Goal: Transaction & Acquisition: Purchase product/service

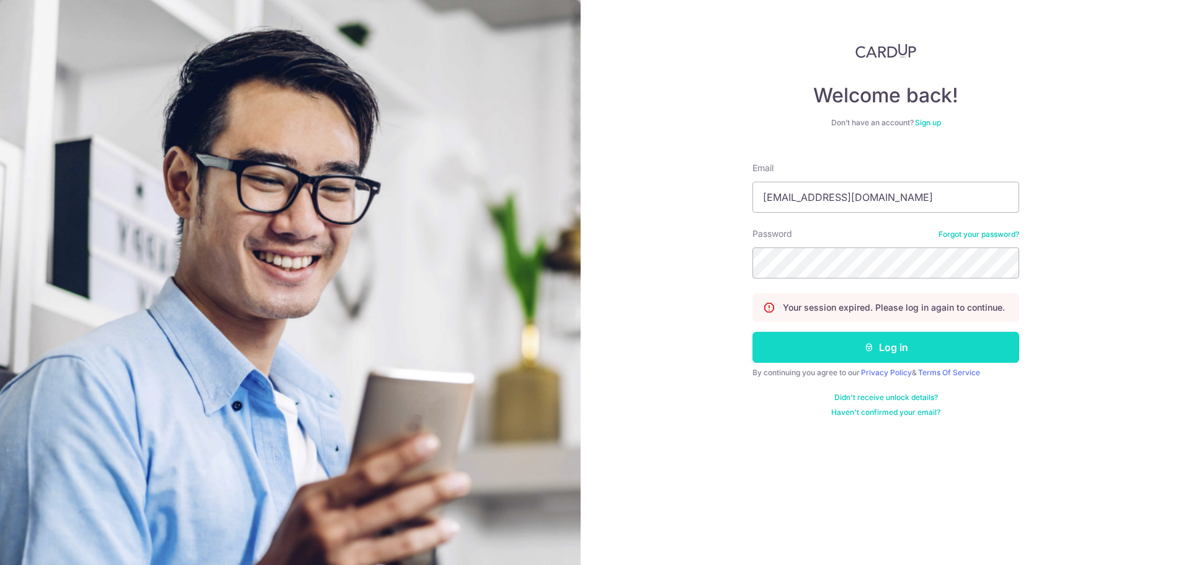
click at [899, 340] on button "Log in" at bounding box center [885, 347] width 267 height 31
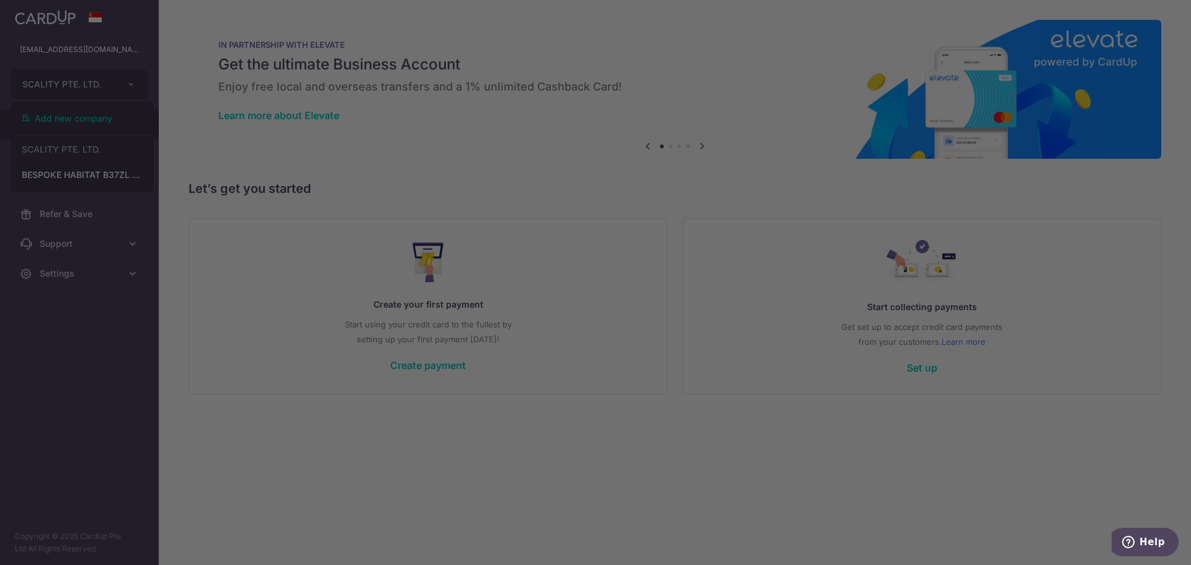
click at [82, 277] on div at bounding box center [601, 285] width 1202 height 571
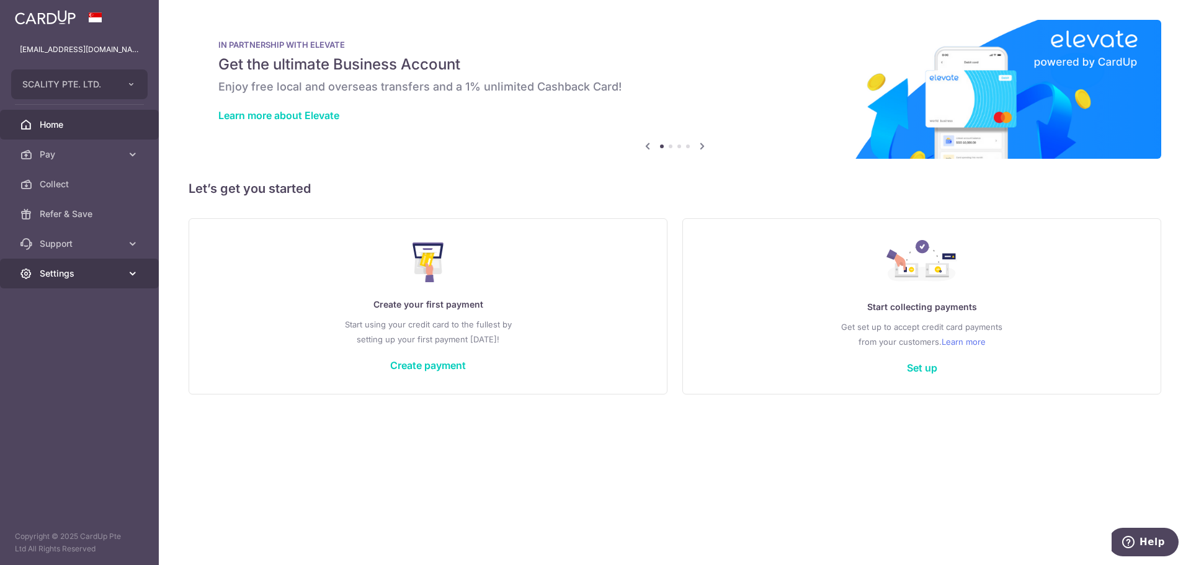
click at [133, 273] on icon at bounding box center [133, 273] width 12 height 12
click at [79, 308] on span "Account" at bounding box center [81, 303] width 82 height 12
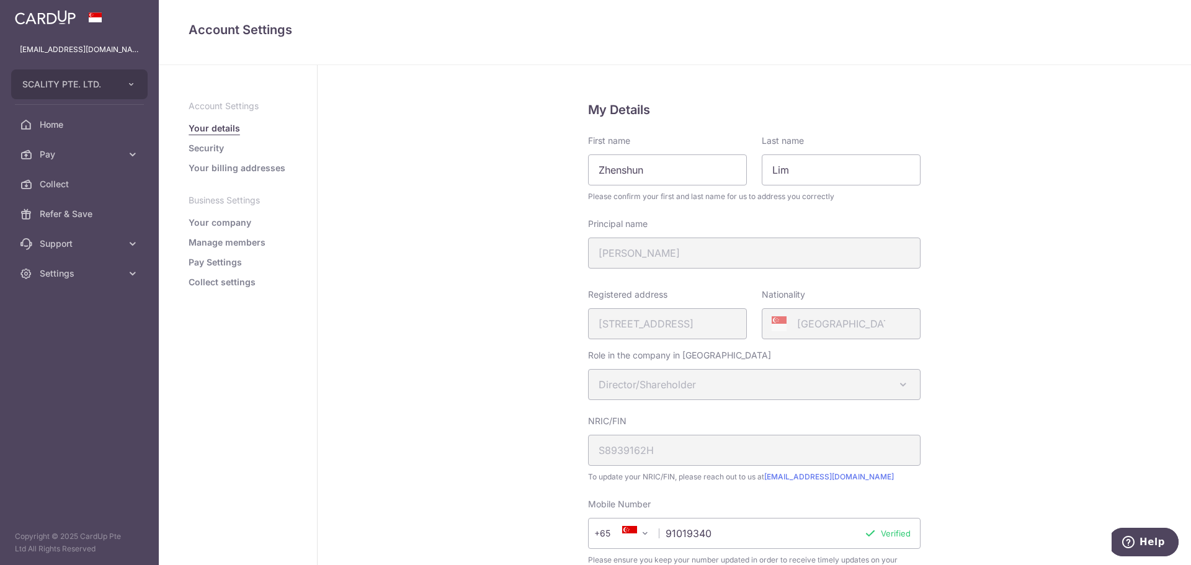
click at [234, 225] on link "Your company" at bounding box center [220, 222] width 63 height 12
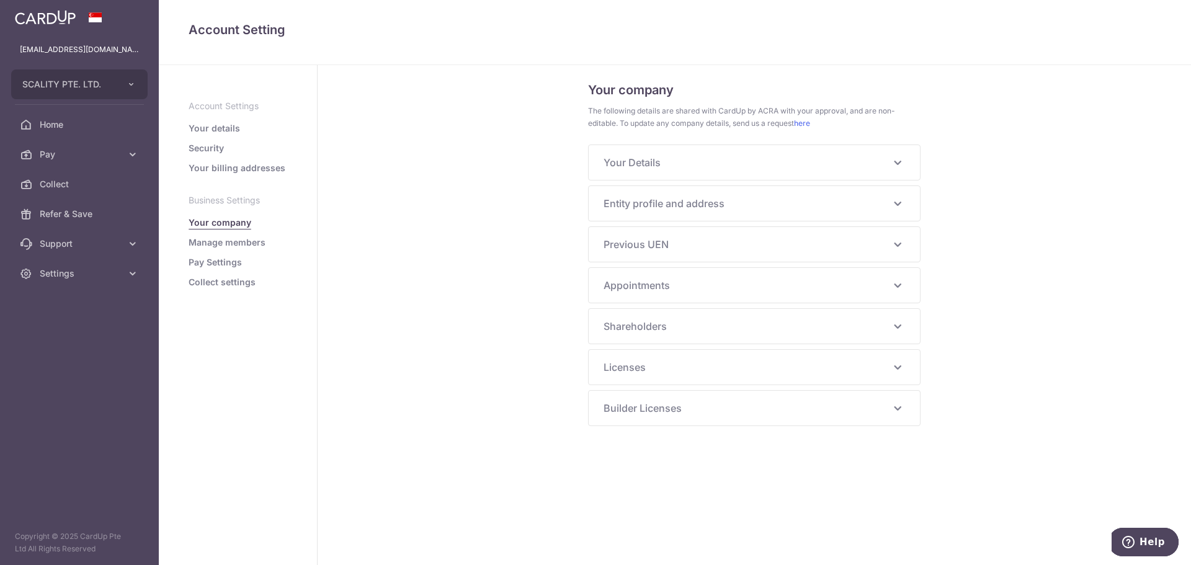
click at [895, 171] on div "Your Details NRIC/FIN S8939162H Principal Name LIM ZHENSHUN Alias Name - Hanyu …" at bounding box center [754, 162] width 331 height 35
click at [895, 166] on icon at bounding box center [897, 162] width 15 height 15
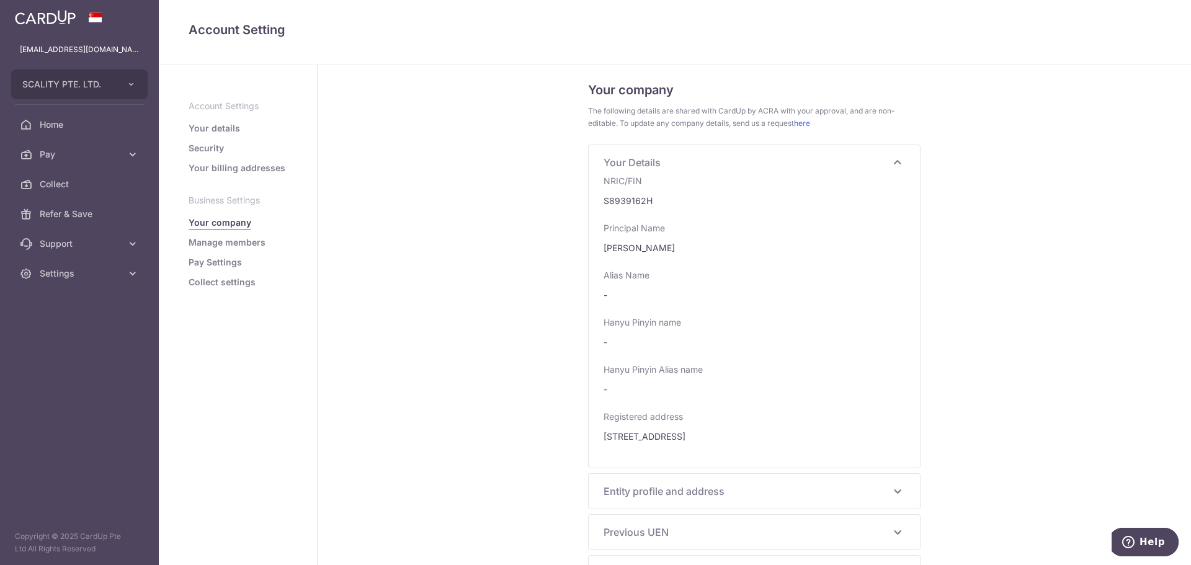
click at [895, 166] on icon at bounding box center [897, 162] width 15 height 15
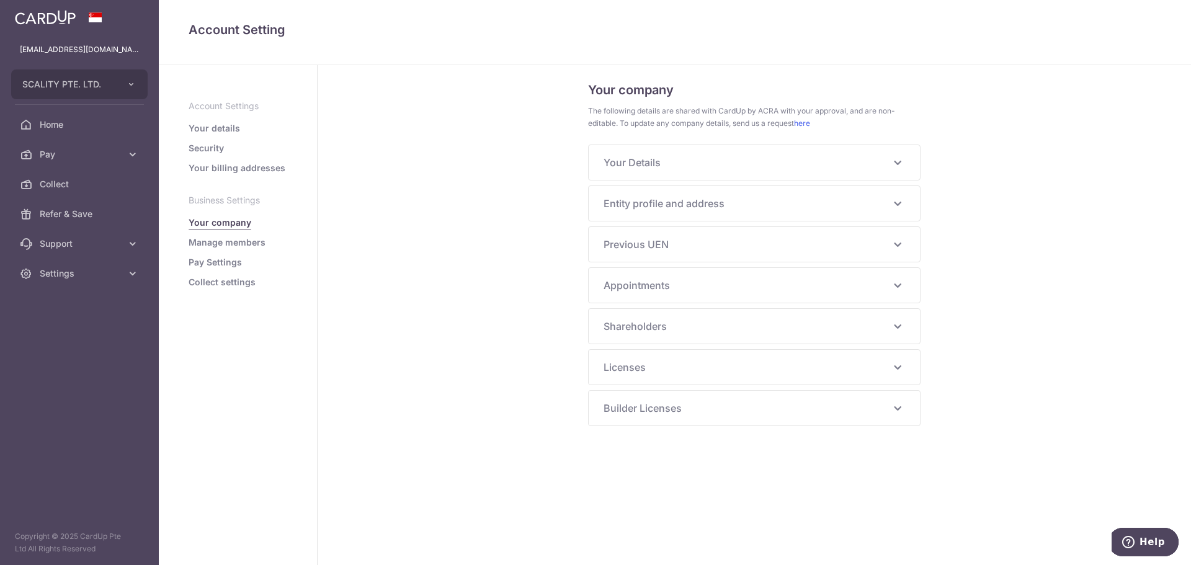
click at [897, 238] on icon at bounding box center [897, 244] width 15 height 15
click at [894, 207] on icon at bounding box center [897, 203] width 15 height 15
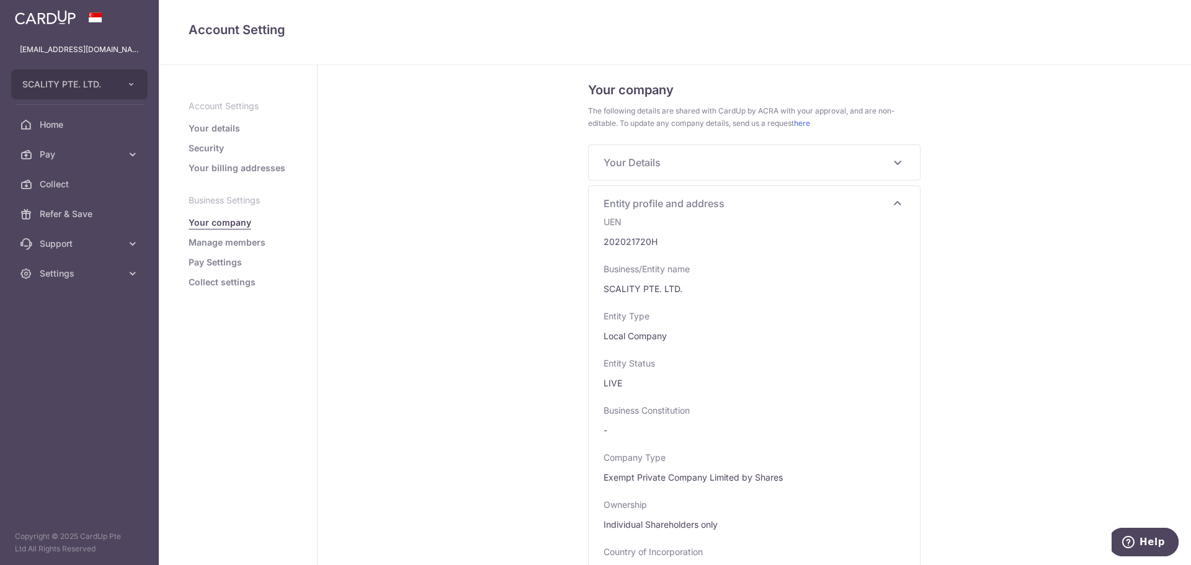
click at [894, 207] on icon at bounding box center [897, 203] width 15 height 15
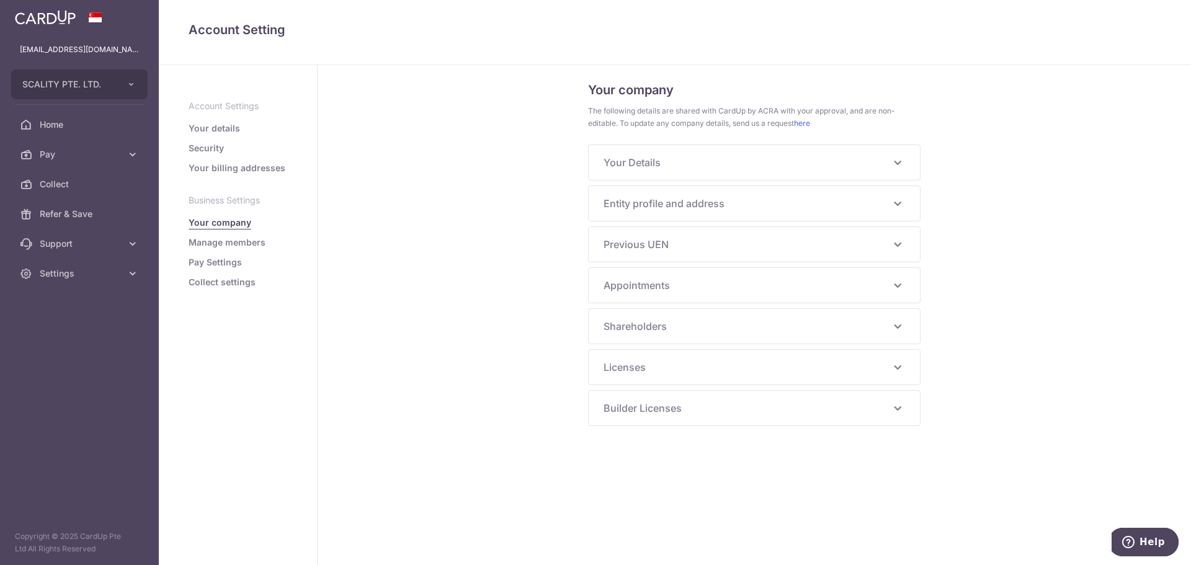
click at [216, 246] on link "Manage members" at bounding box center [227, 242] width 77 height 12
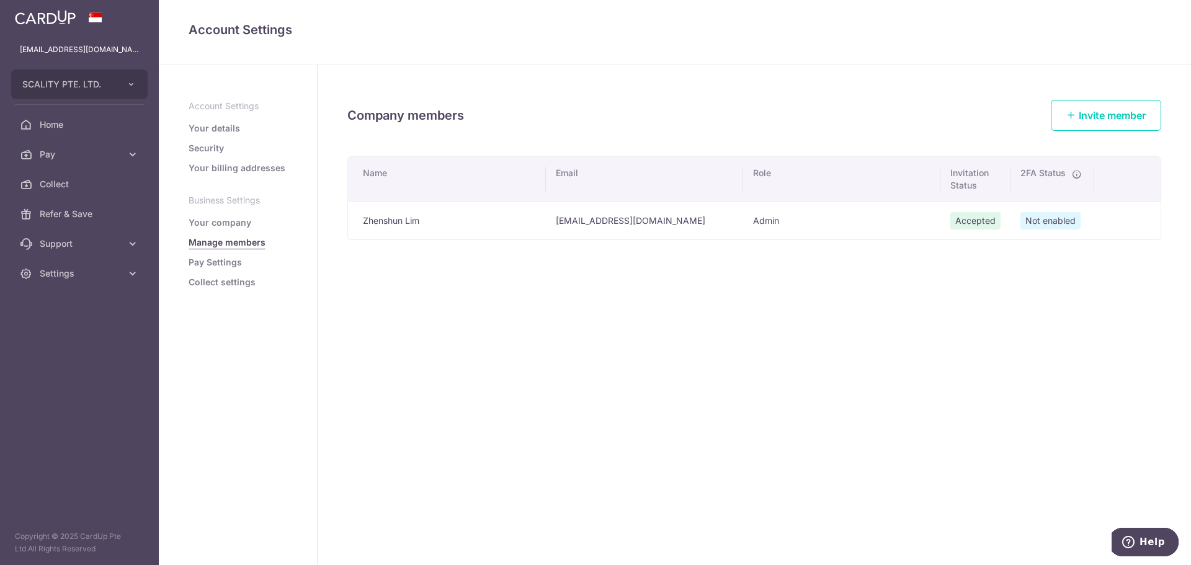
click at [213, 145] on link "Security" at bounding box center [206, 148] width 35 height 12
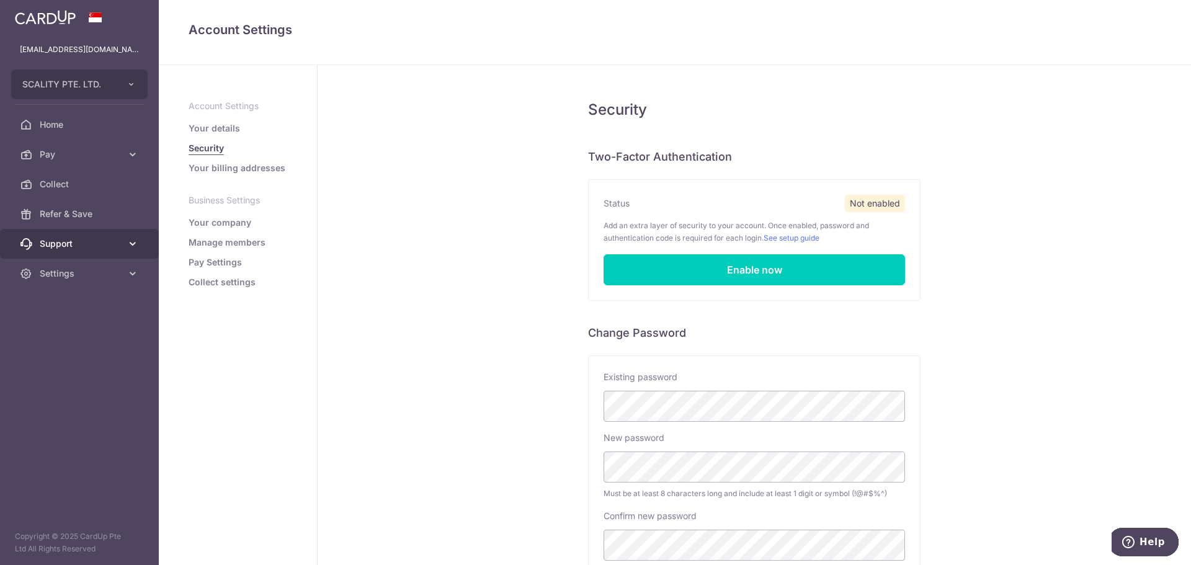
click at [118, 239] on span "Support" at bounding box center [81, 244] width 82 height 12
click at [131, 91] on button "SCALITY PTE. LTD." at bounding box center [79, 84] width 136 height 30
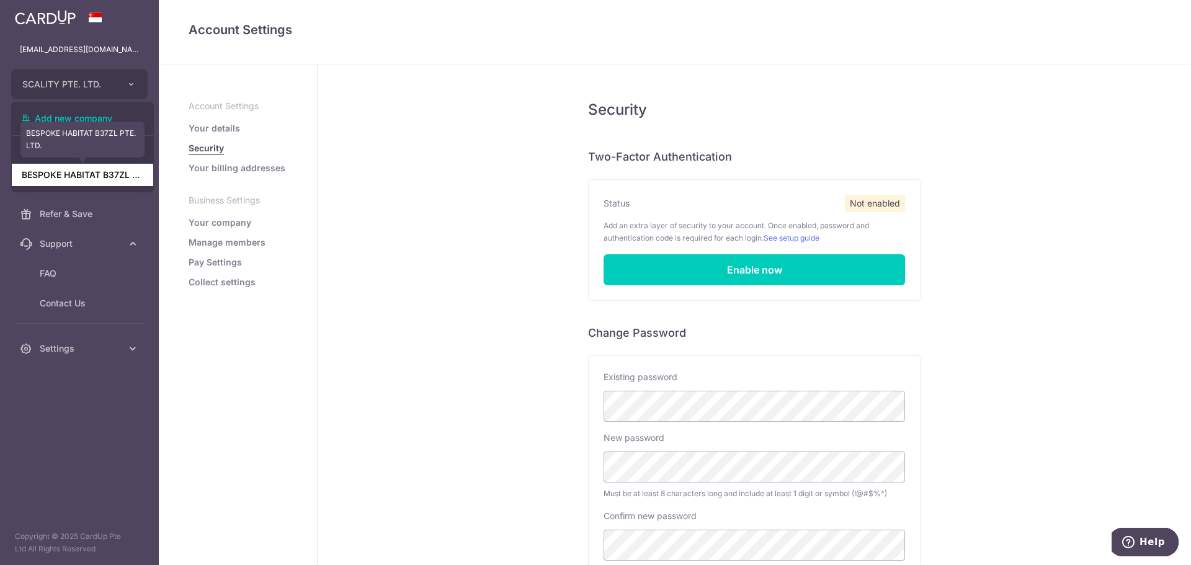
click at [118, 174] on link "BESPOKE HABITAT B37ZL PTE. LTD." at bounding box center [82, 175] width 141 height 22
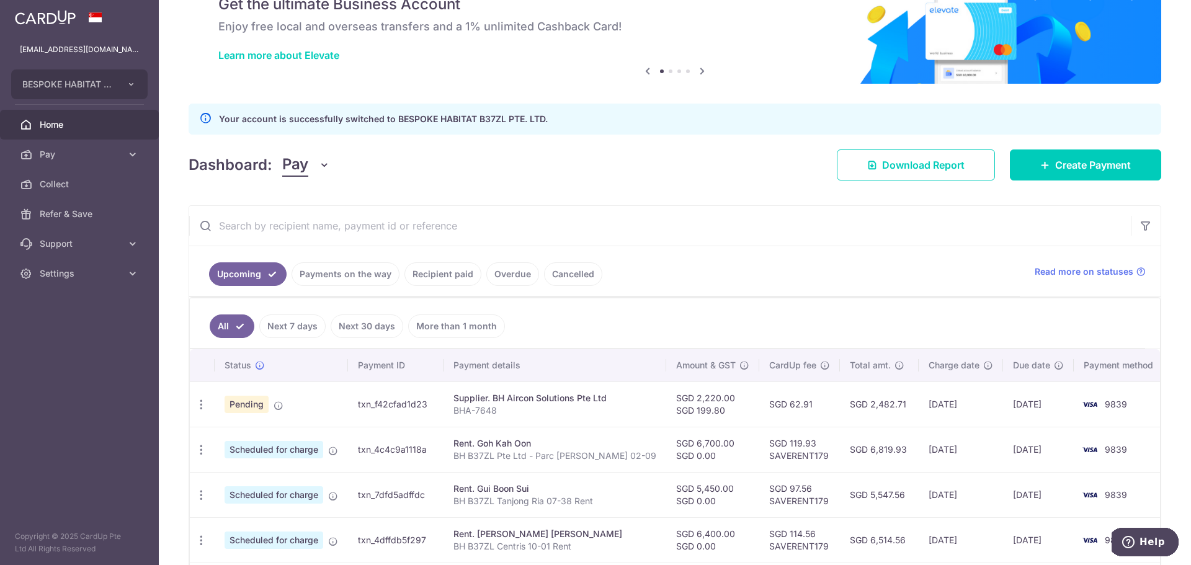
scroll to position [124, 0]
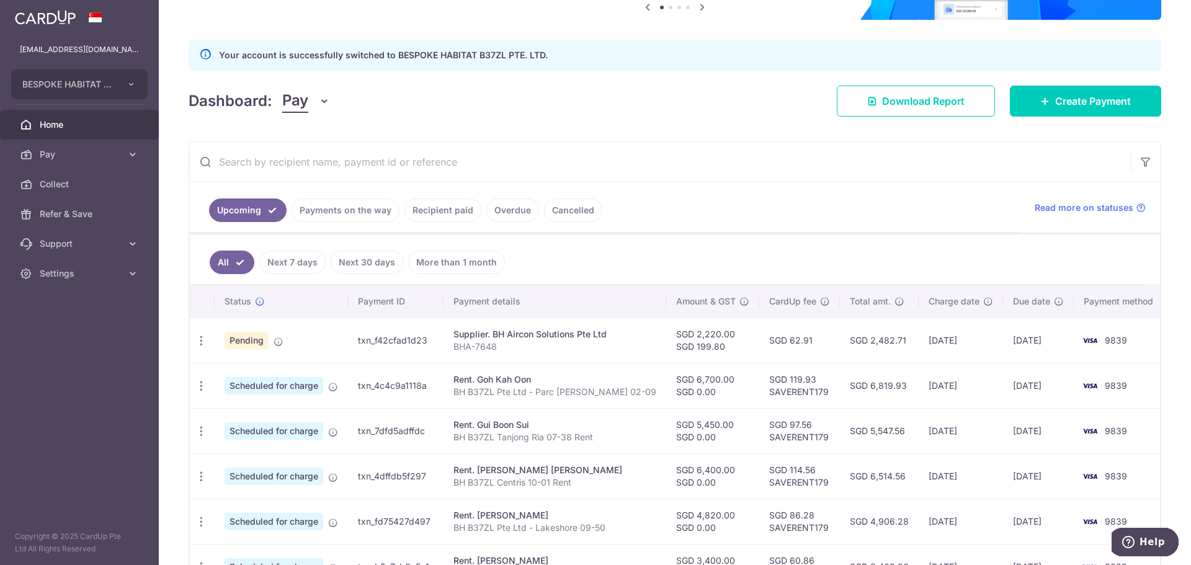
click at [357, 212] on link "Payments on the way" at bounding box center [345, 210] width 108 height 24
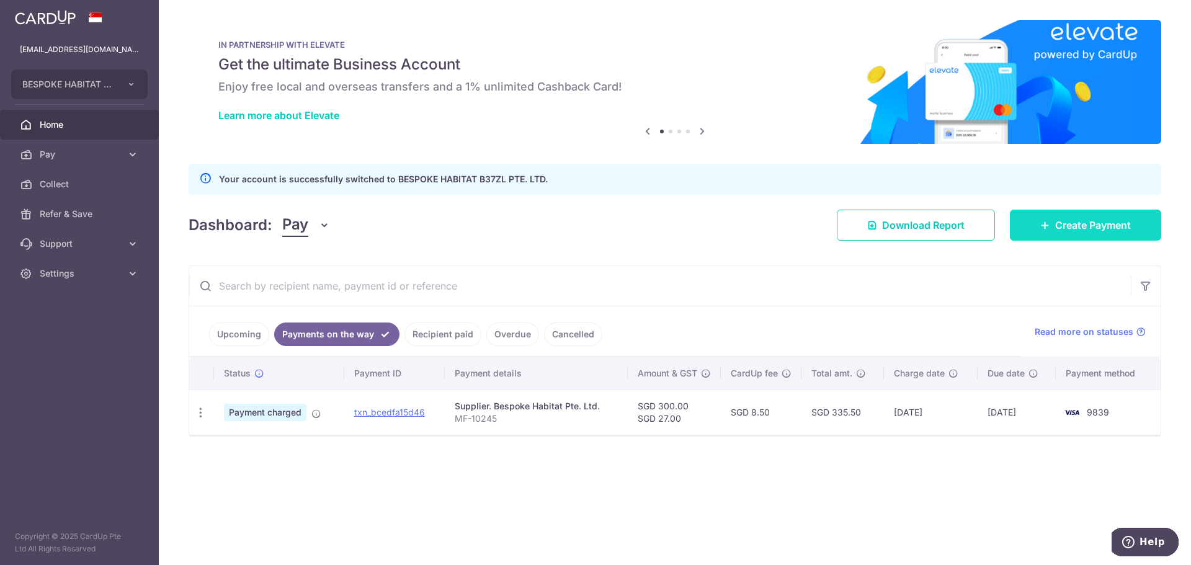
click at [1056, 227] on span "Create Payment" at bounding box center [1093, 225] width 76 height 15
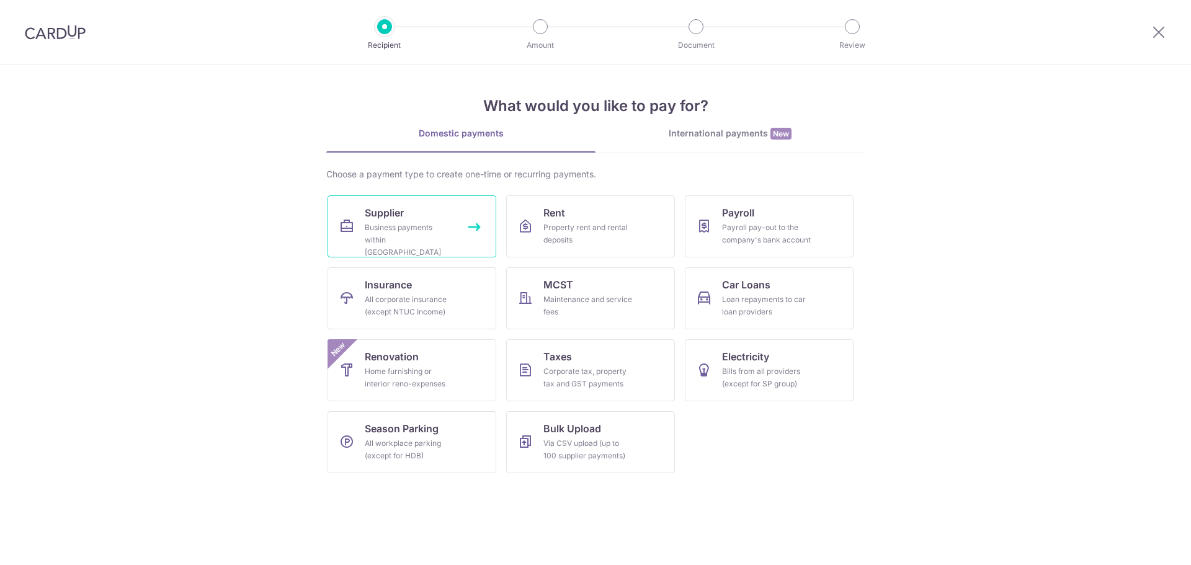
click at [384, 231] on div "Business payments within Singapore" at bounding box center [409, 239] width 89 height 37
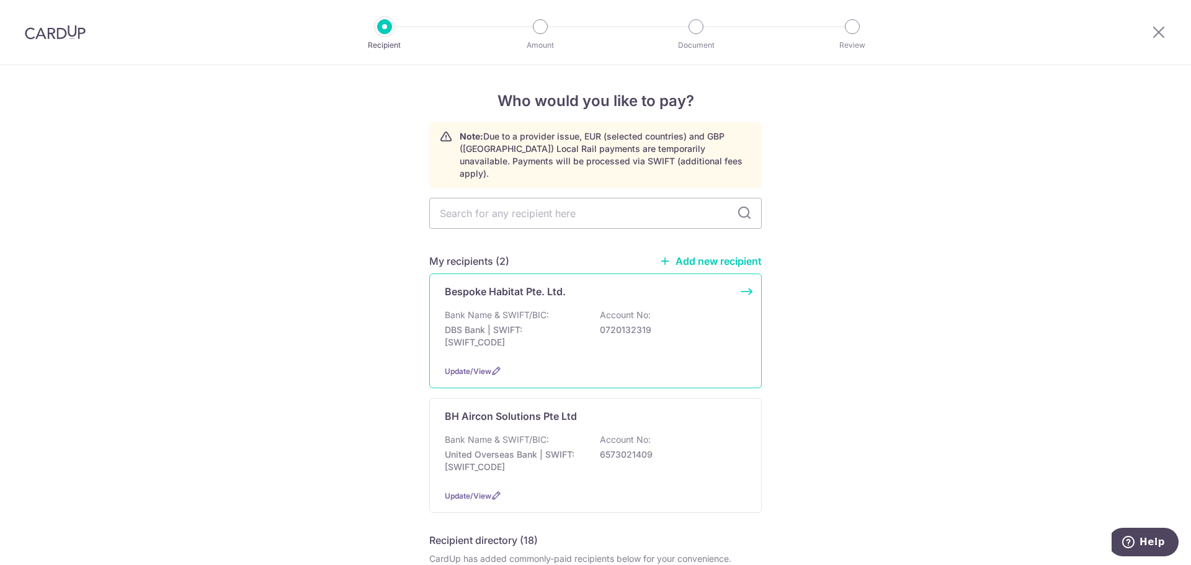
click at [575, 324] on p "DBS Bank | SWIFT: DBSSSGSGXXX" at bounding box center [514, 336] width 139 height 25
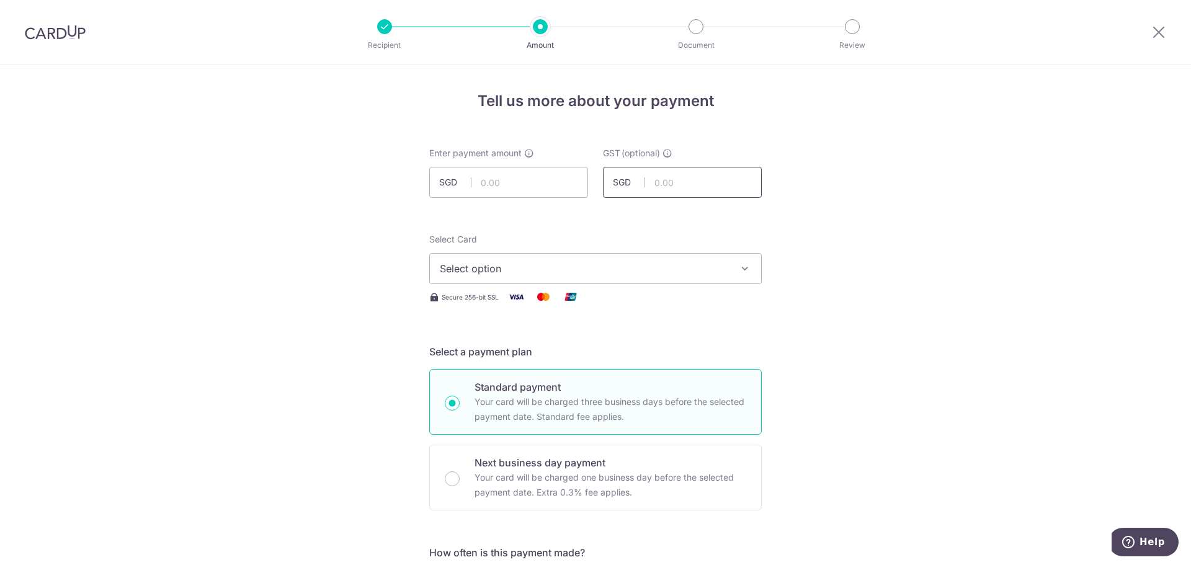
click at [659, 180] on input "text" at bounding box center [682, 182] width 159 height 31
type input "22.50"
type input "250.00"
click at [621, 273] on span "Select option" at bounding box center [584, 268] width 289 height 15
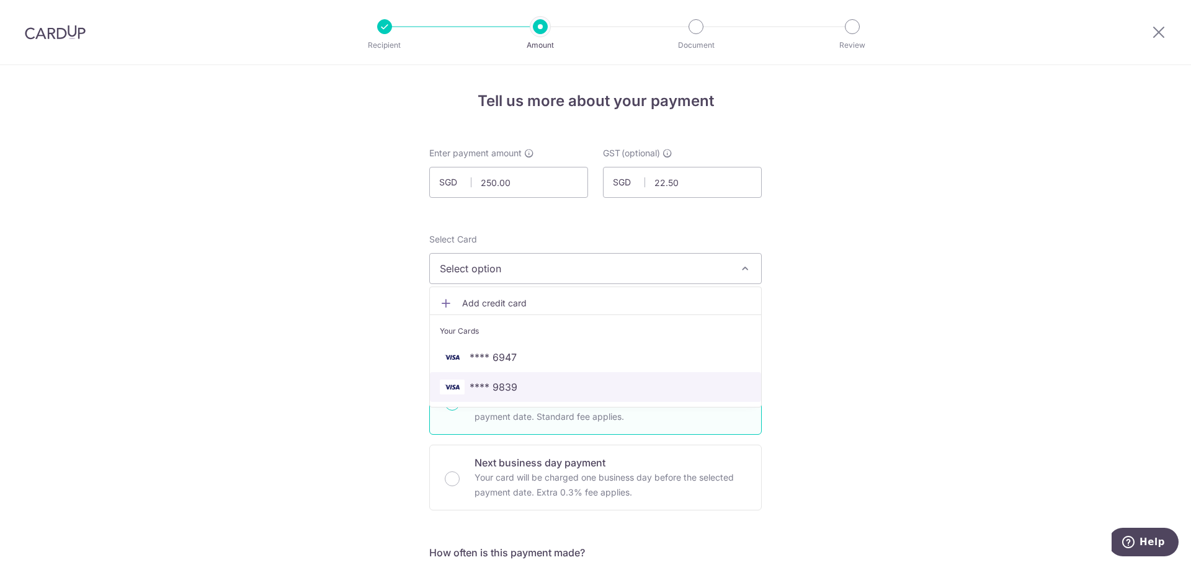
drag, startPoint x: 585, startPoint y: 381, endPoint x: 785, endPoint y: 341, distance: 203.6
click at [585, 381] on span "**** 9839" at bounding box center [595, 387] width 311 height 15
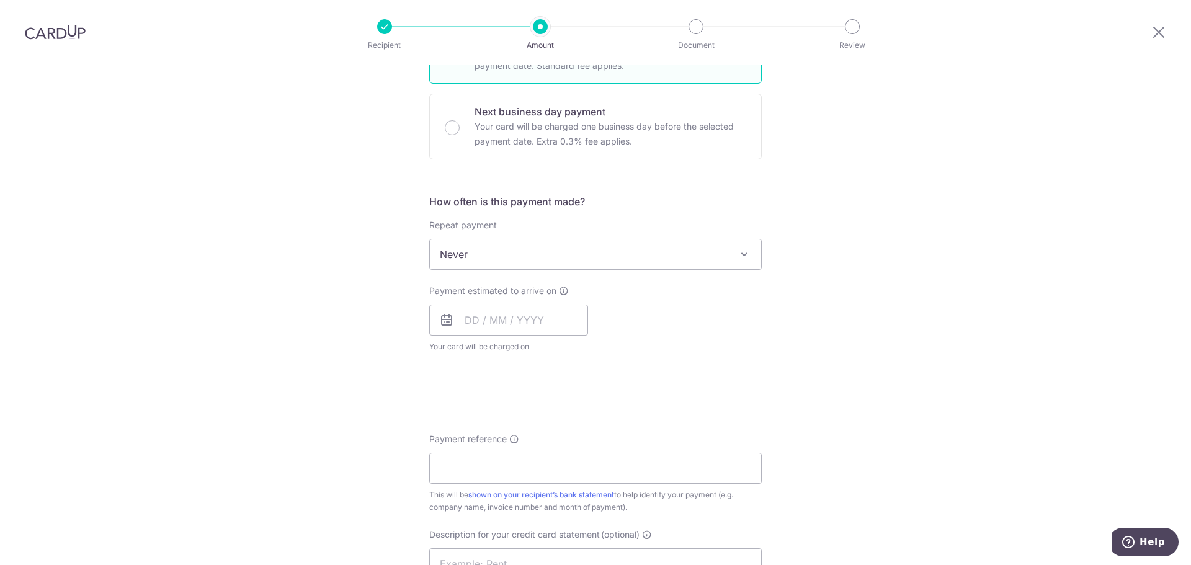
scroll to position [496, 0]
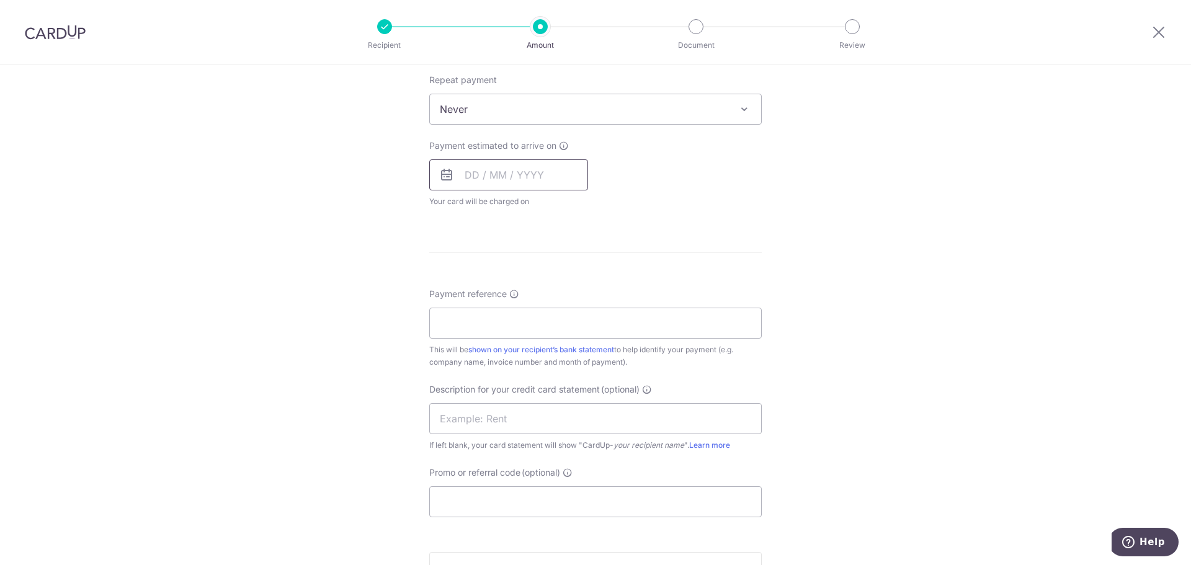
click at [518, 177] on input "text" at bounding box center [508, 174] width 159 height 31
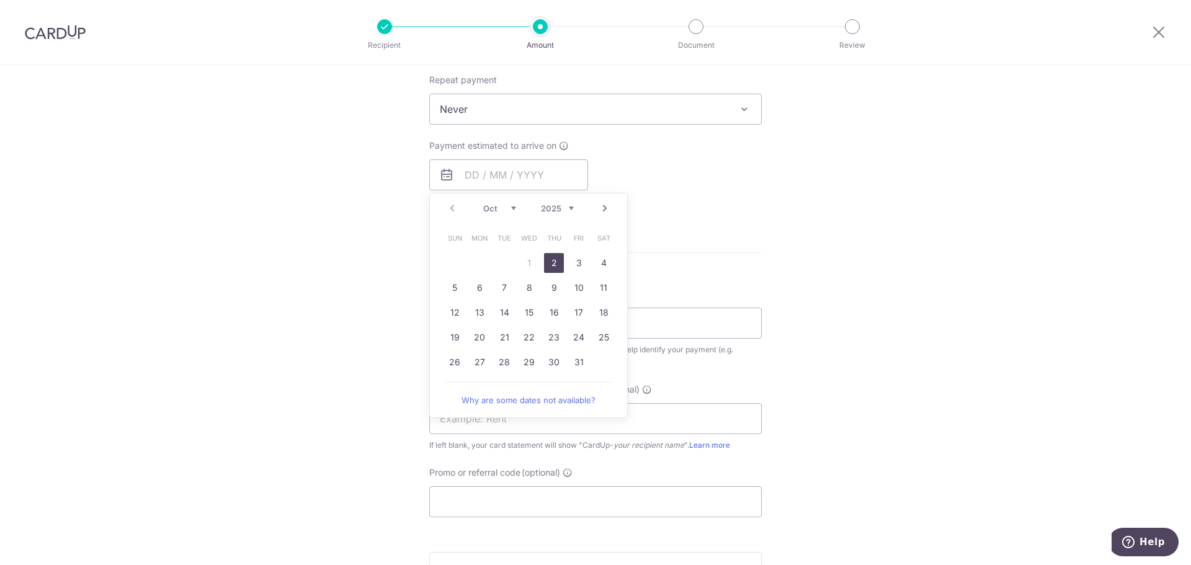
click at [551, 268] on link "2" at bounding box center [554, 263] width 20 height 20
type input "[DATE]"
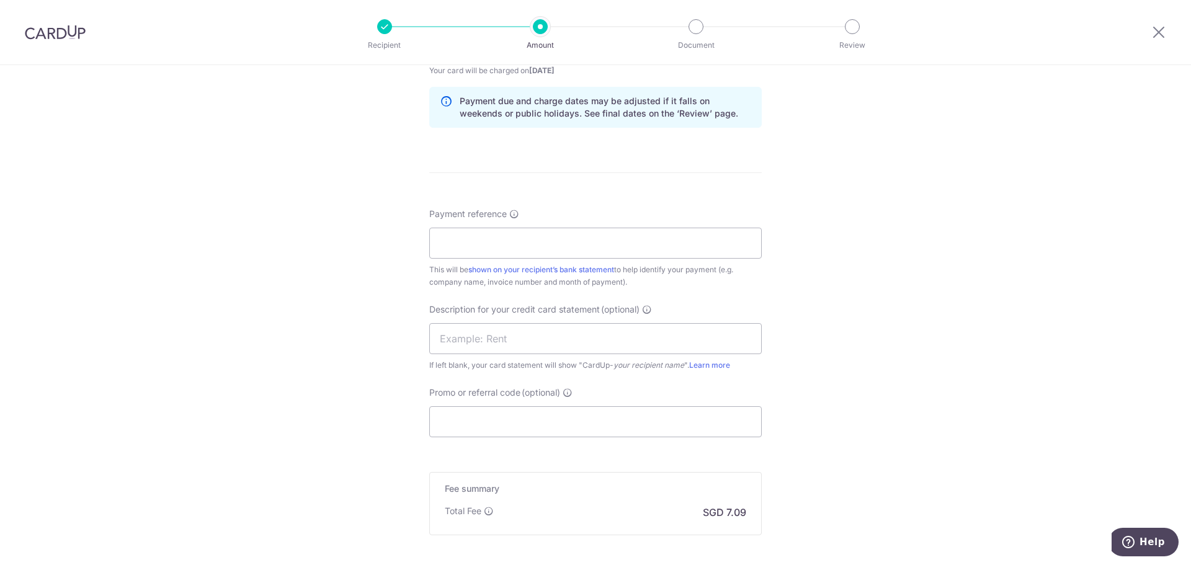
scroll to position [682, 0]
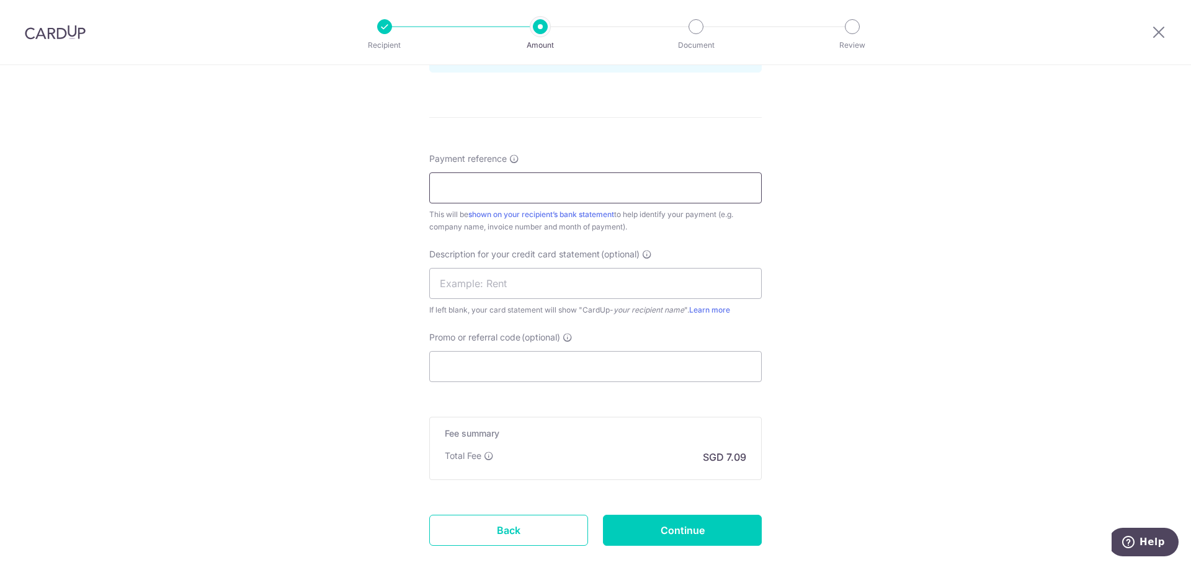
click at [473, 190] on input "Payment reference" at bounding box center [595, 187] width 332 height 31
paste input "MF- 10247"
click at [437, 191] on input "MF- 10247" at bounding box center [595, 187] width 332 height 31
click at [440, 191] on input "MF- 10247" at bounding box center [595, 187] width 332 height 31
type input "MF-10247"
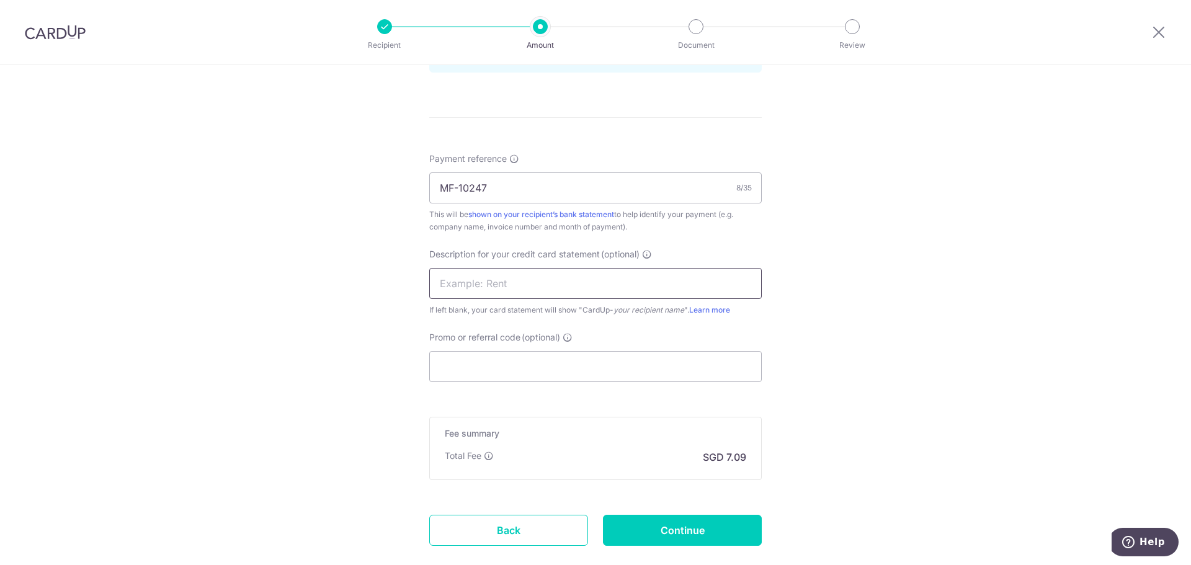
click at [502, 285] on input "text" at bounding box center [595, 283] width 332 height 31
paste input "MF- 10247"
click at [465, 280] on input "MF- 10247" at bounding box center [595, 283] width 332 height 31
type input "MF 10247"
click at [549, 371] on input "Promo or referral code (optional)" at bounding box center [595, 366] width 332 height 31
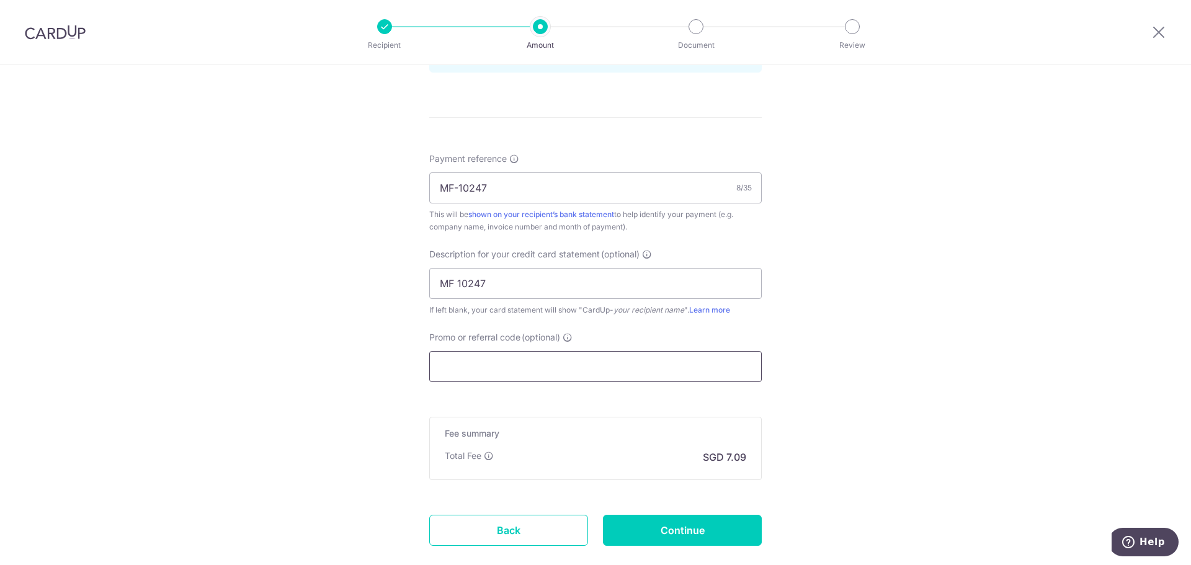
scroll to position [756, 0]
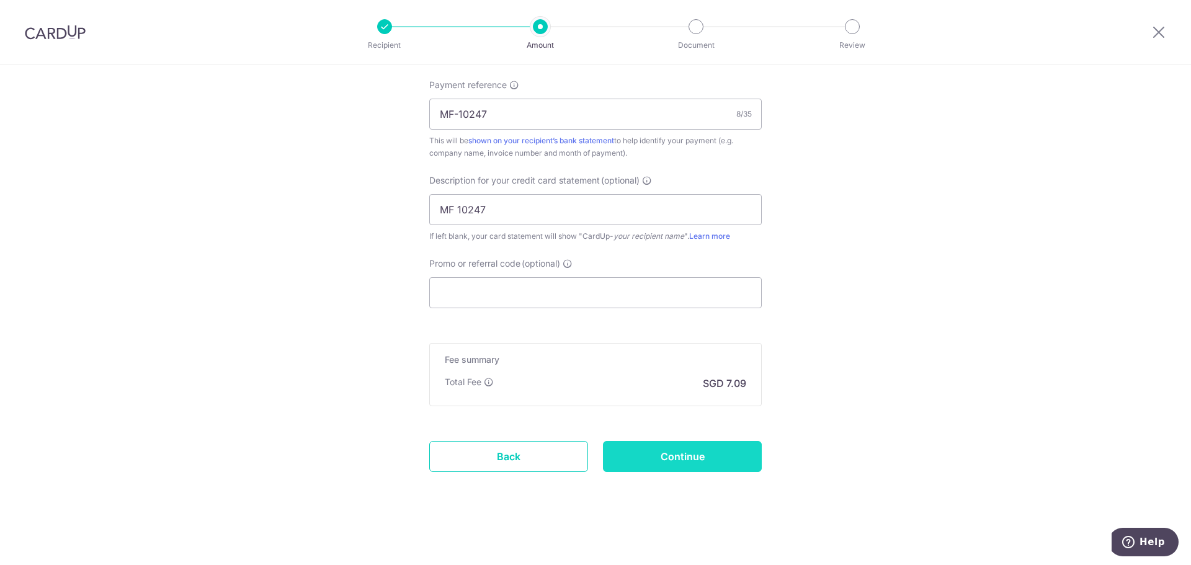
click at [685, 457] on input "Continue" at bounding box center [682, 456] width 159 height 31
type input "Create Schedule"
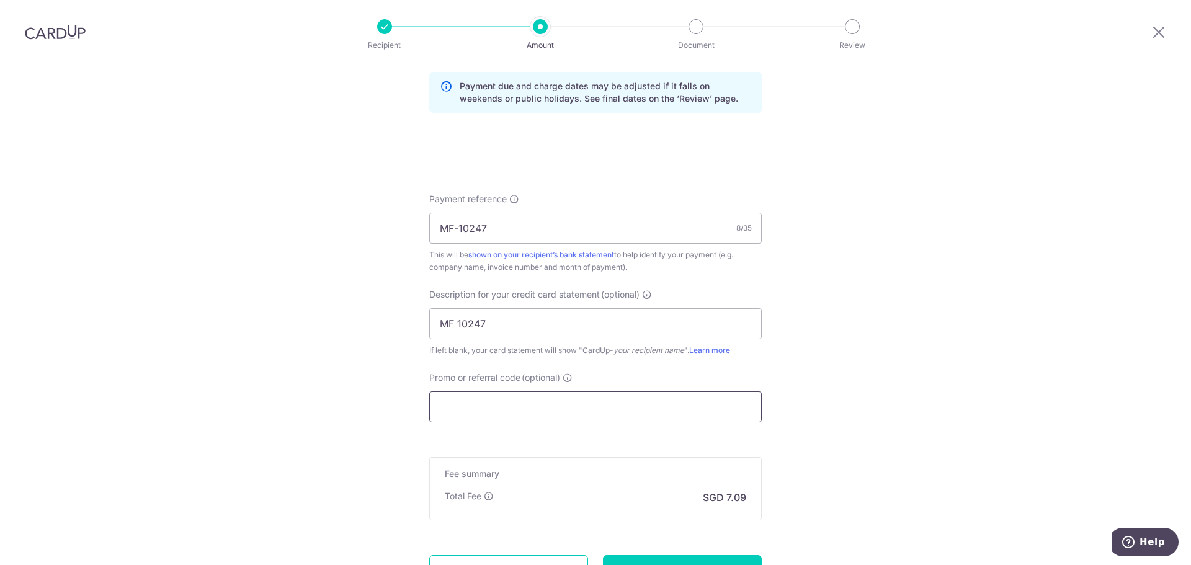
scroll to position [682, 0]
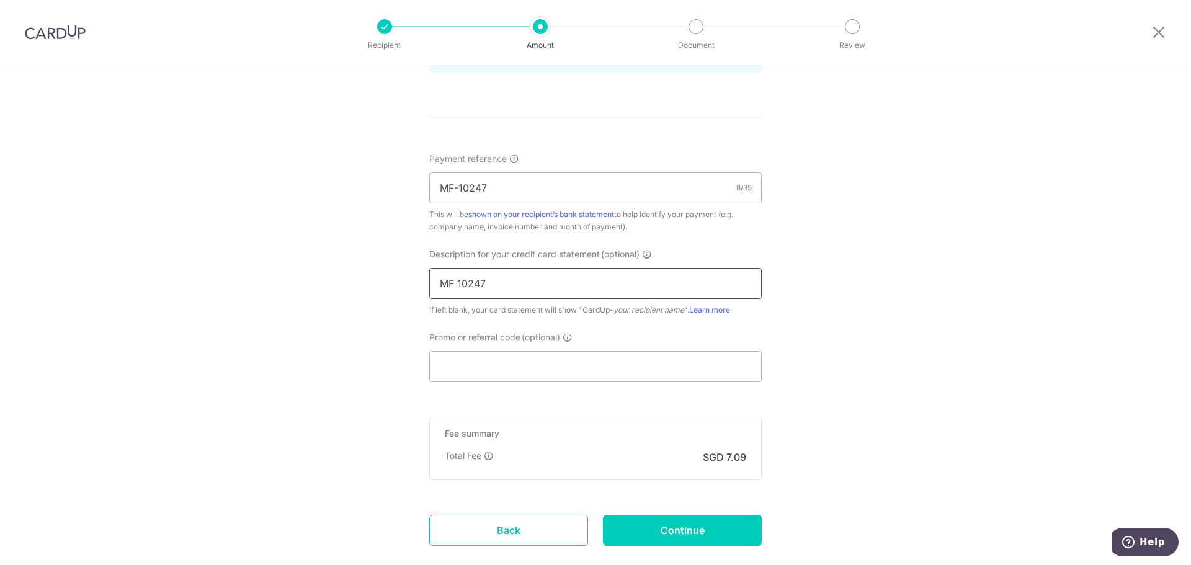
click at [440, 290] on input "MF 10247" at bounding box center [595, 283] width 332 height 31
drag, startPoint x: 485, startPoint y: 280, endPoint x: 636, endPoint y: 280, distance: 151.3
click at [640, 281] on input "CentriMF 10247" at bounding box center [595, 283] width 332 height 31
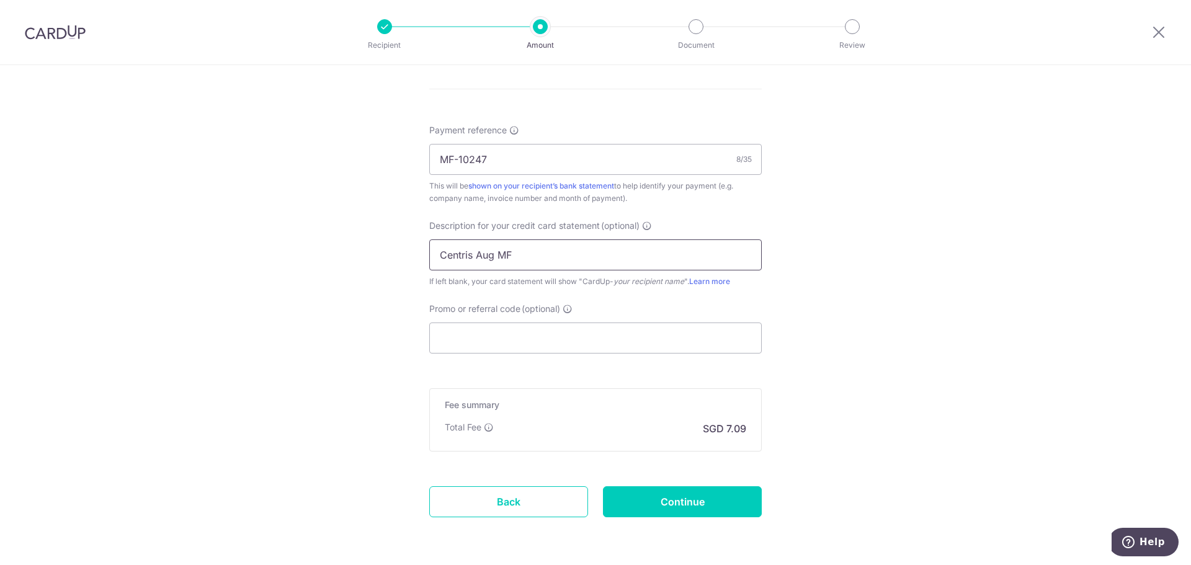
scroll to position [756, 0]
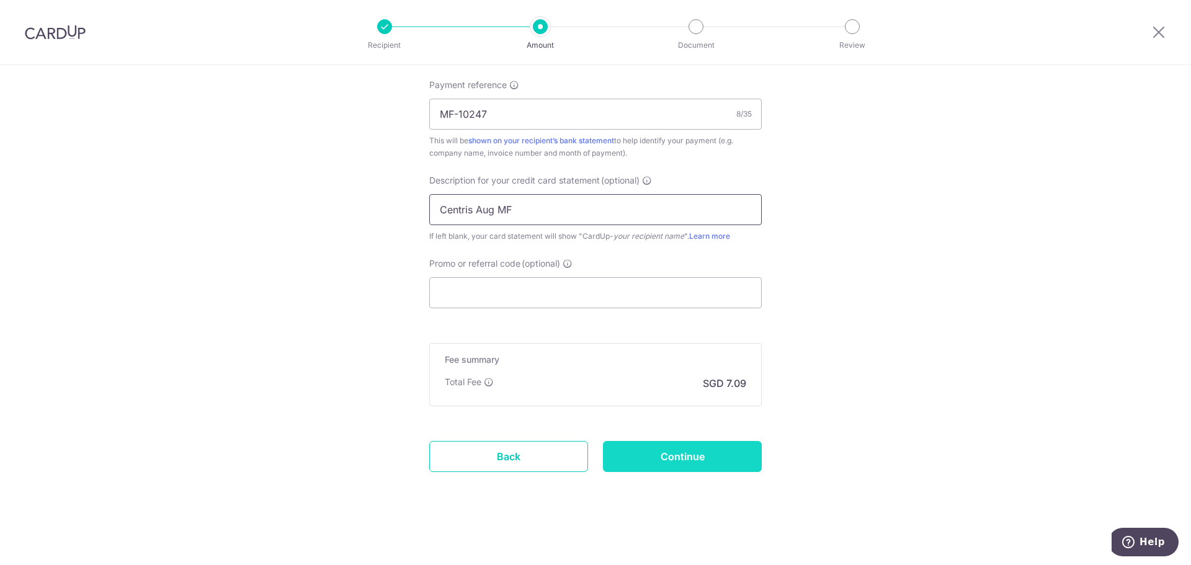
type input "Centris Aug MF"
click at [711, 447] on input "Continue" at bounding box center [682, 456] width 159 height 31
type input "Update Schedule"
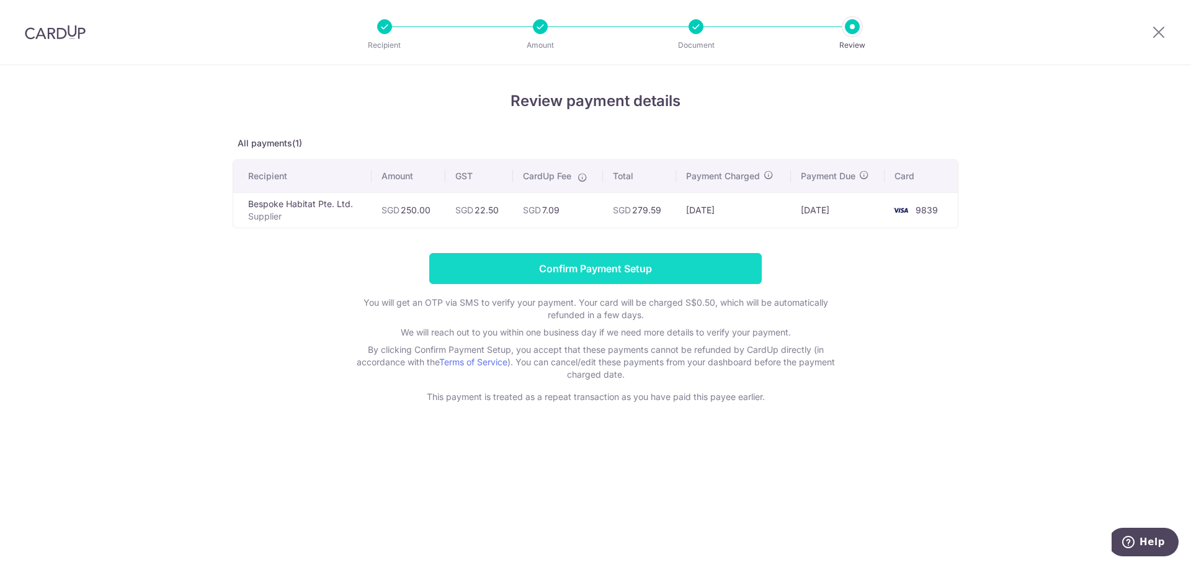
click at [664, 275] on input "Confirm Payment Setup" at bounding box center [595, 268] width 332 height 31
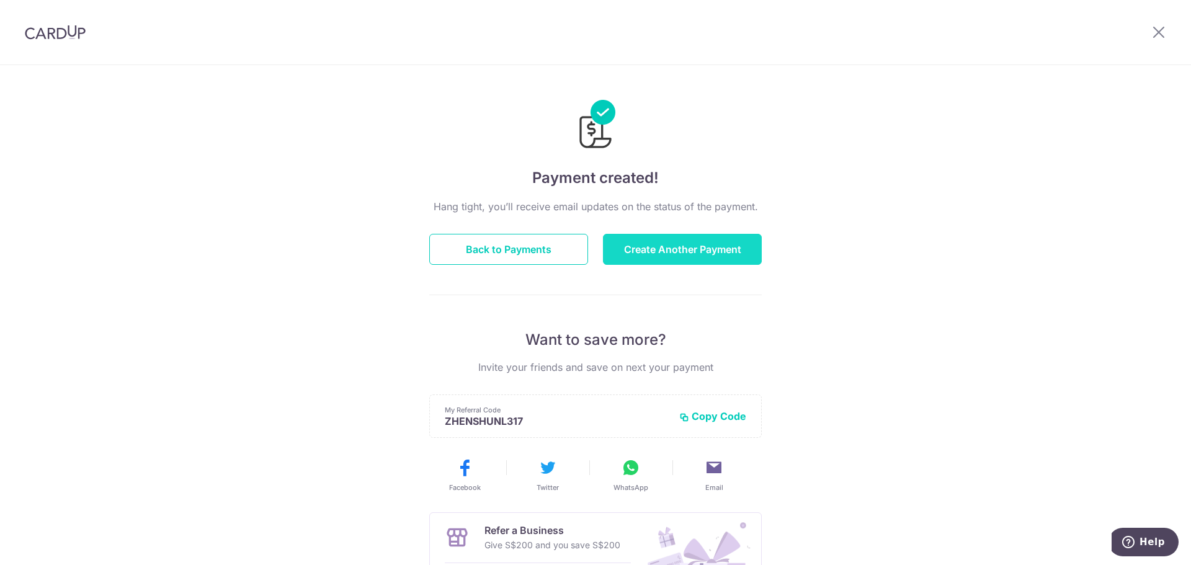
click at [650, 244] on button "Create Another Payment" at bounding box center [682, 249] width 159 height 31
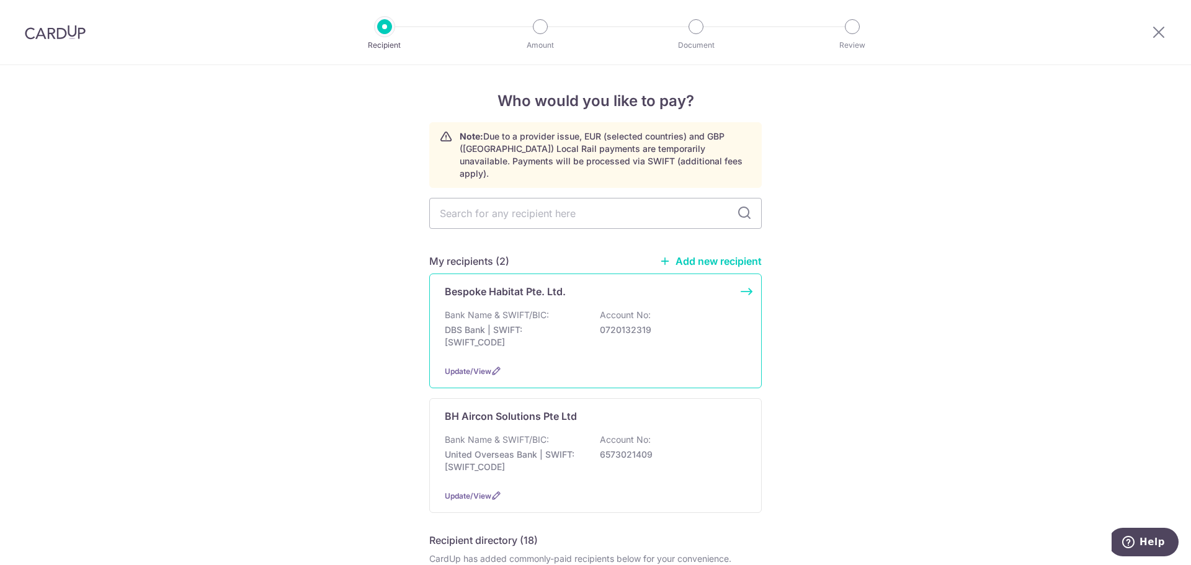
click at [543, 309] on p "Bank Name & SWIFT/BIC:" at bounding box center [497, 315] width 104 height 12
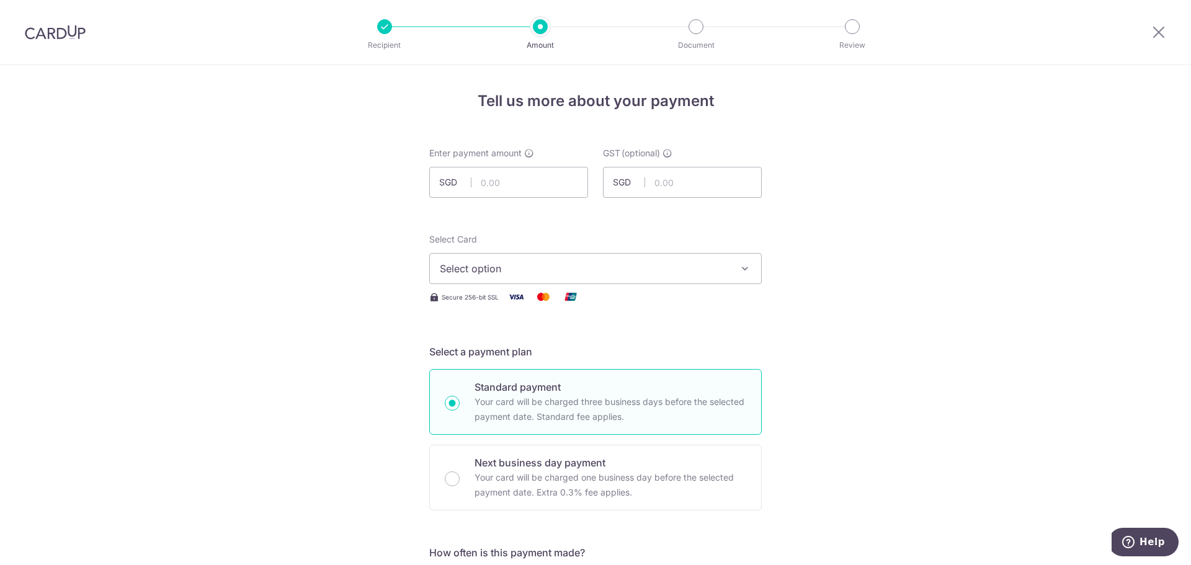
click at [494, 180] on input "text" at bounding box center [508, 182] width 159 height 31
click at [701, 176] on input "text" at bounding box center [682, 182] width 159 height 31
type input "17.26"
click at [536, 198] on div at bounding box center [609, 198] width 201 height 1
click at [527, 189] on input "text" at bounding box center [508, 182] width 159 height 31
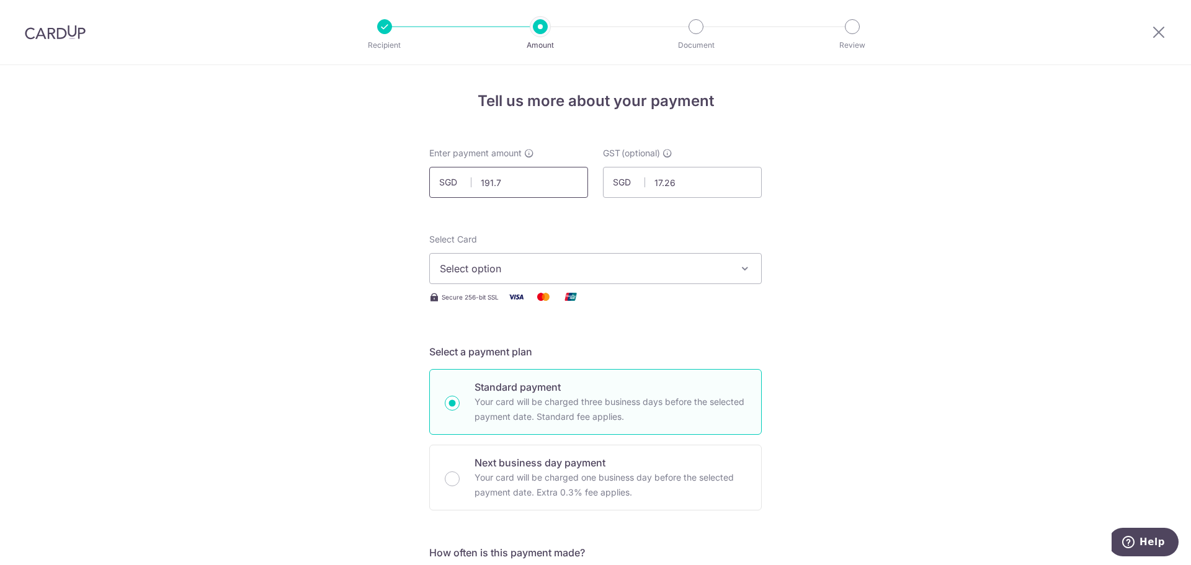
type input "191.74"
click at [535, 273] on span "Select option" at bounding box center [584, 268] width 289 height 15
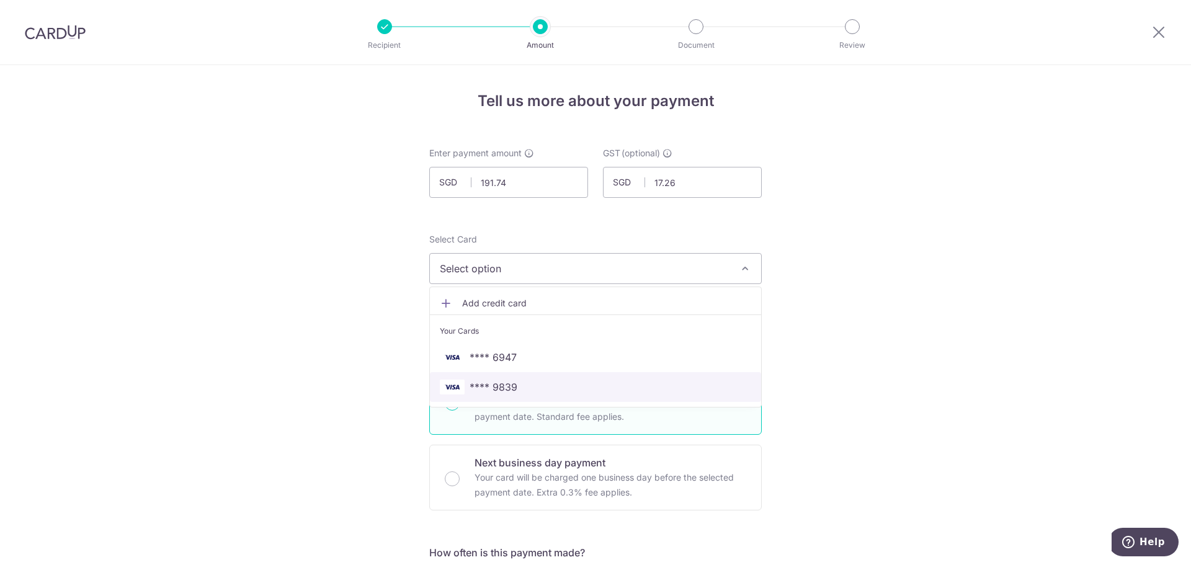
drag, startPoint x: 538, startPoint y: 394, endPoint x: 524, endPoint y: 385, distance: 16.5
click at [538, 394] on link "**** 9839" at bounding box center [595, 387] width 331 height 30
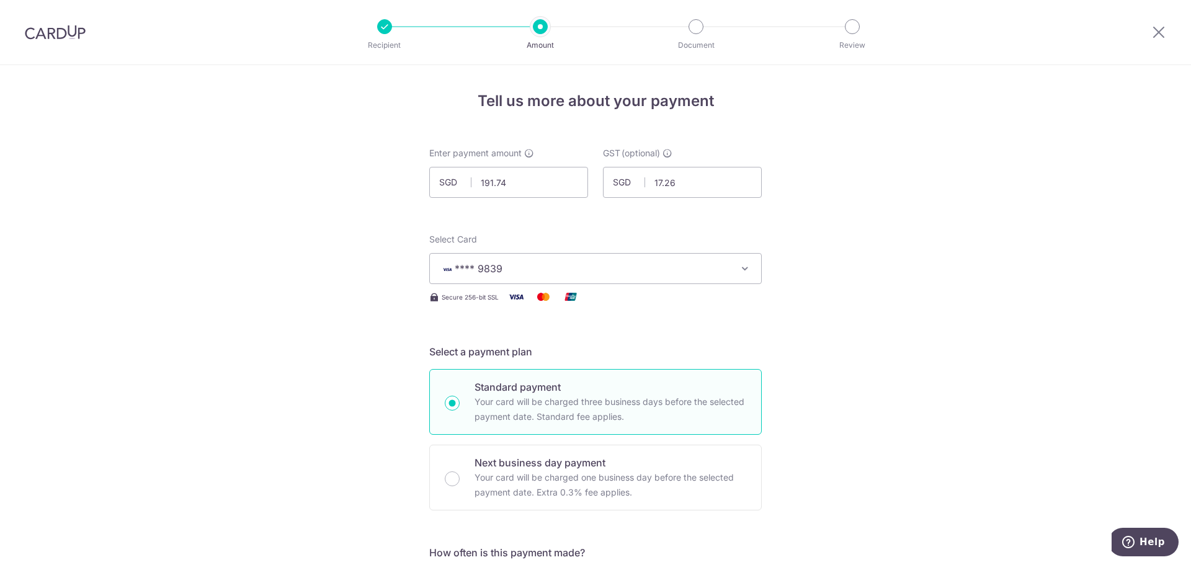
scroll to position [248, 0]
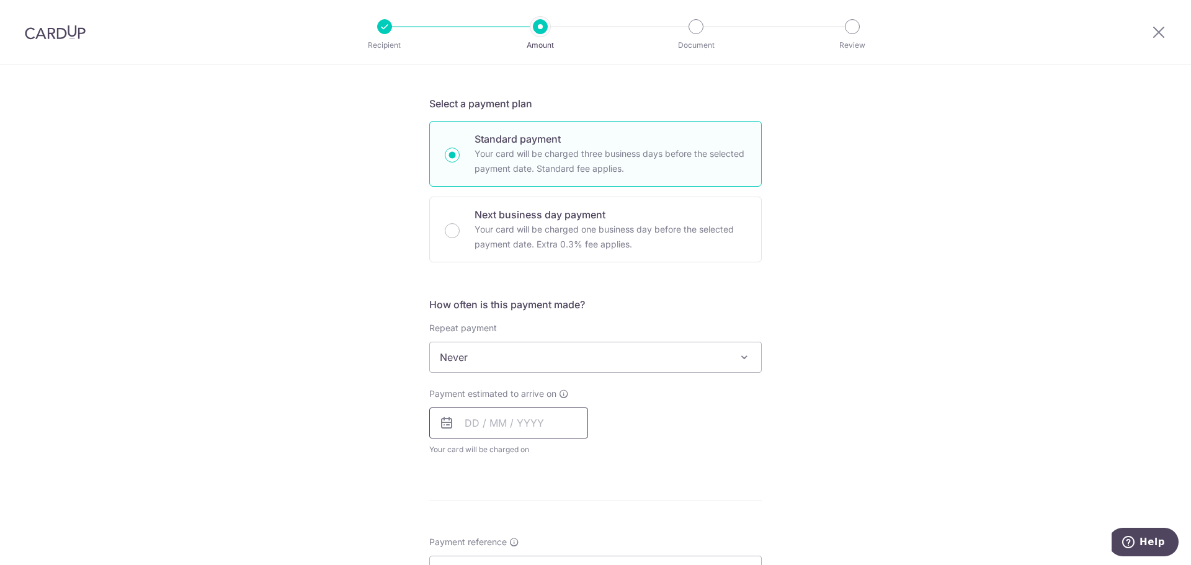
click at [526, 424] on input "text" at bounding box center [508, 422] width 159 height 31
drag, startPoint x: 553, startPoint y: 512, endPoint x: 344, endPoint y: 456, distance: 216.5
click at [553, 512] on link "2" at bounding box center [554, 511] width 20 height 20
type input "[DATE]"
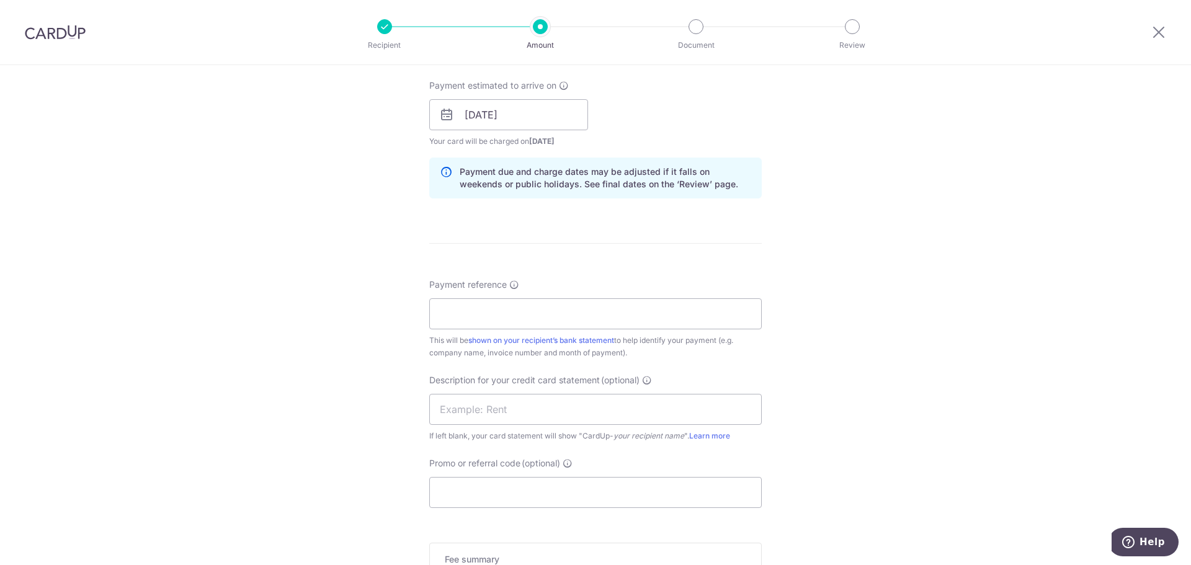
scroll to position [558, 0]
click at [463, 317] on input "Payment reference" at bounding box center [595, 311] width 332 height 31
paste input "MF- 10243"
click at [461, 313] on input "MF- 10243" at bounding box center [595, 311] width 332 height 31
type input "MF-10243"
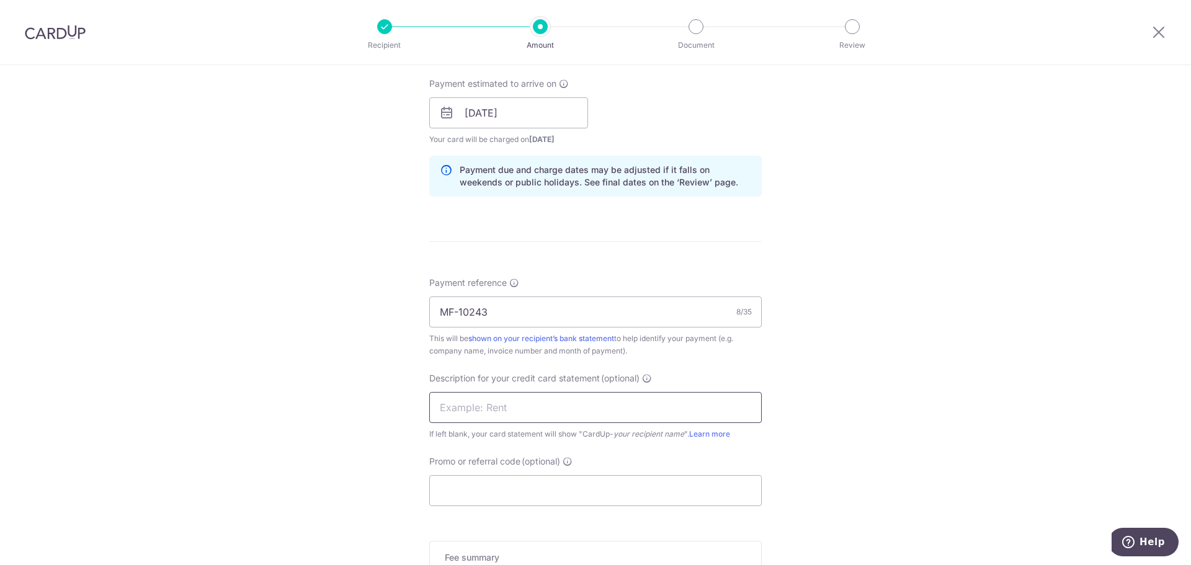
click at [466, 412] on input "text" at bounding box center [595, 407] width 332 height 31
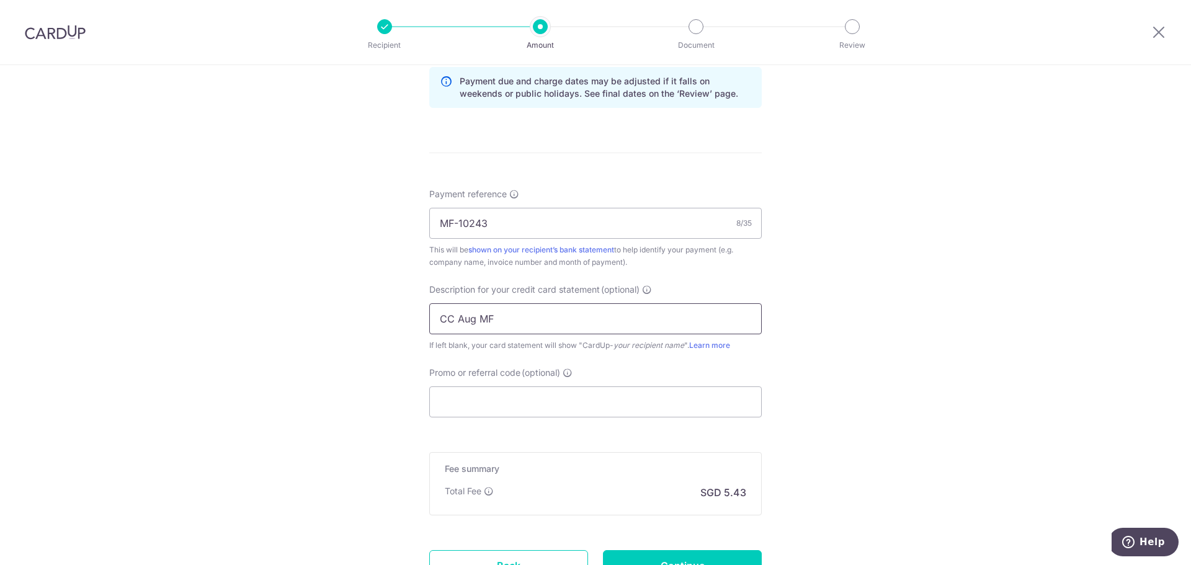
scroll to position [756, 0]
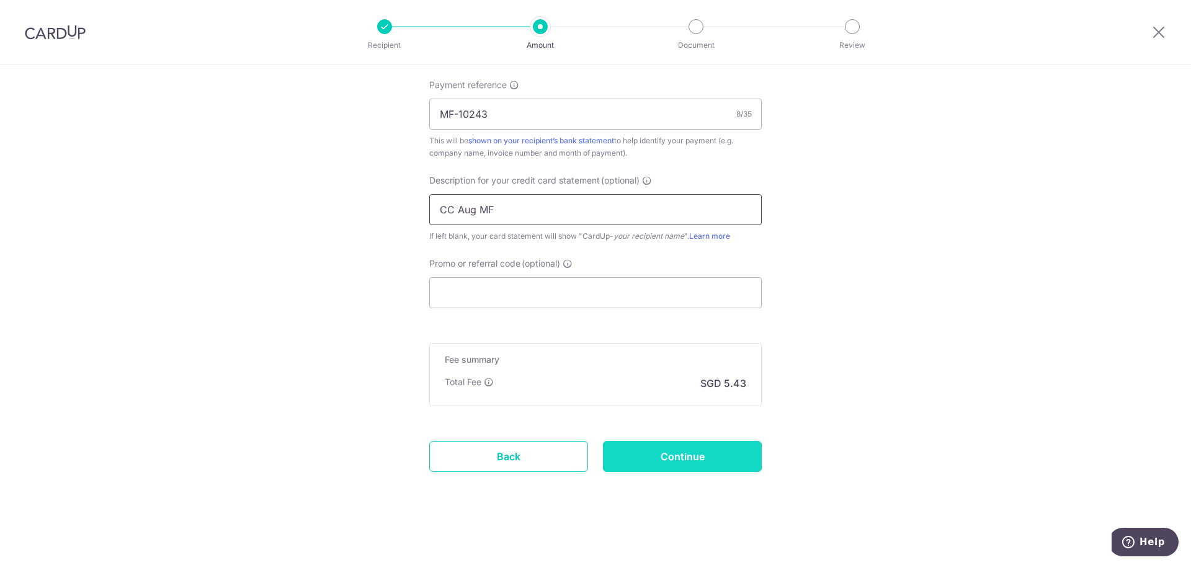
type input "CC Aug MF"
click at [644, 467] on input "Continue" at bounding box center [682, 456] width 159 height 31
type input "Create Schedule"
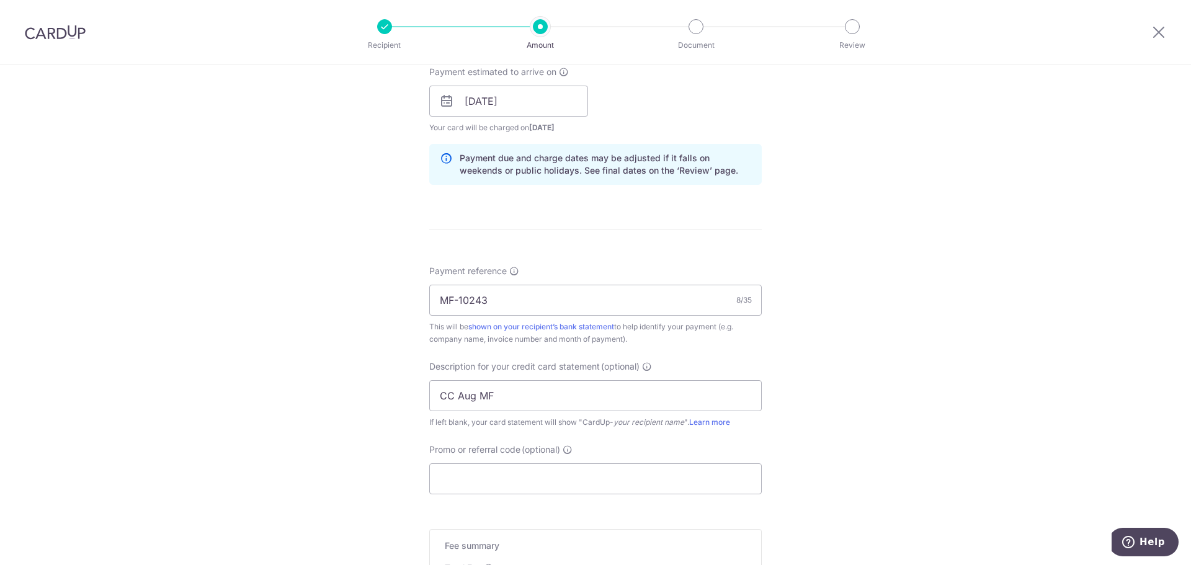
scroll to position [322, 0]
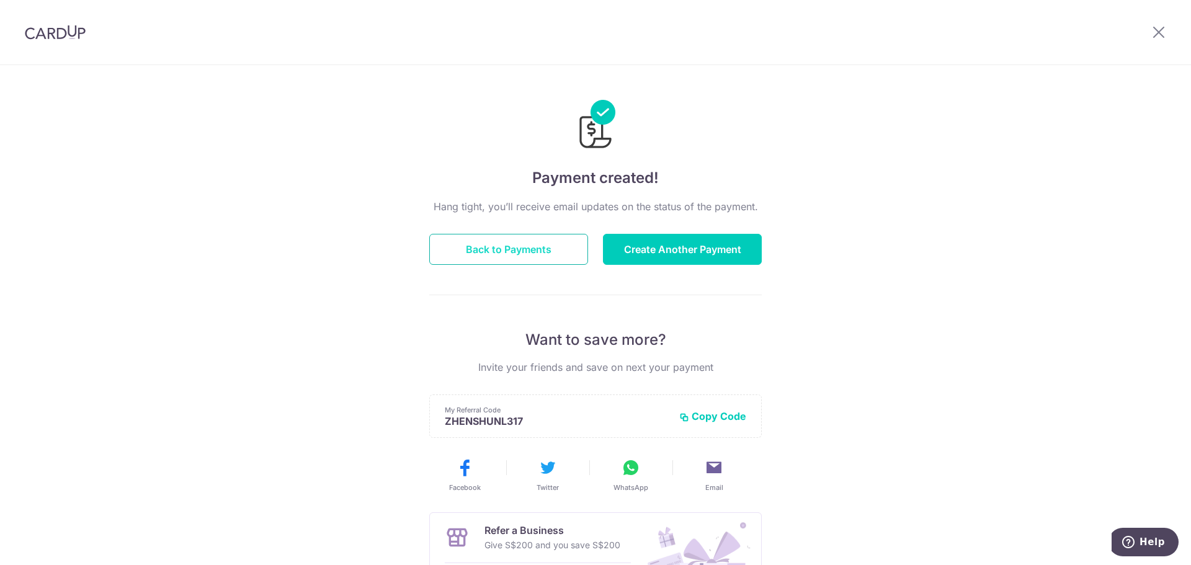
click at [524, 260] on button "Back to Payments" at bounding box center [508, 249] width 159 height 31
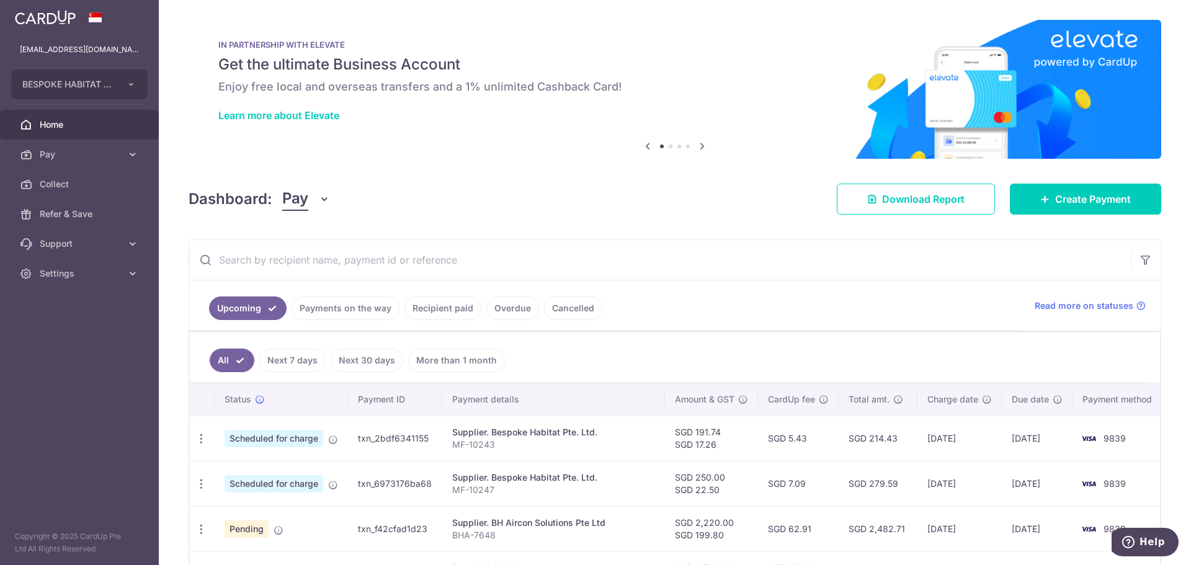
click at [428, 305] on link "Recipient paid" at bounding box center [442, 308] width 77 height 24
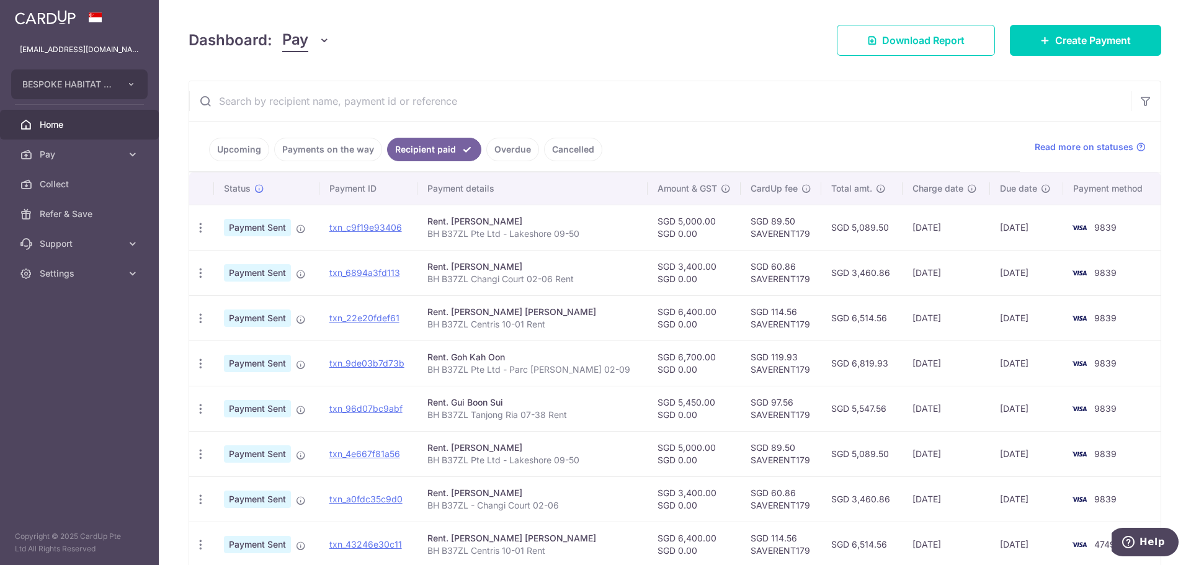
scroll to position [125, 0]
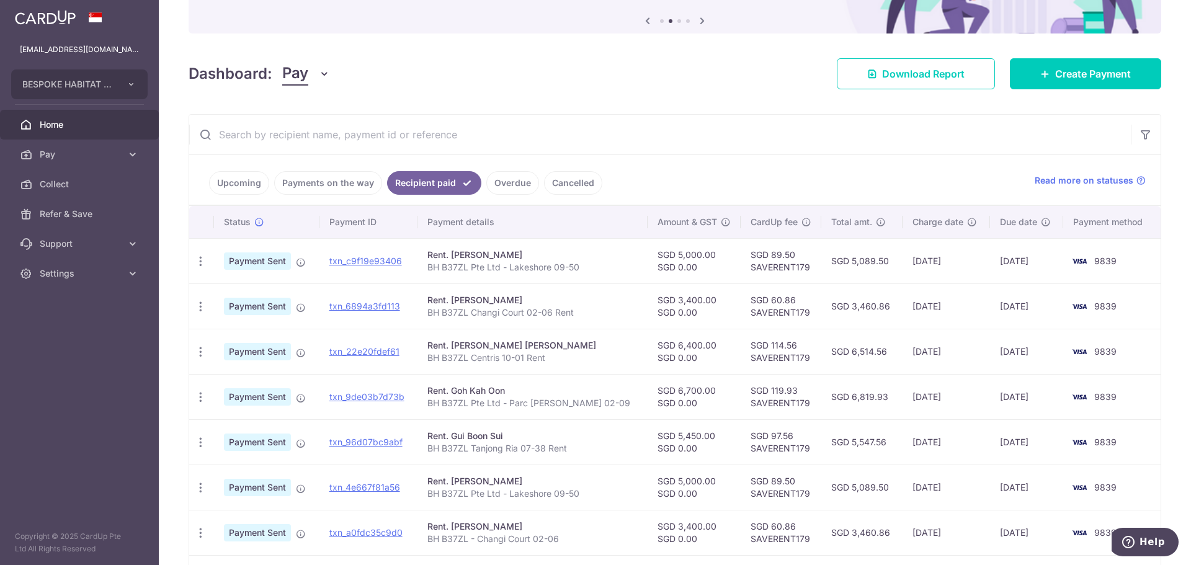
click at [341, 179] on link "Payments on the way" at bounding box center [328, 183] width 108 height 24
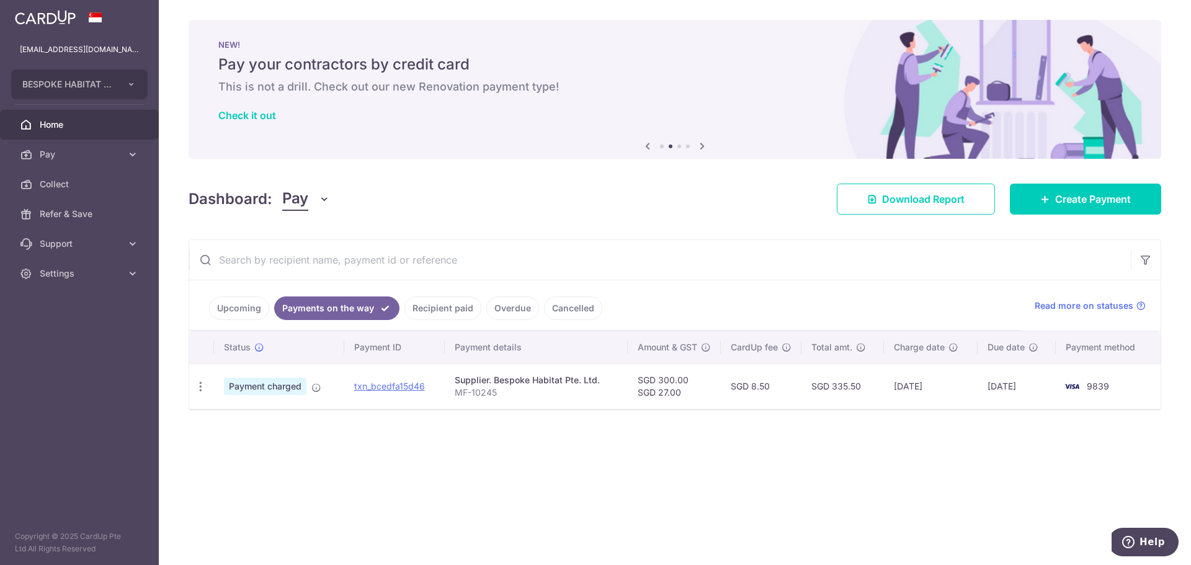
click at [249, 302] on link "Upcoming" at bounding box center [239, 308] width 60 height 24
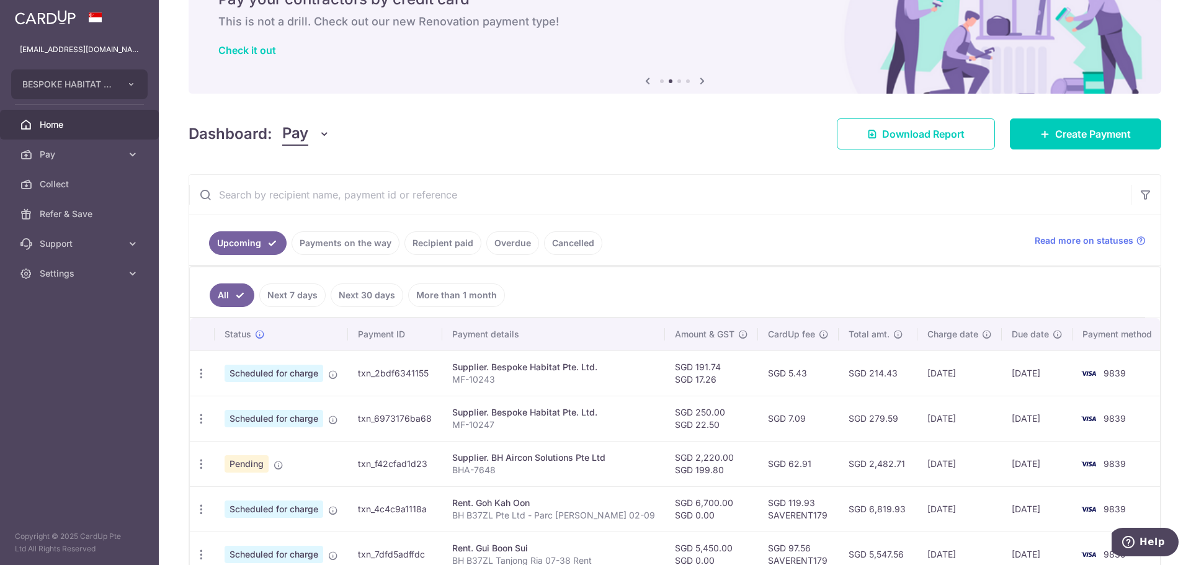
scroll to position [124, 0]
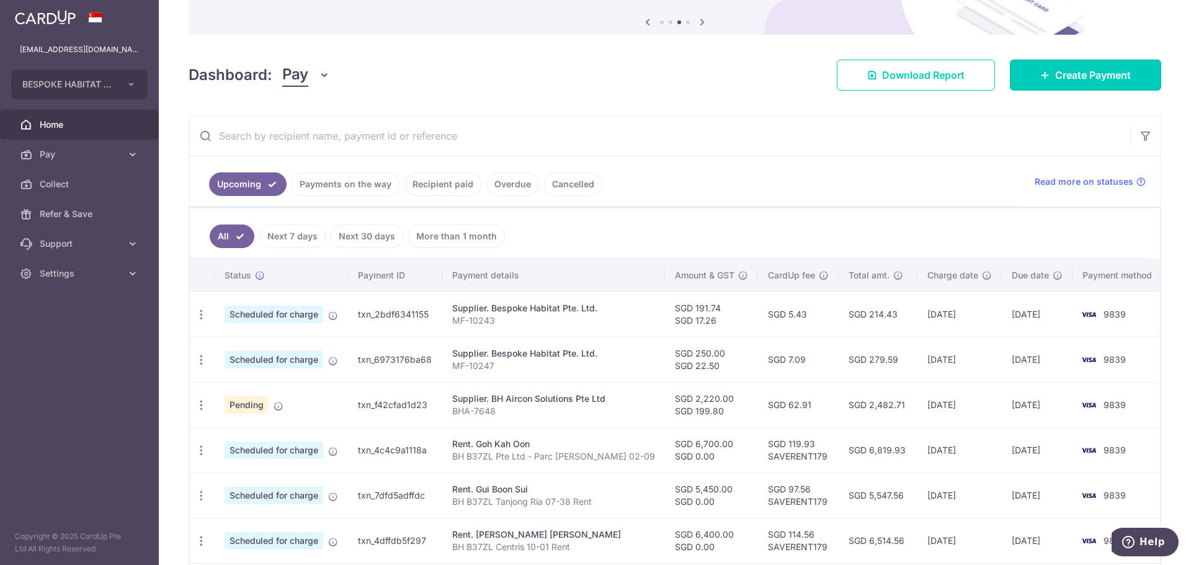
drag, startPoint x: 1077, startPoint y: 69, endPoint x: 991, endPoint y: 88, distance: 87.7
click at [1077, 69] on span "Create Payment" at bounding box center [1093, 75] width 76 height 15
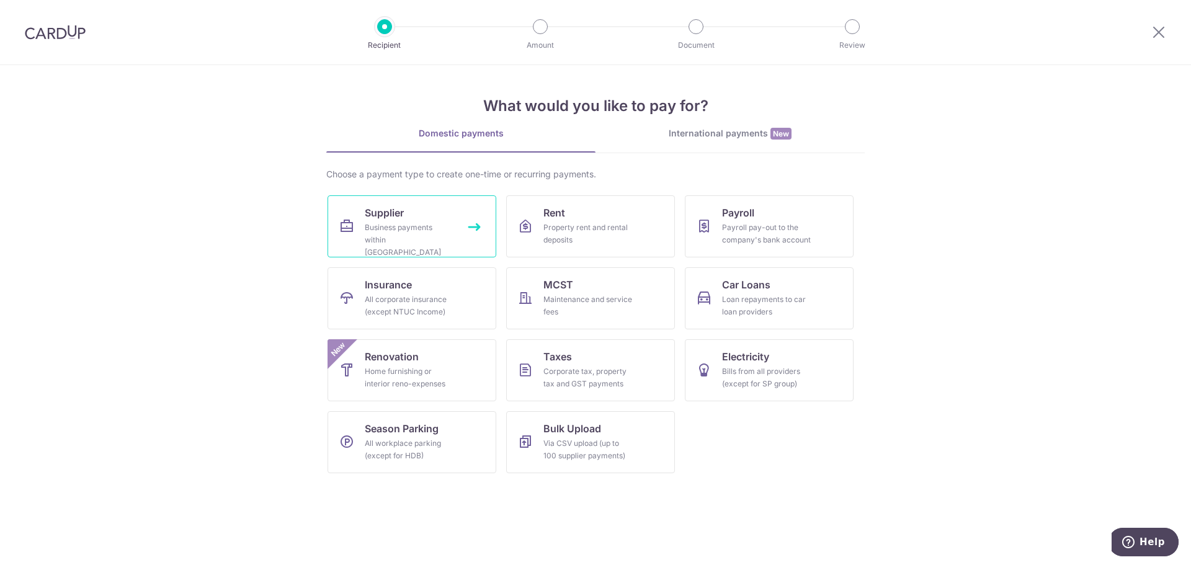
click at [391, 228] on div "Business payments within Singapore" at bounding box center [409, 239] width 89 height 37
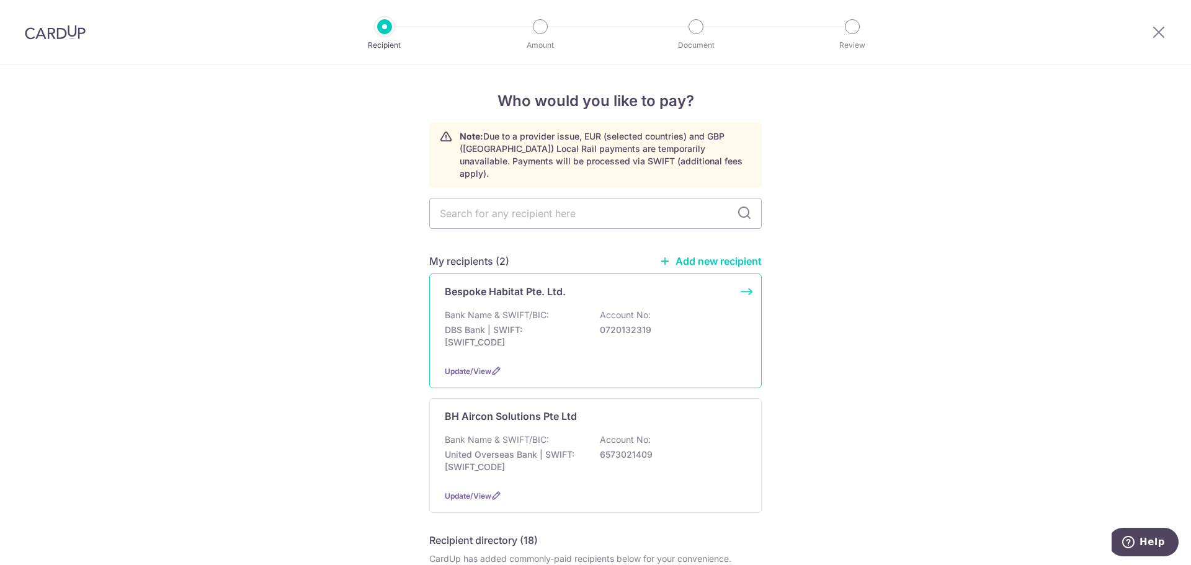
drag, startPoint x: 560, startPoint y: 306, endPoint x: 575, endPoint y: 296, distance: 18.7
click at [559, 309] on div "Bank Name & SWIFT/BIC: DBS Bank | SWIFT: [SWIFT_CODE] Account No: 0720132319" at bounding box center [595, 332] width 301 height 46
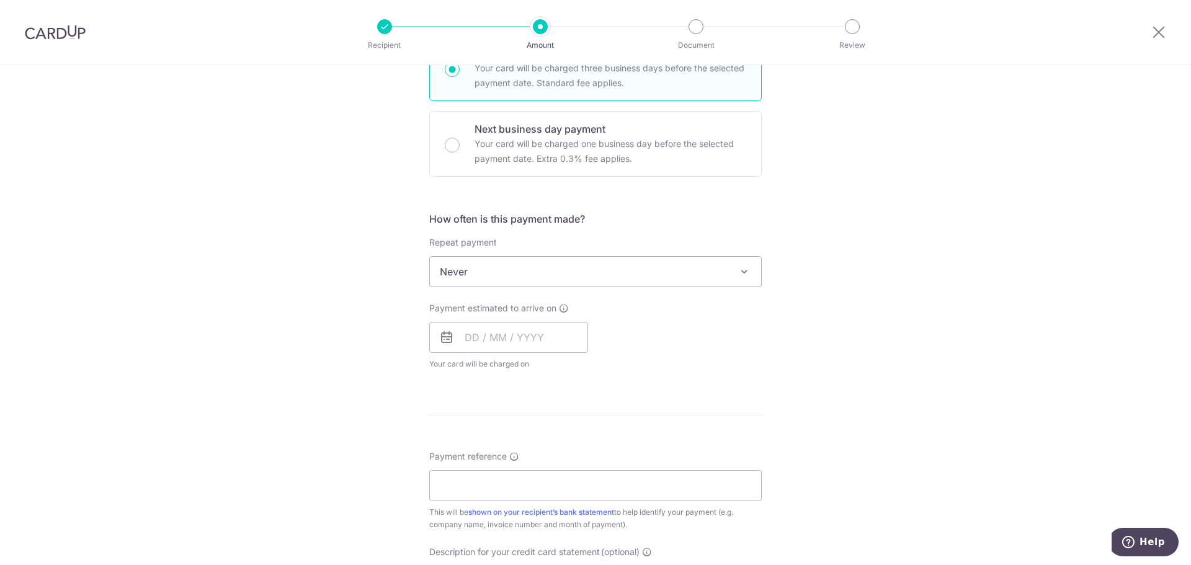
scroll to position [434, 0]
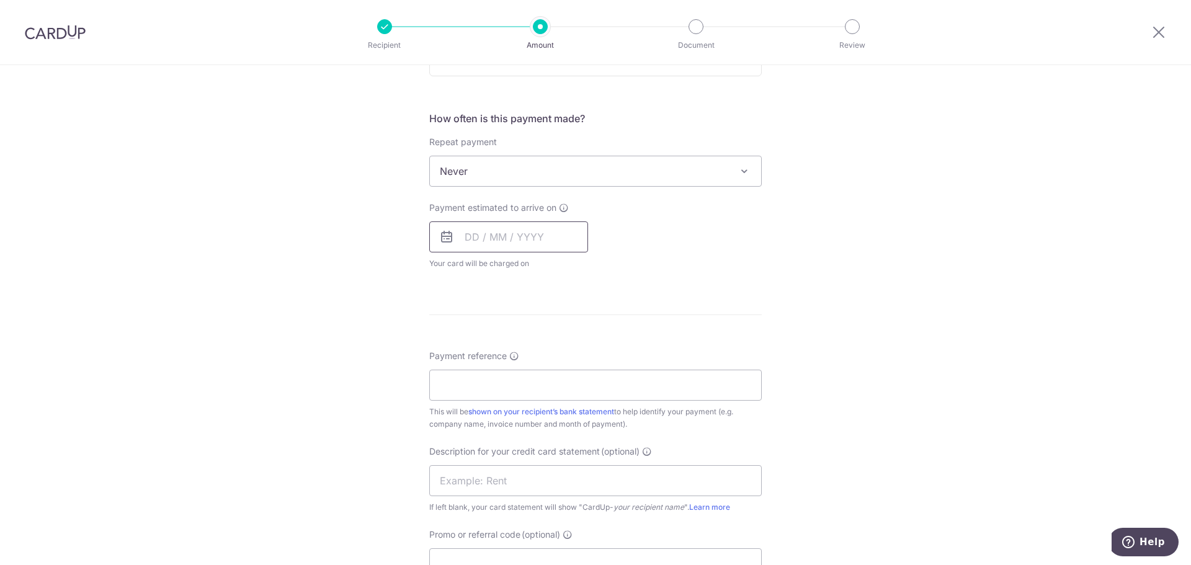
drag, startPoint x: 495, startPoint y: 242, endPoint x: 499, endPoint y: 248, distance: 7.2
click at [495, 242] on input "text" at bounding box center [508, 236] width 159 height 31
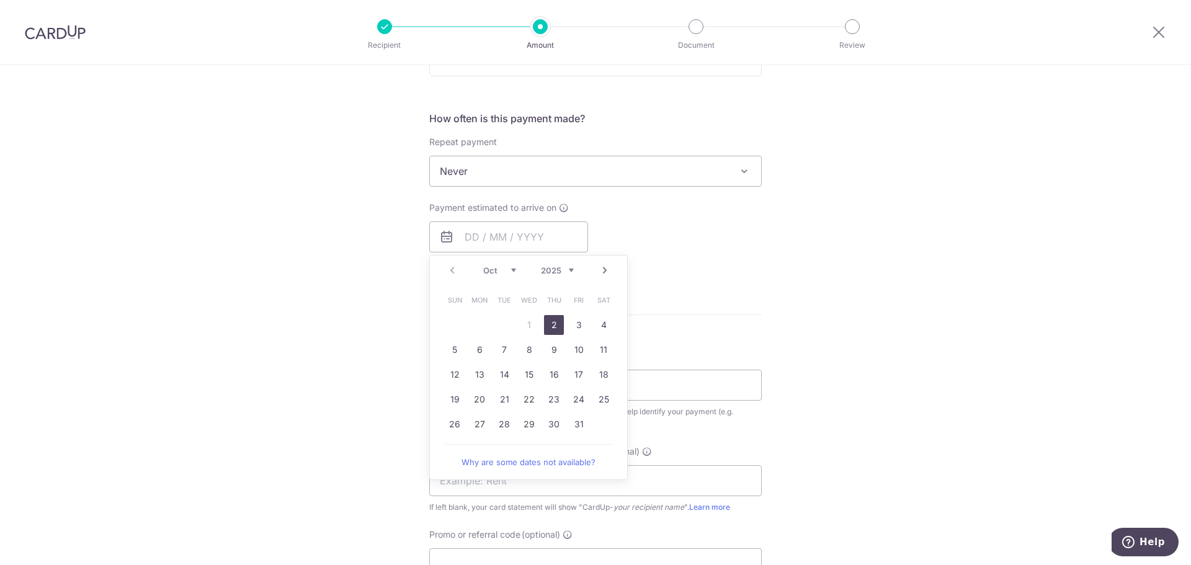
click at [552, 329] on link "2" at bounding box center [554, 325] width 20 height 20
type input "[DATE]"
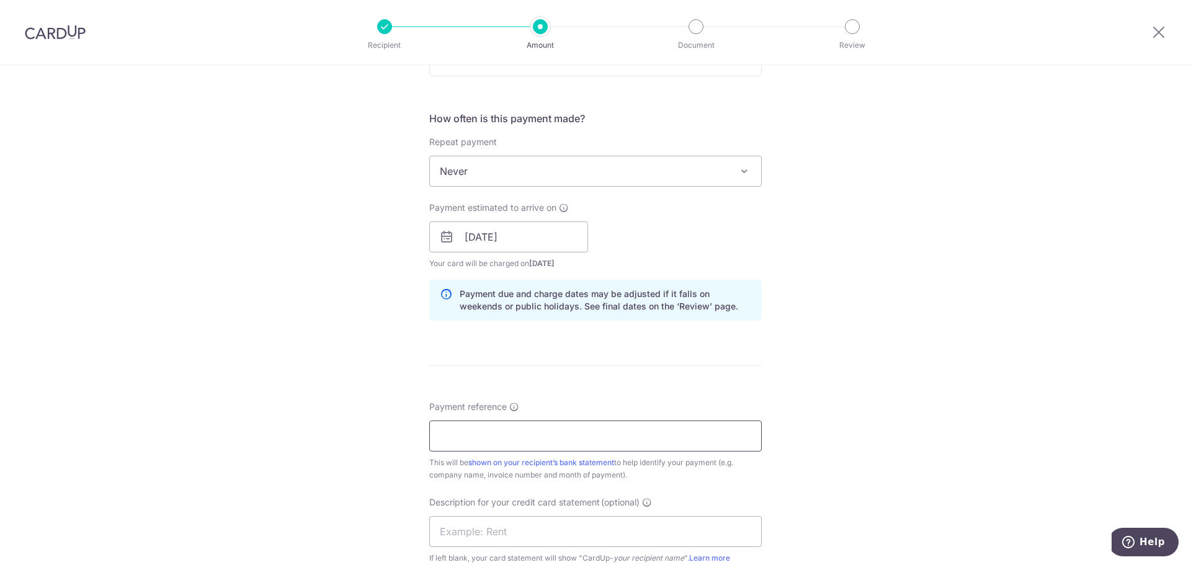
click at [526, 442] on input "Payment reference" at bounding box center [595, 435] width 332 height 31
paste input "ADM-7204"
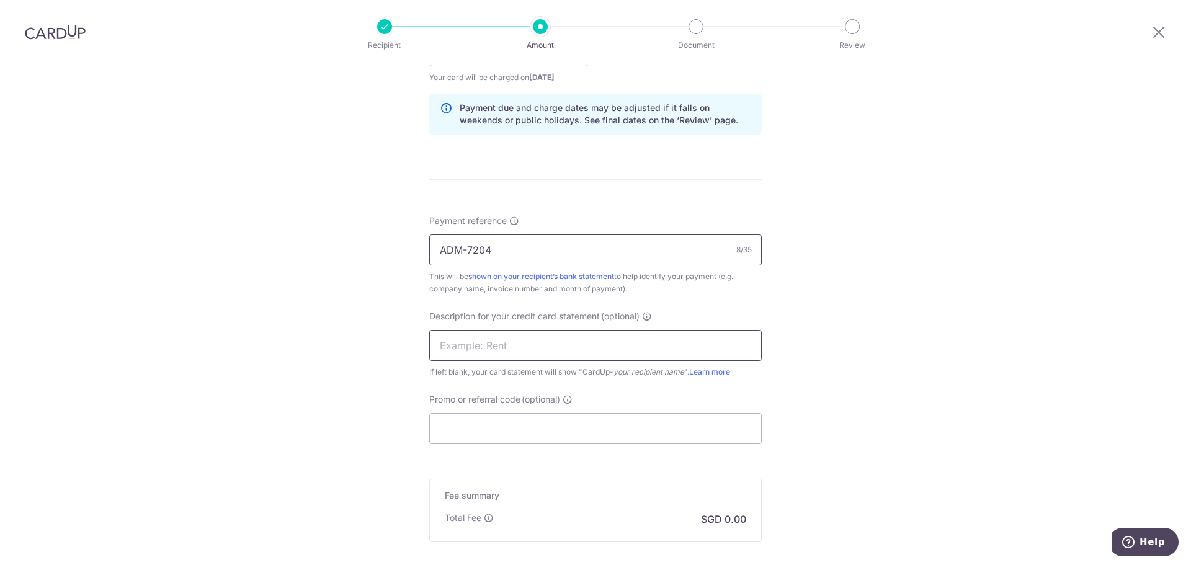
type input "ADM-7204"
click at [483, 350] on input "text" at bounding box center [595, 345] width 332 height 31
type input "A"
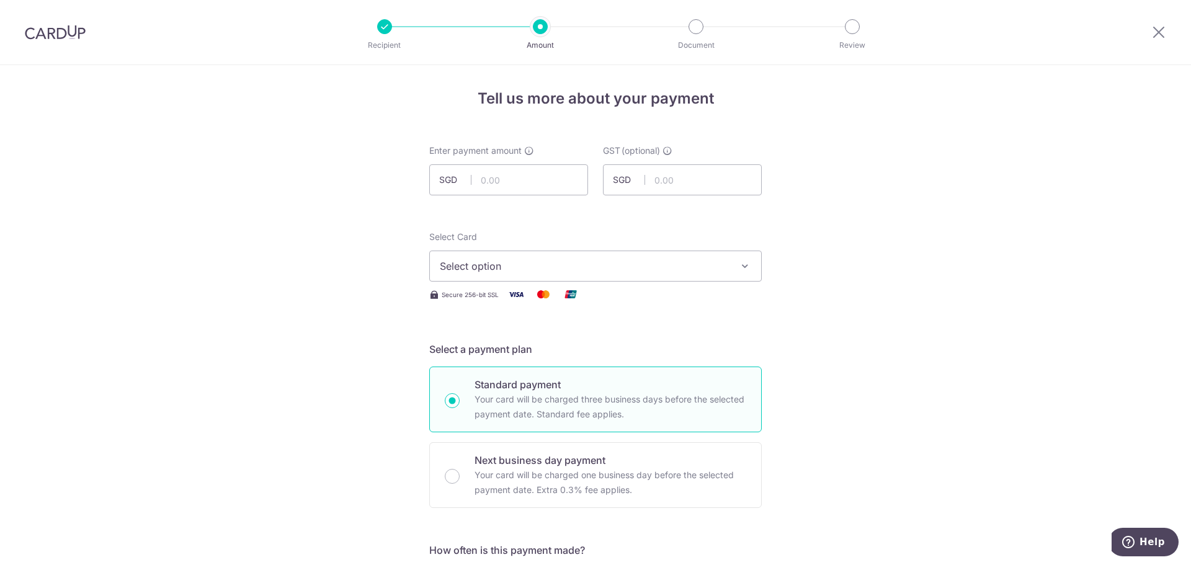
scroll to position [0, 0]
type input "PE PRS3 Admin"
click at [493, 189] on input "text" at bounding box center [508, 182] width 159 height 31
type input "80.00"
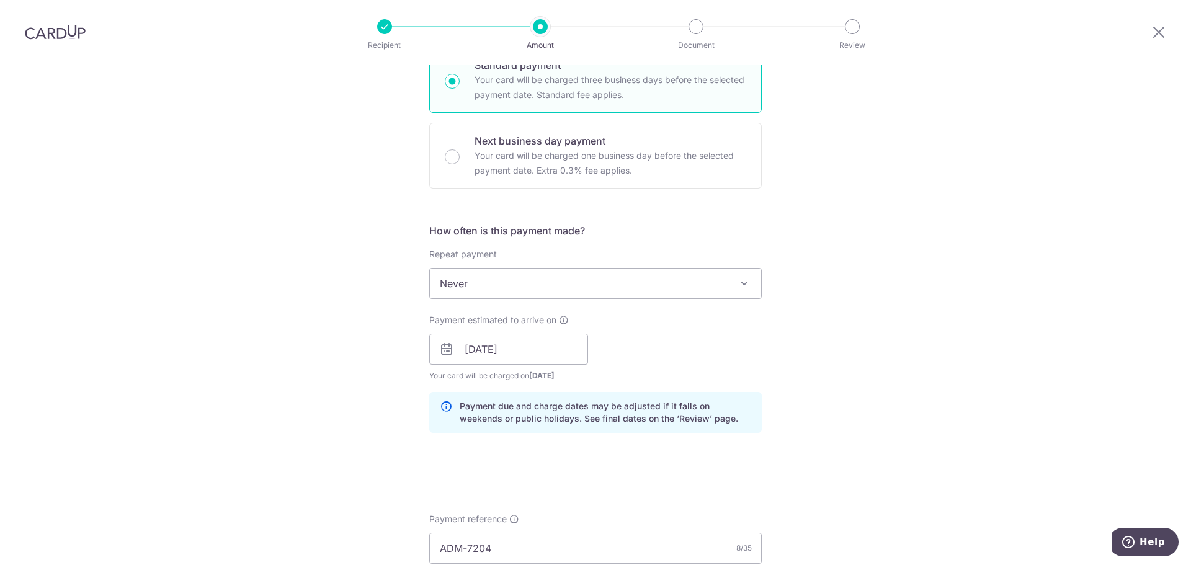
scroll to position [74, 0]
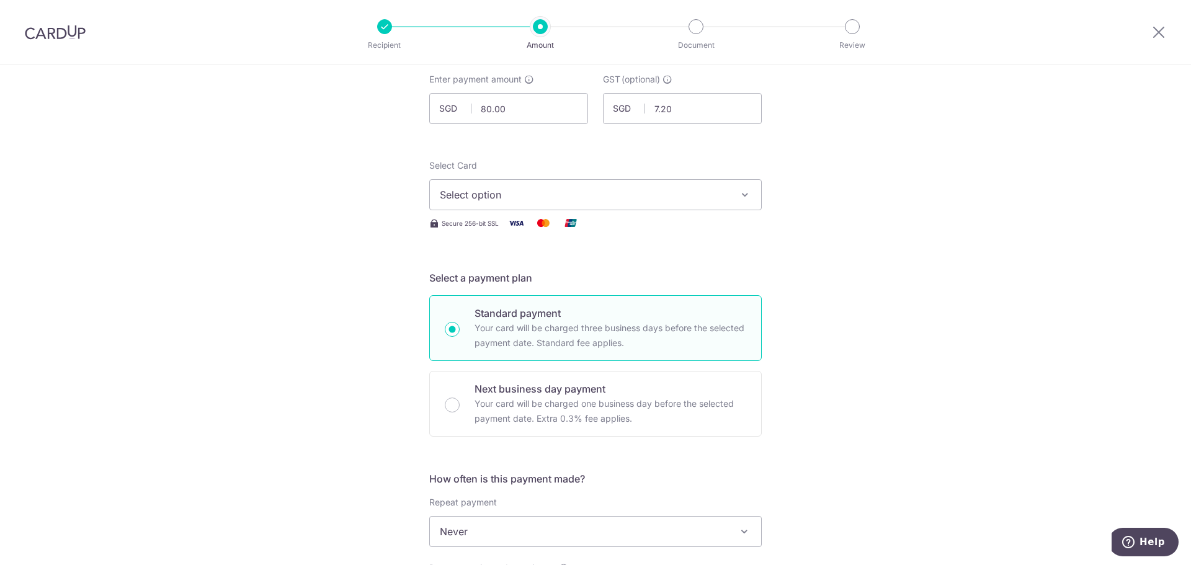
click at [649, 201] on span "Select option" at bounding box center [584, 194] width 289 height 15
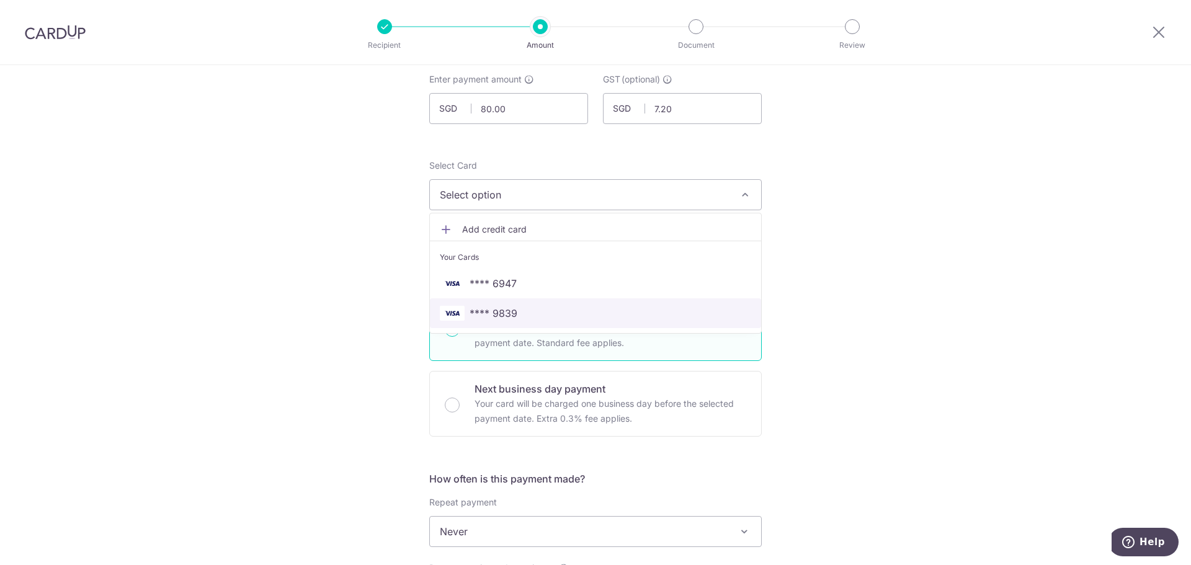
drag, startPoint x: 559, startPoint y: 306, endPoint x: 848, endPoint y: 269, distance: 291.3
click at [559, 306] on span "**** 9839" at bounding box center [595, 313] width 311 height 15
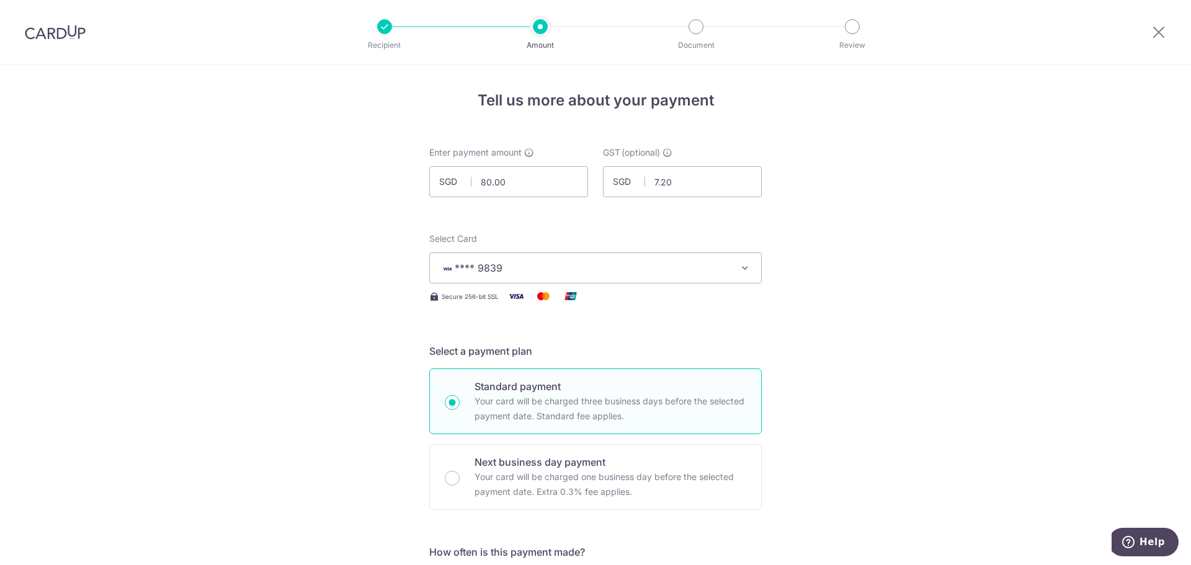
scroll to position [0, 0]
drag, startPoint x: 651, startPoint y: 177, endPoint x: 709, endPoint y: 193, distance: 60.5
click at [734, 194] on input "7.20" at bounding box center [682, 182] width 159 height 31
type input "33.83"
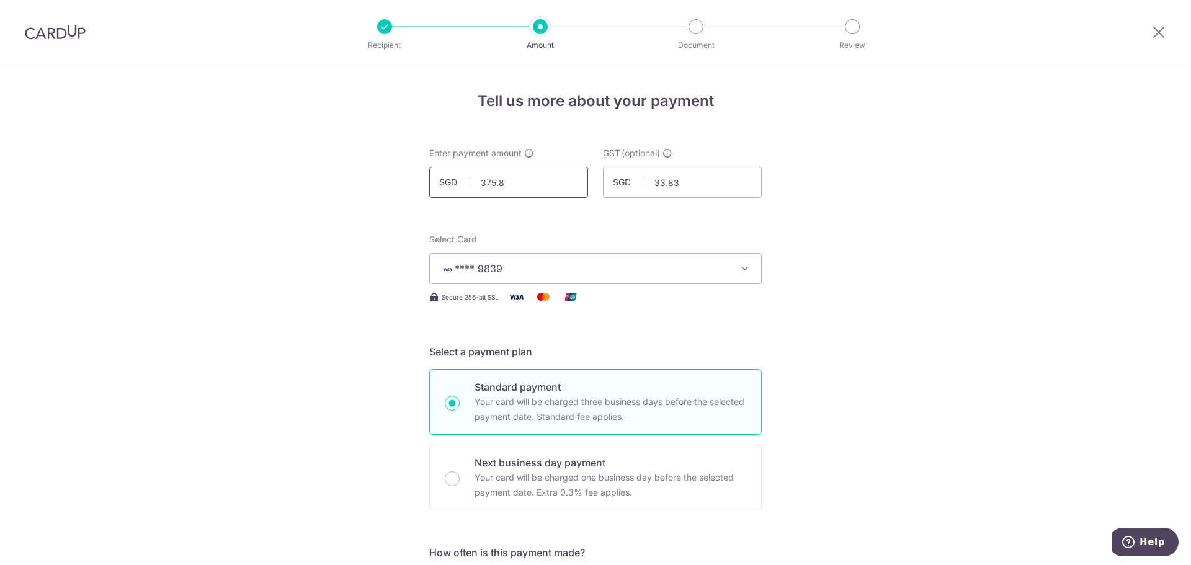
type input "375.87"
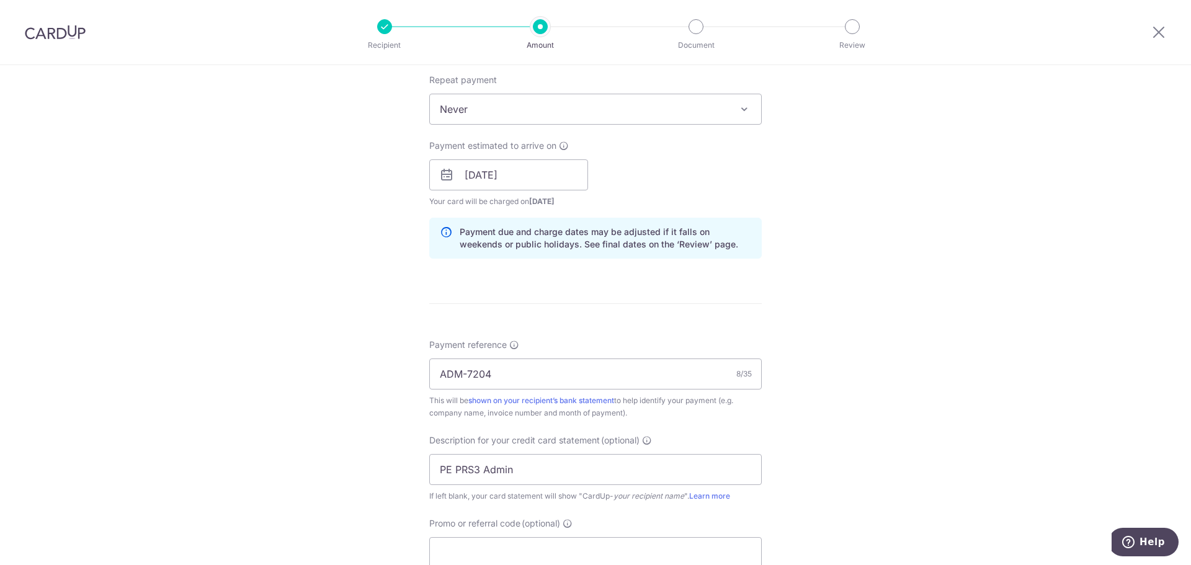
scroll to position [682, 0]
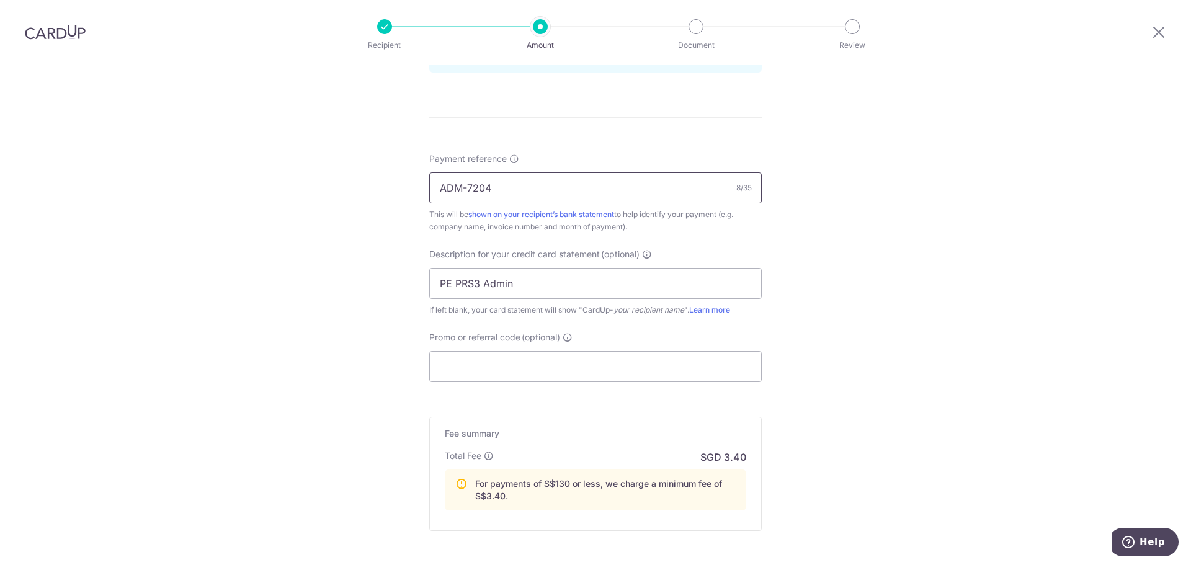
click at [498, 186] on input "ADM-7204" at bounding box center [595, 187] width 332 height 31
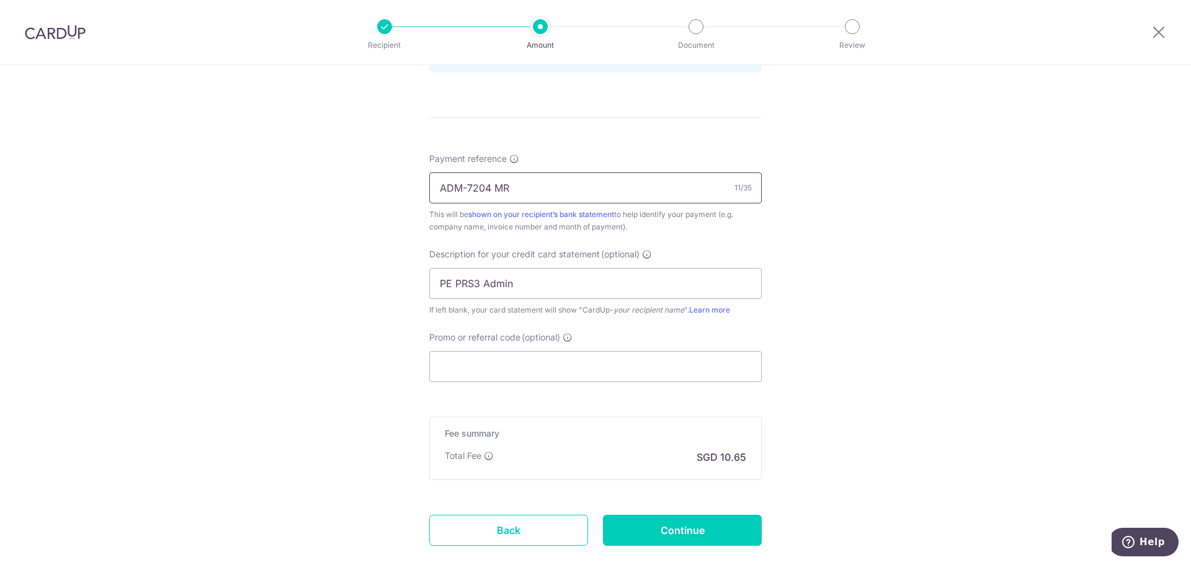
drag, startPoint x: 492, startPoint y: 189, endPoint x: 511, endPoint y: 191, distance: 18.8
click at [511, 191] on input "ADM-7204 MR" at bounding box center [595, 187] width 332 height 31
paste input "MF- 10244"
click at [494, 187] on input "ADM-7204 MF- 10244" at bounding box center [595, 187] width 332 height 31
click at [520, 189] on input "ADM-7204 / MF- 10244" at bounding box center [595, 187] width 332 height 31
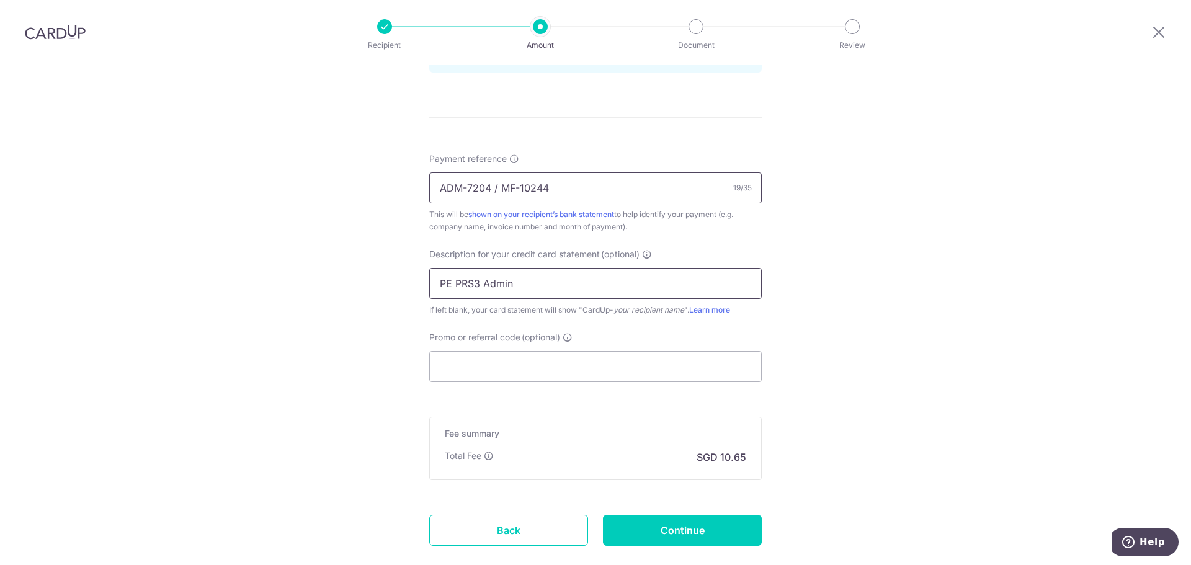
type input "ADM-7204 / MF-10244"
drag, startPoint x: 509, startPoint y: 285, endPoint x: 487, endPoint y: 282, distance: 21.9
click at [487, 282] on input "PE PRS3 Admin" at bounding box center [595, 283] width 332 height 31
click at [451, 285] on input "PE PRS3 AF LS M" at bounding box center [595, 283] width 332 height 31
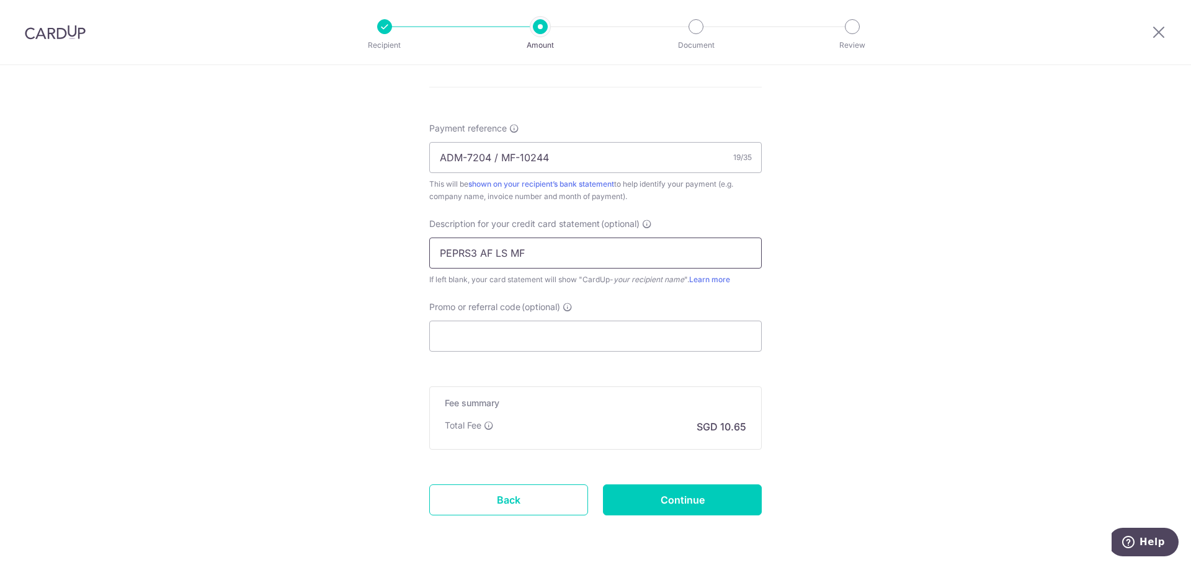
scroll to position [756, 0]
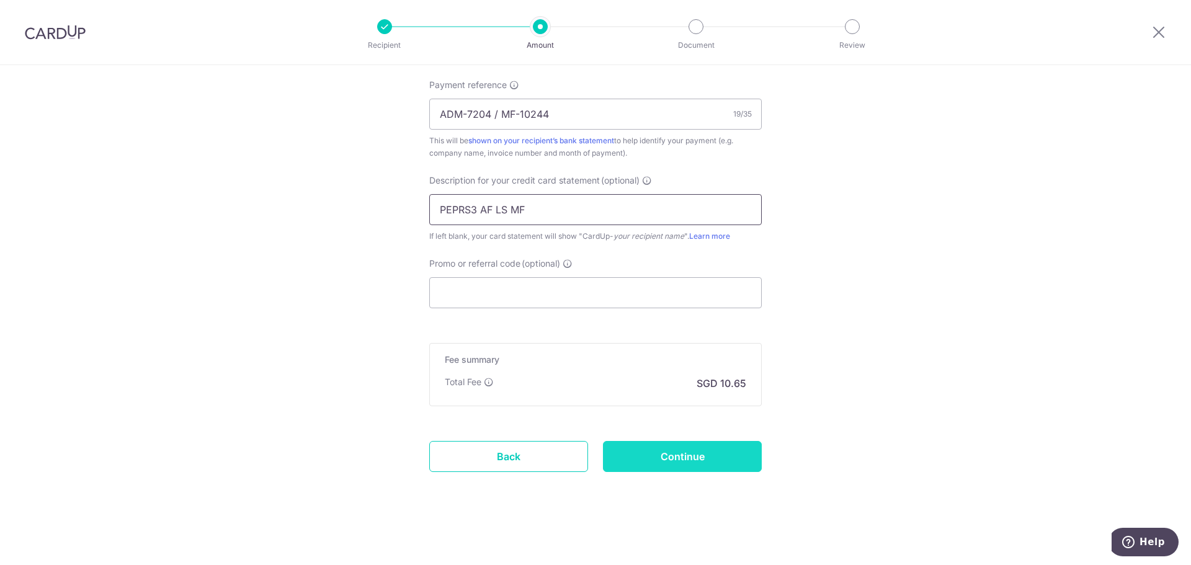
type input "PEPRS3 AF LS MF"
click at [664, 454] on input "Continue" at bounding box center [682, 456] width 159 height 31
type input "Create Schedule"
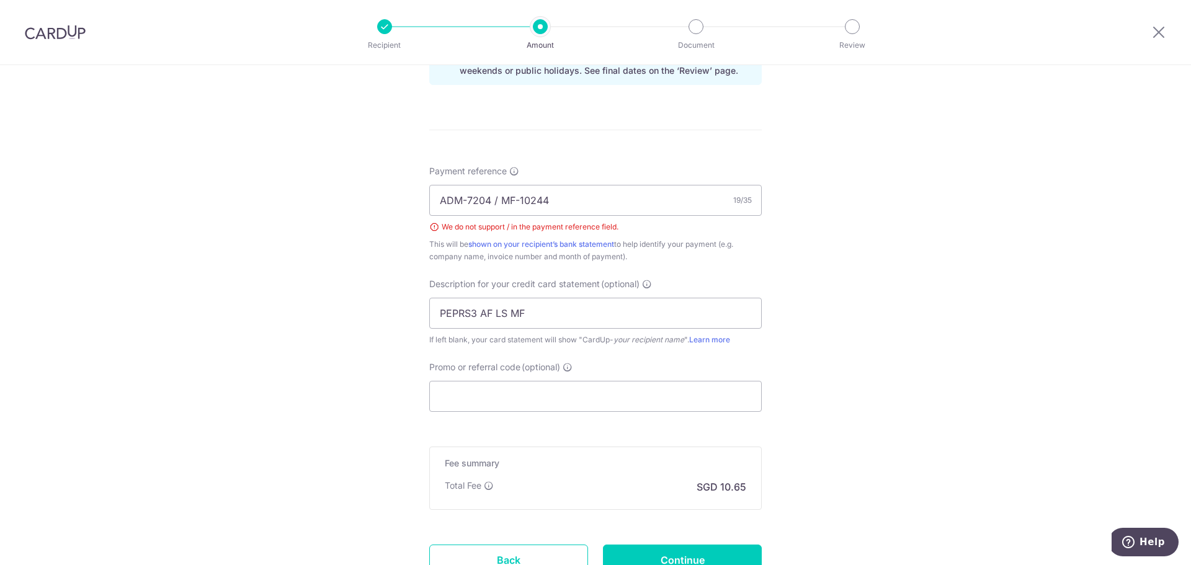
scroll to position [587, 0]
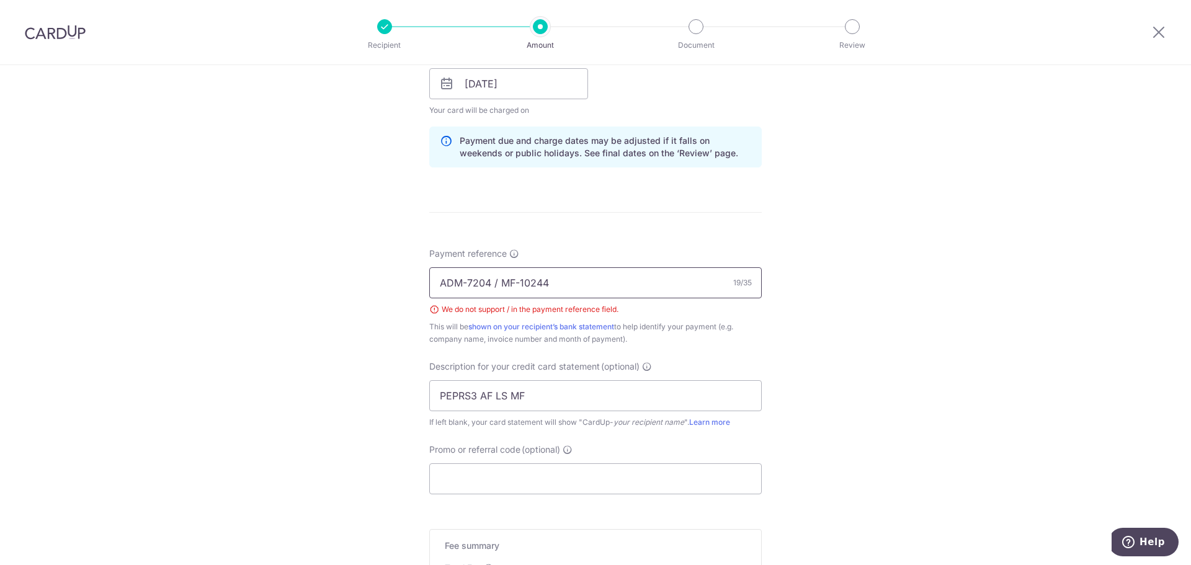
click at [494, 282] on input "ADM-7204 / MF-10244" at bounding box center [595, 282] width 332 height 31
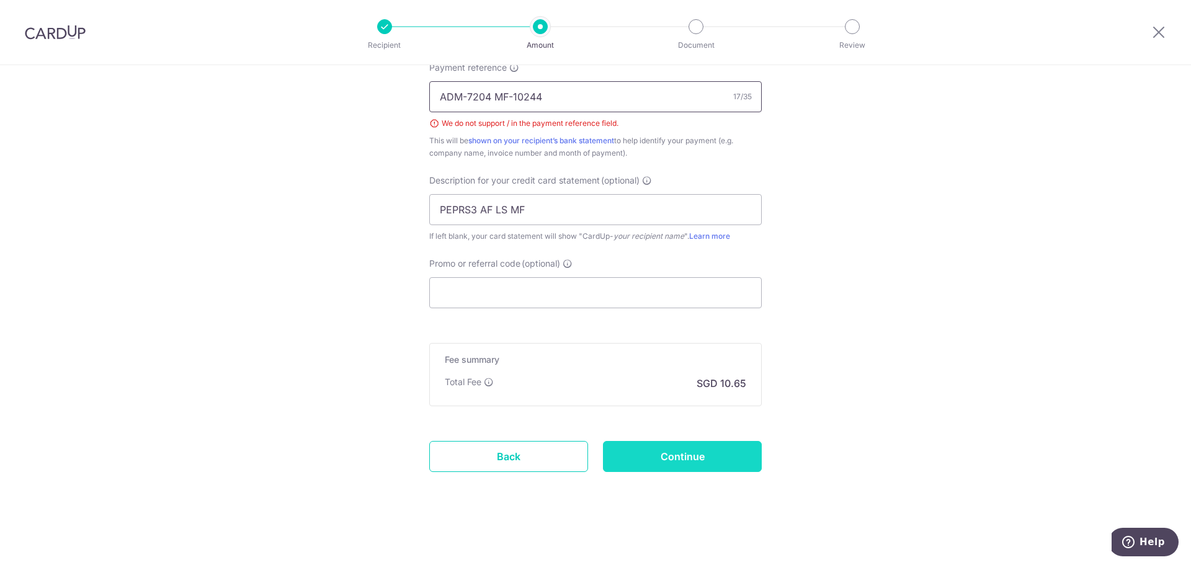
type input "ADM-7204 MF-10244"
drag, startPoint x: 662, startPoint y: 456, endPoint x: 655, endPoint y: 453, distance: 7.5
click at [662, 456] on input "Continue" at bounding box center [682, 456] width 159 height 31
type input "Create Schedule"
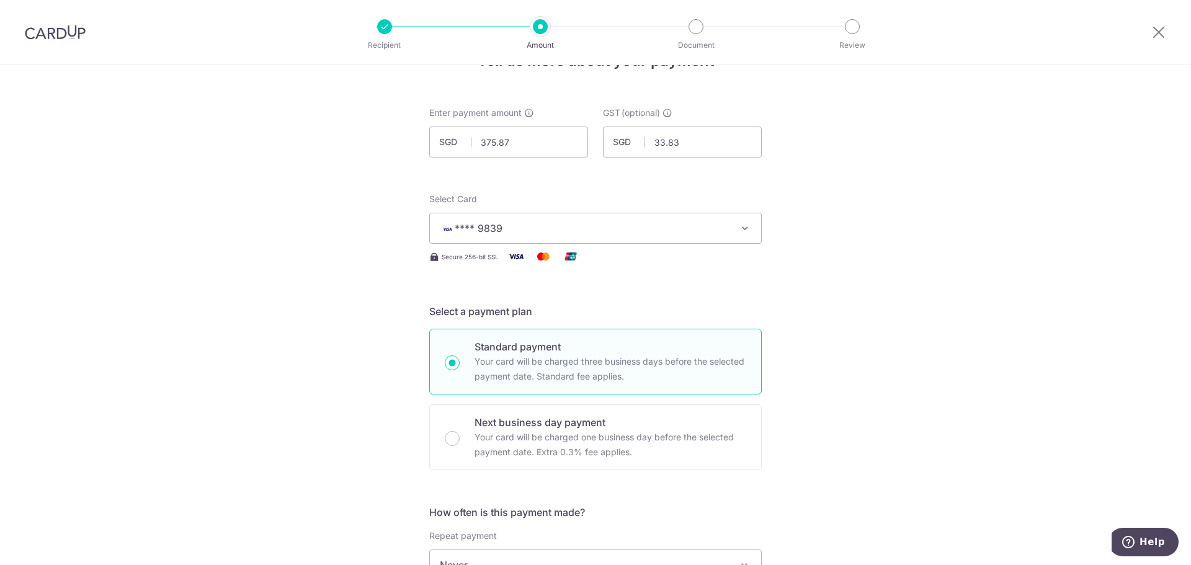
scroll to position [0, 0]
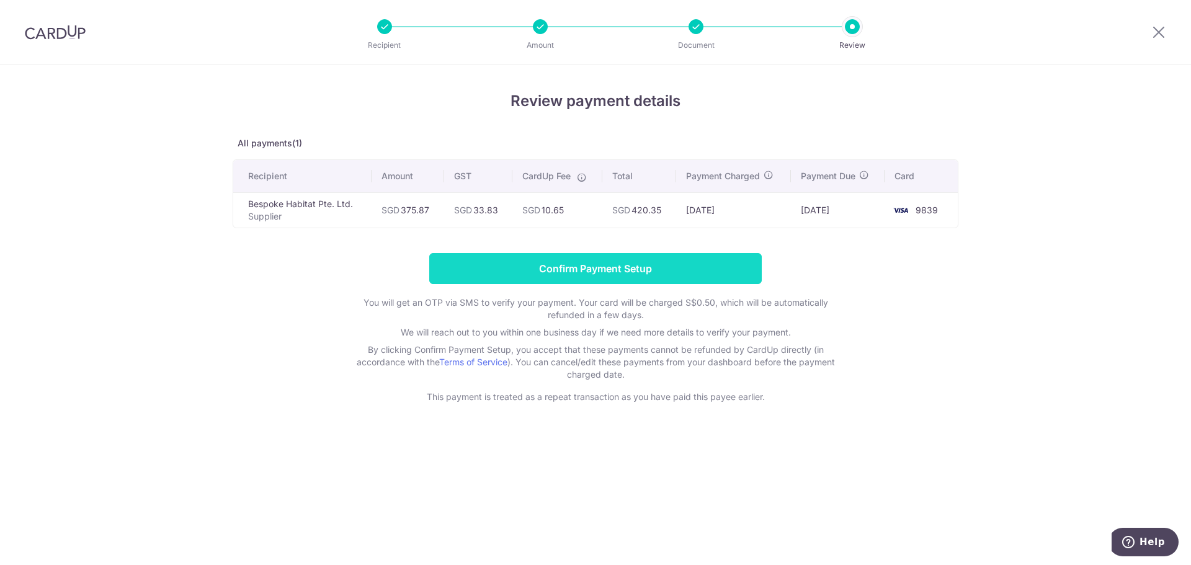
click at [623, 283] on input "Confirm Payment Setup" at bounding box center [595, 268] width 332 height 31
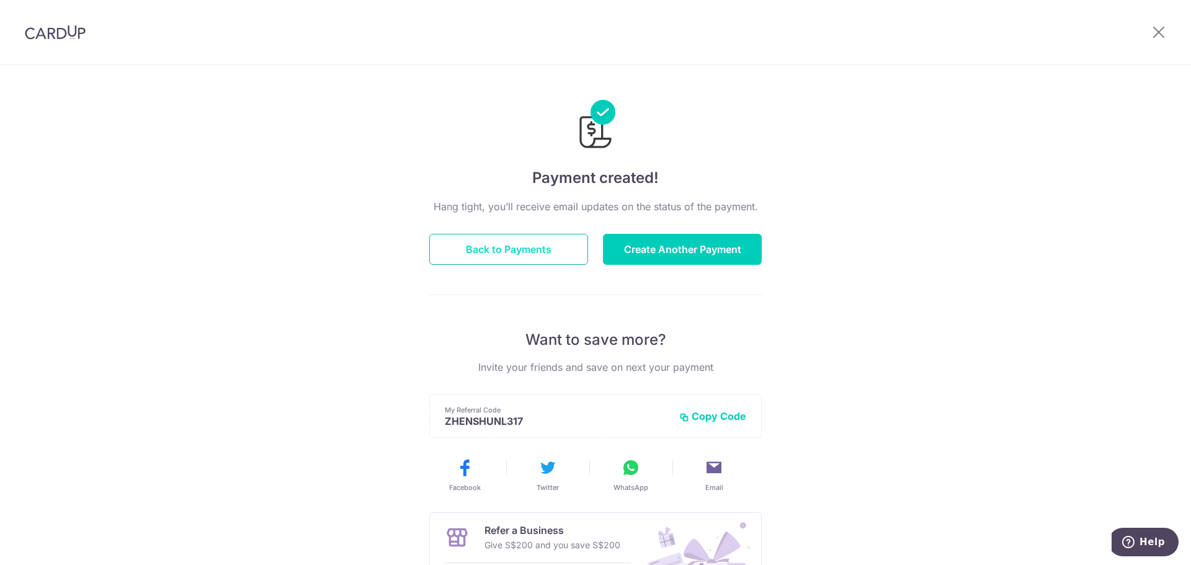
click at [558, 251] on button "Back to Payments" at bounding box center [508, 249] width 159 height 31
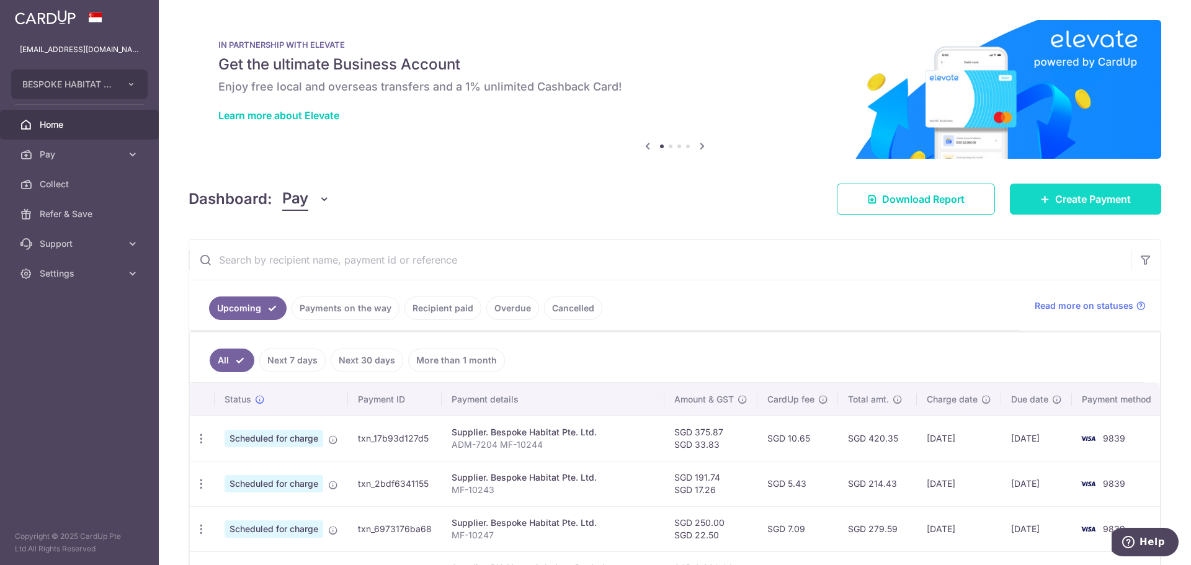
click at [1046, 198] on link "Create Payment" at bounding box center [1085, 199] width 151 height 31
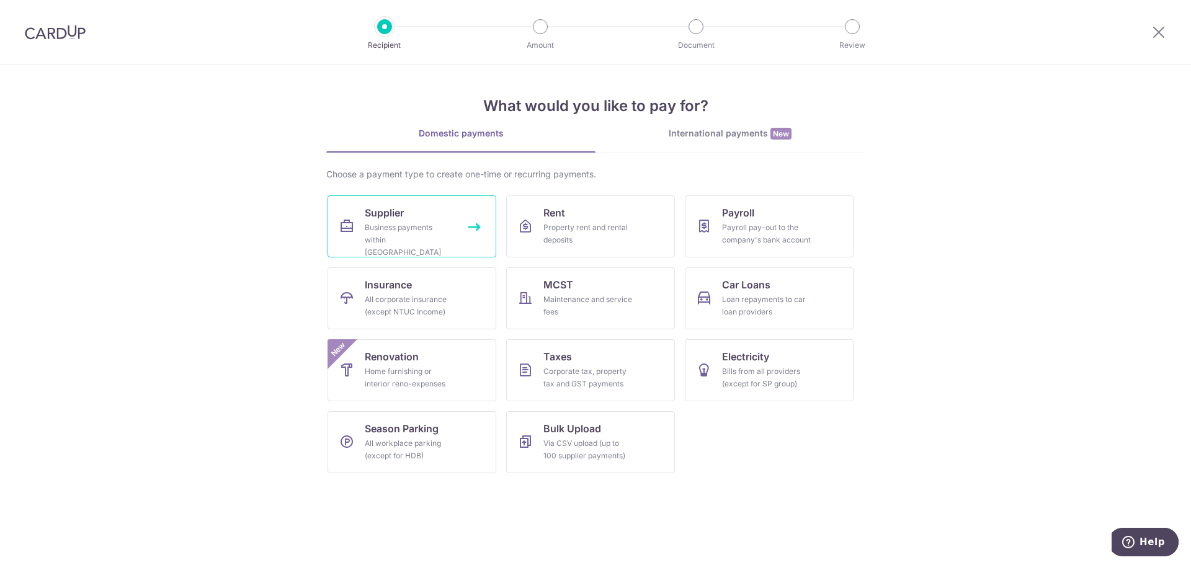
click at [429, 230] on div "Business payments within [GEOGRAPHIC_DATA]" at bounding box center [409, 239] width 89 height 37
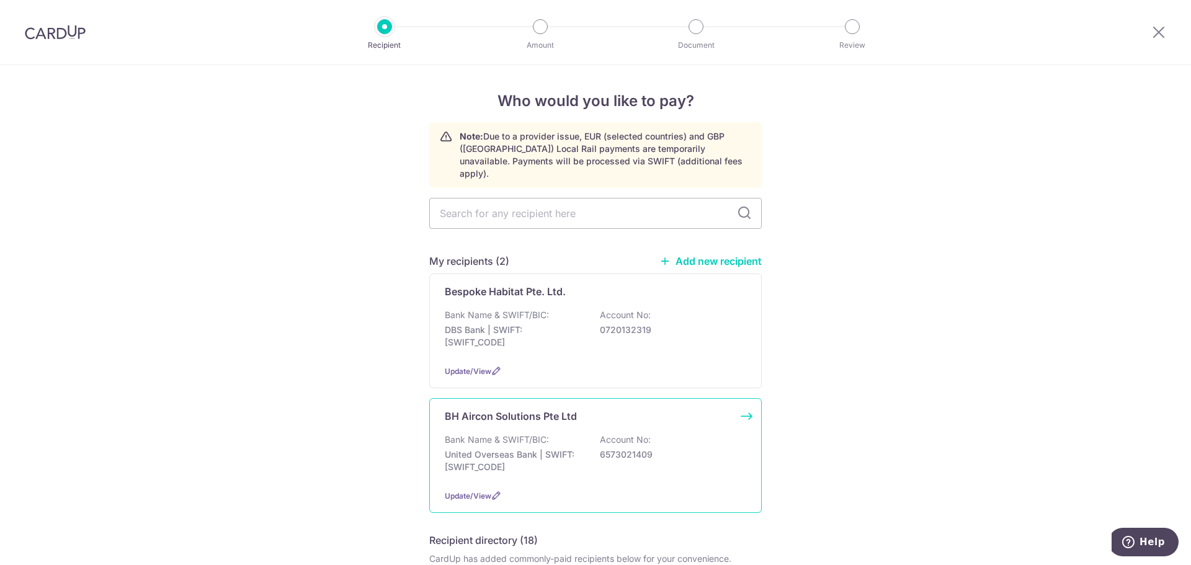
click at [561, 409] on p "BH Aircon Solutions Pte Ltd" at bounding box center [511, 416] width 132 height 15
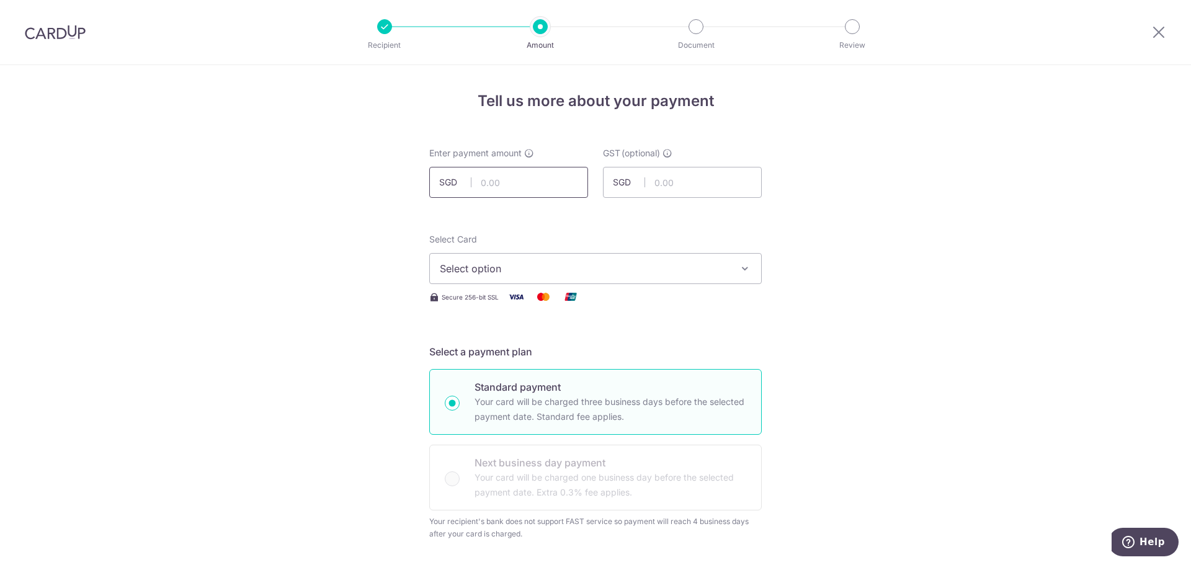
click at [509, 186] on input "text" at bounding box center [508, 182] width 159 height 31
type input "900.00"
type input "81.00"
click at [536, 262] on span "Select option" at bounding box center [584, 268] width 289 height 15
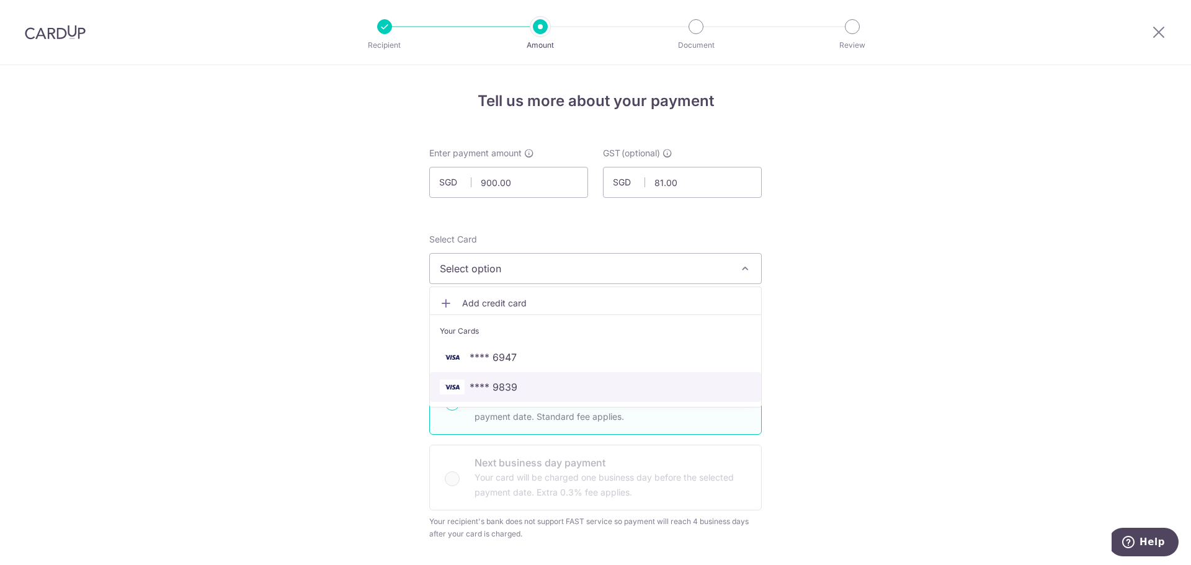
click at [509, 384] on span "**** 9839" at bounding box center [493, 387] width 48 height 15
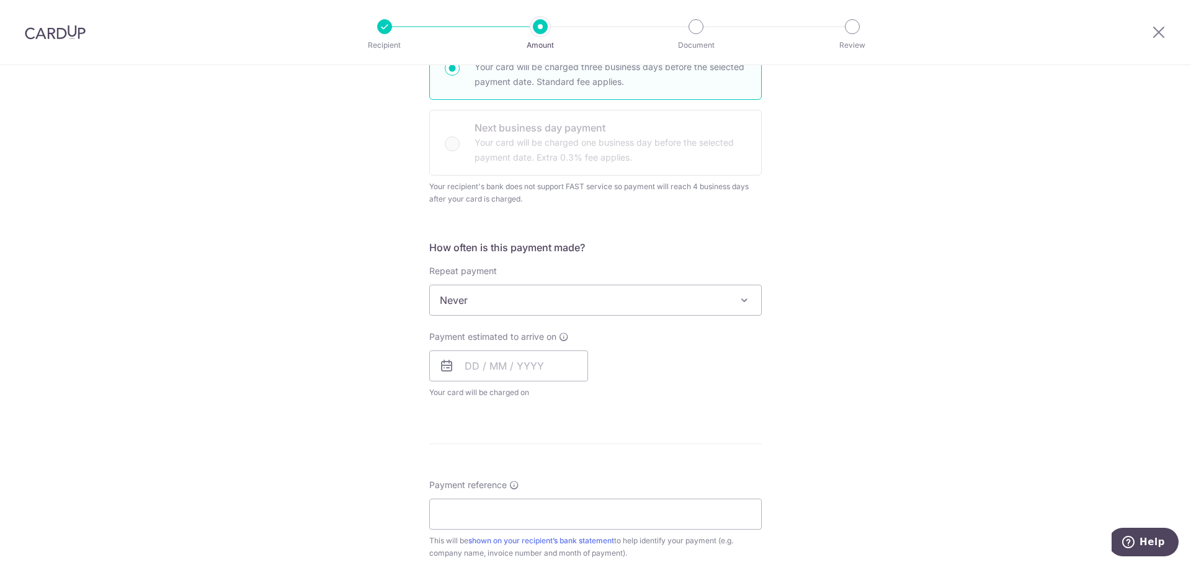
scroll to position [434, 0]
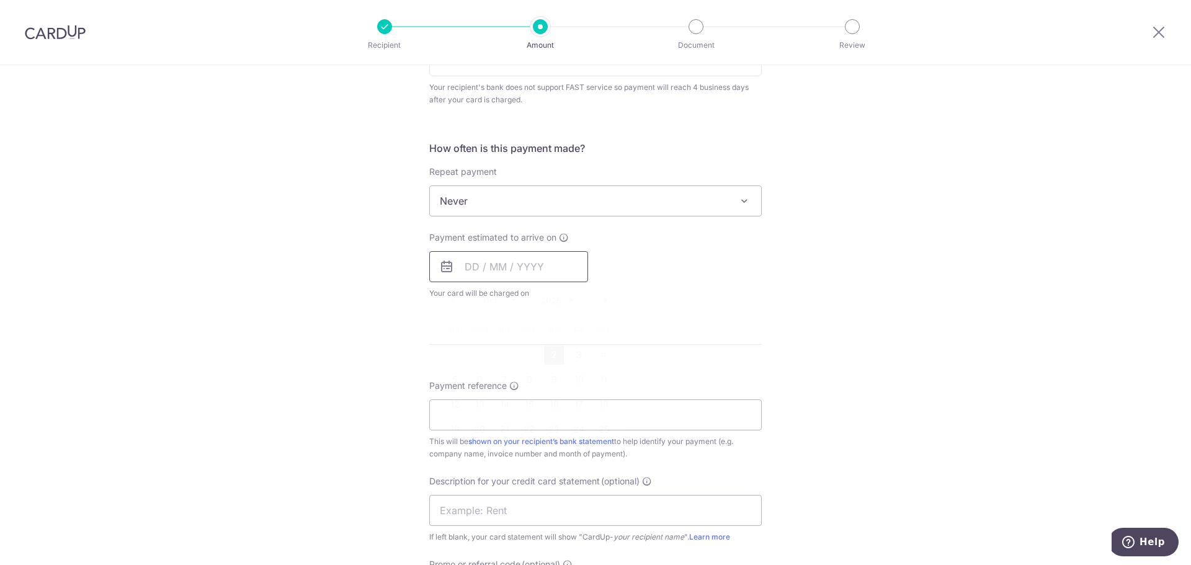
click at [470, 270] on input "text" at bounding box center [508, 266] width 159 height 31
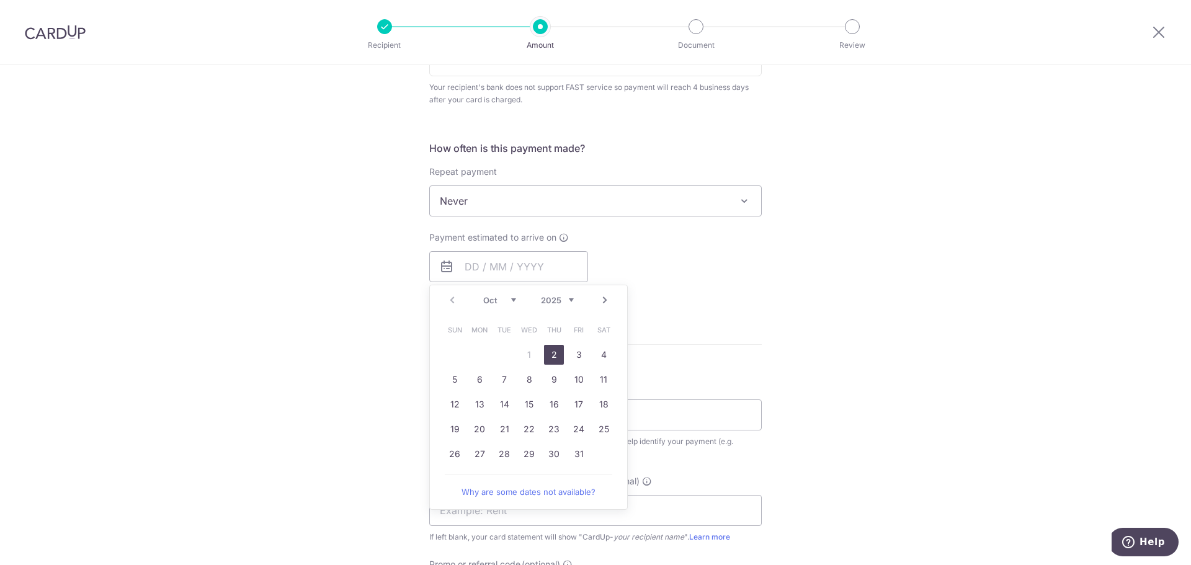
click at [556, 358] on link "2" at bounding box center [554, 355] width 20 height 20
type input "[DATE]"
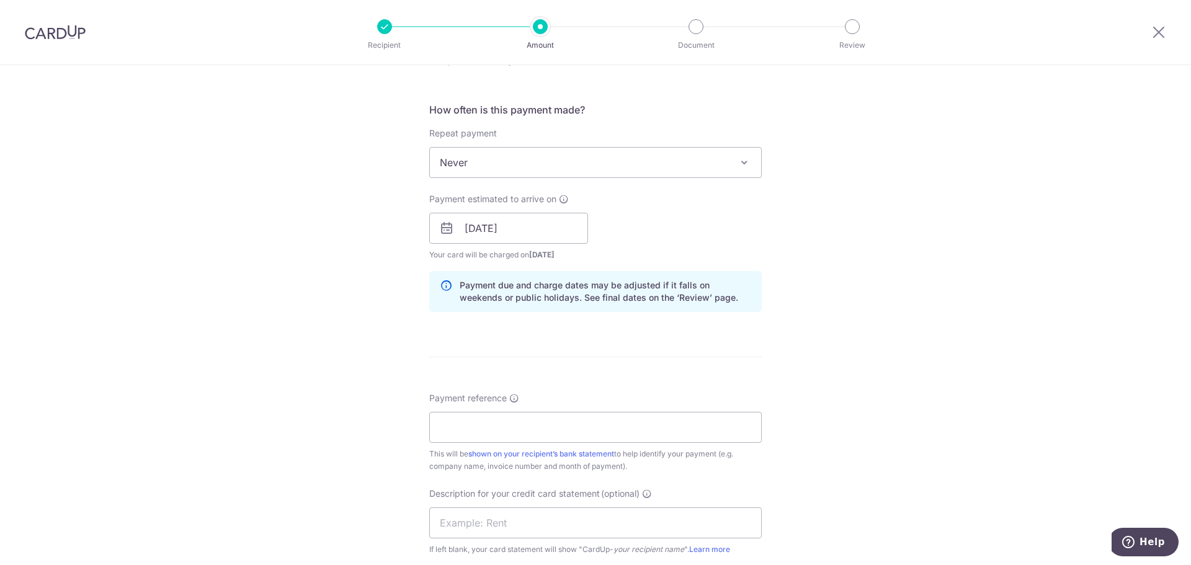
scroll to position [558, 0]
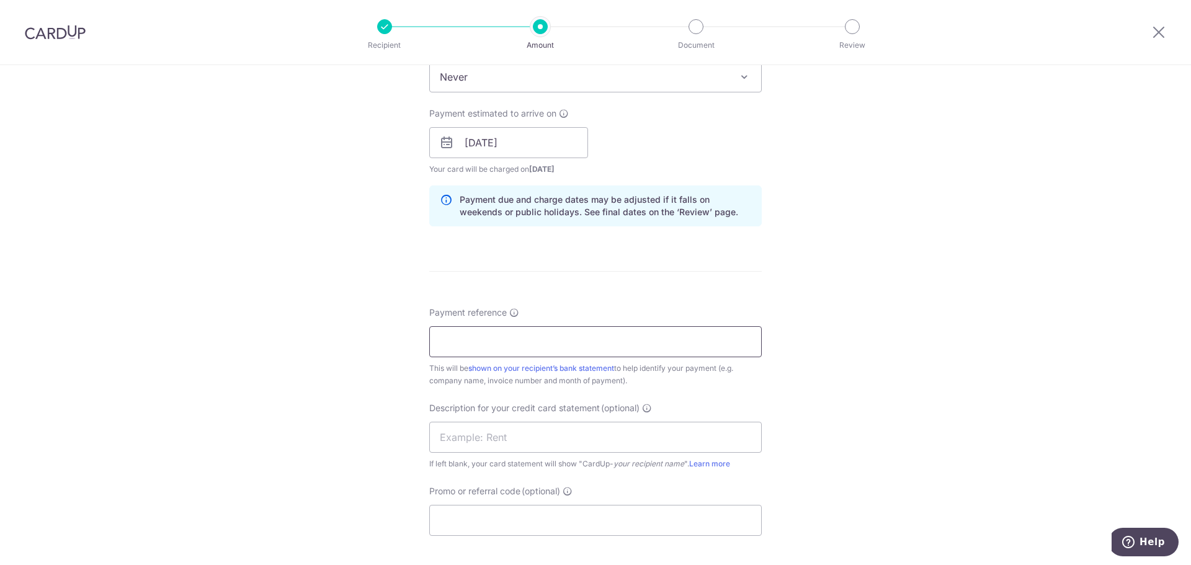
click at [479, 347] on input "Payment reference" at bounding box center [595, 341] width 332 height 31
type input "BHA-8928"
click at [543, 453] on div "Description for your credit card statement (optional) If left blank, your card …" at bounding box center [595, 436] width 332 height 68
click at [513, 442] on input "text" at bounding box center [595, 437] width 332 height 31
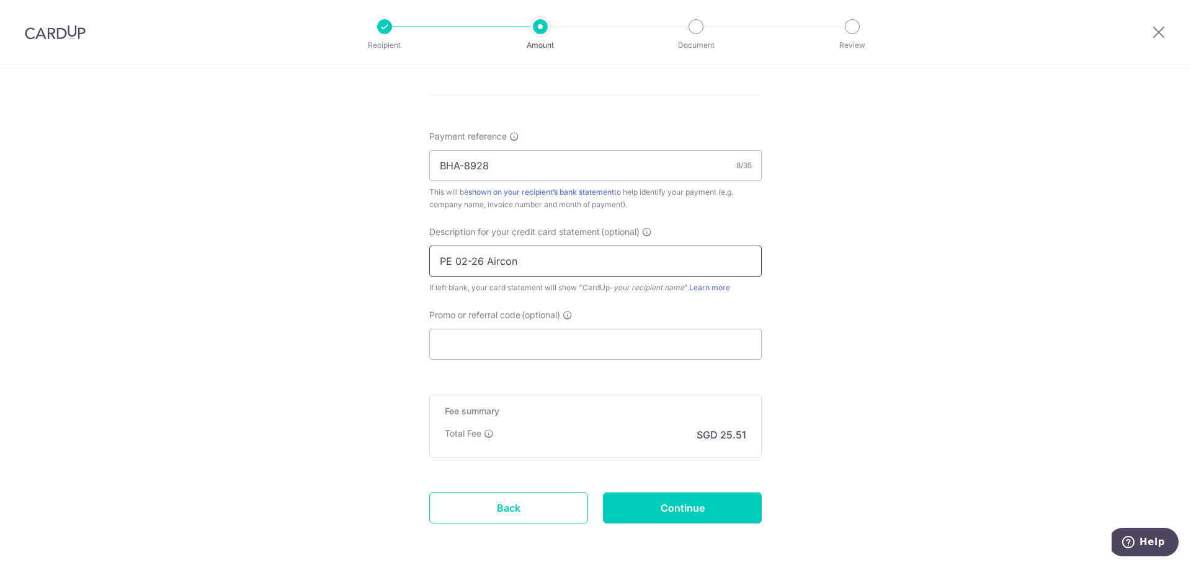
scroll to position [786, 0]
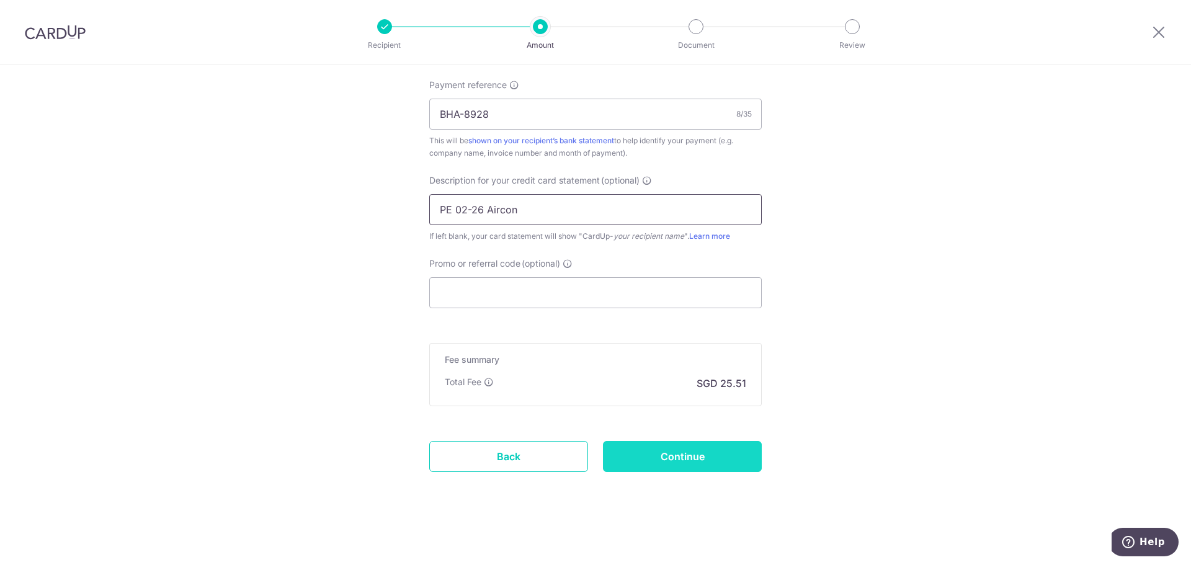
type input "PE 02-26 Aircon"
click at [723, 447] on input "Continue" at bounding box center [682, 456] width 159 height 31
type input "Create Schedule"
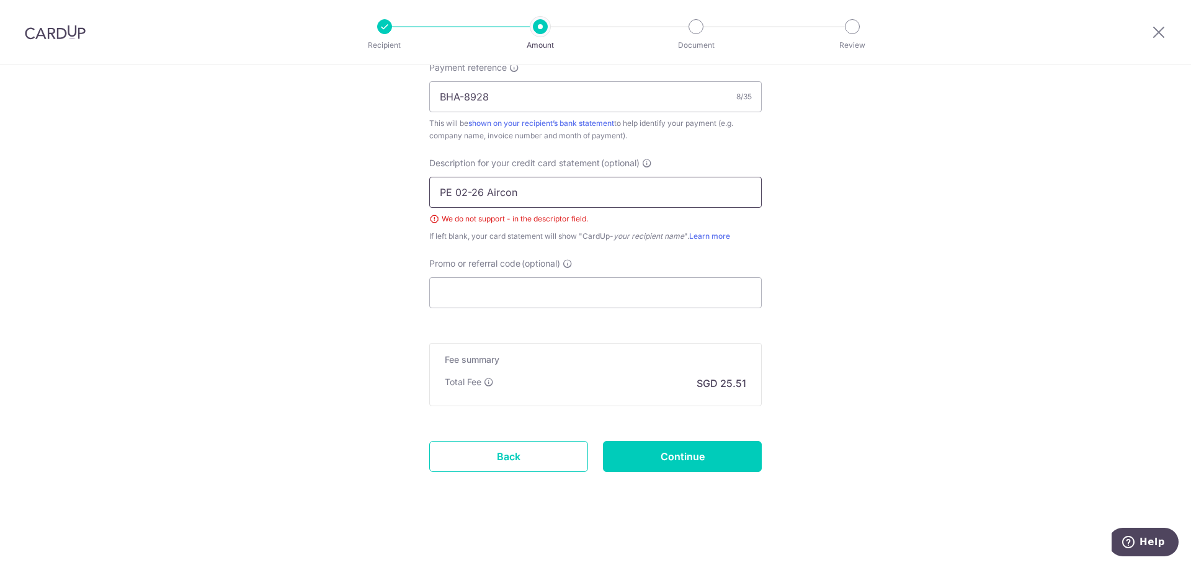
click at [468, 192] on input "PE 02-26 Aircon" at bounding box center [595, 192] width 332 height 31
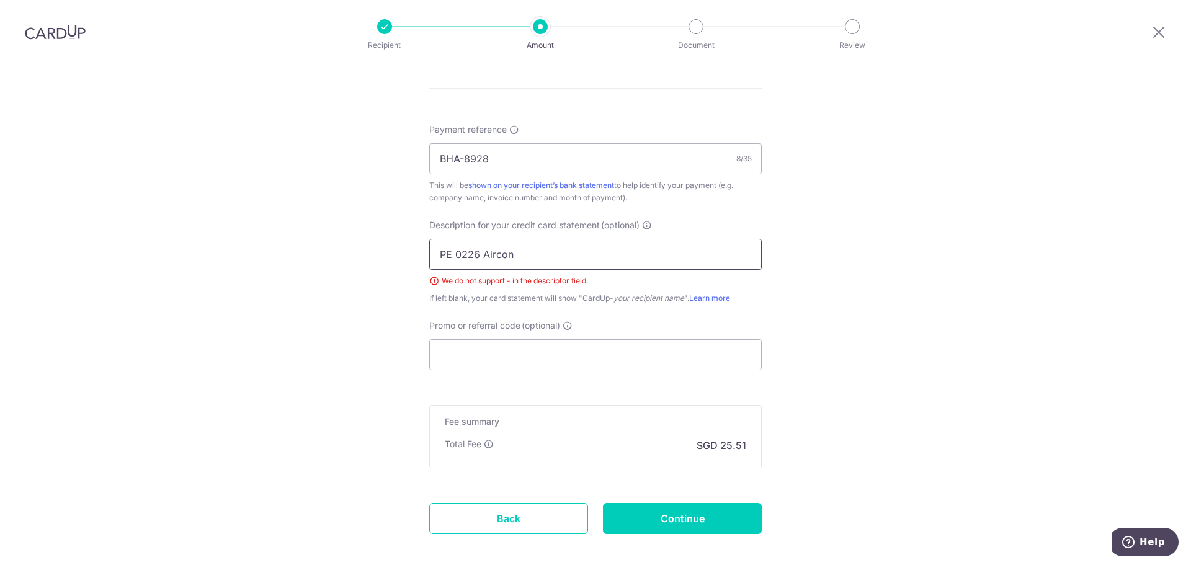
scroll to position [803, 0]
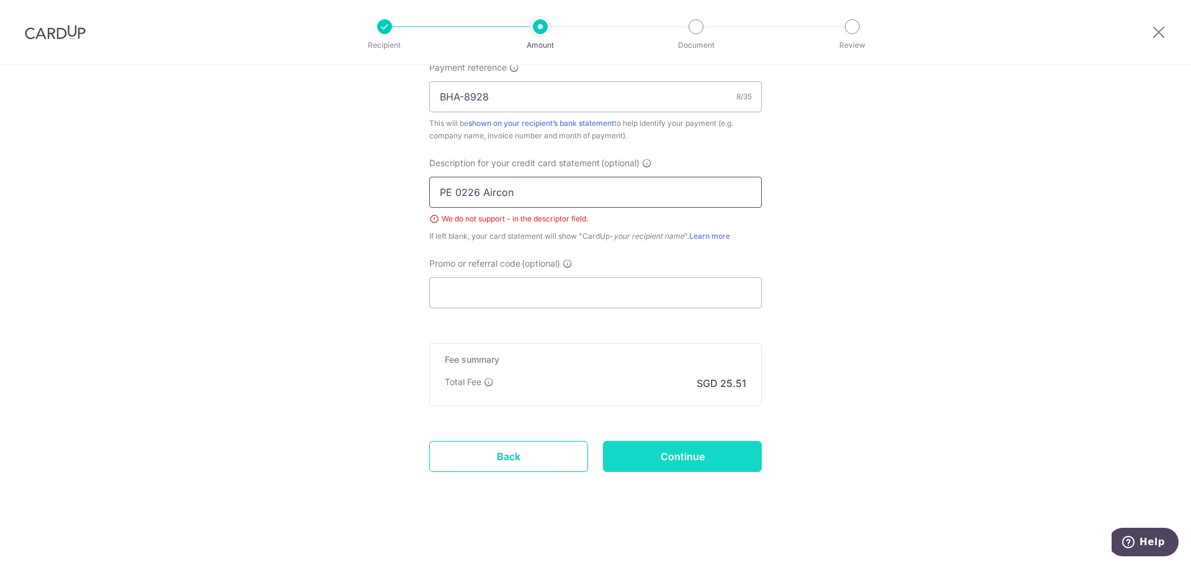
type input "PE 0226 Aircon"
click at [664, 459] on input "Continue" at bounding box center [682, 456] width 159 height 31
type input "Create Schedule"
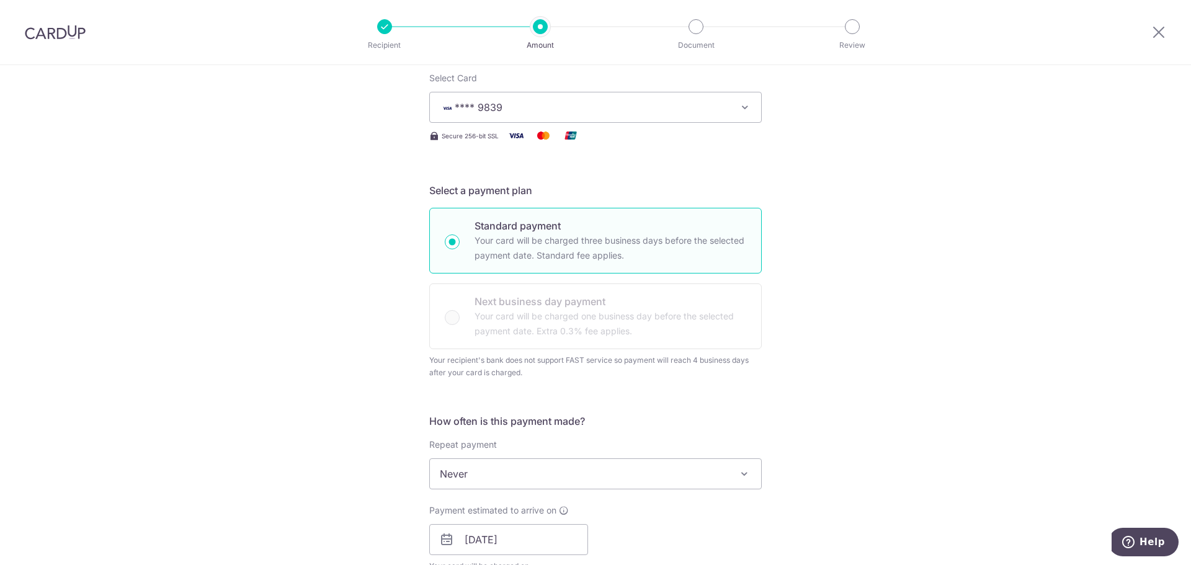
scroll to position [0, 0]
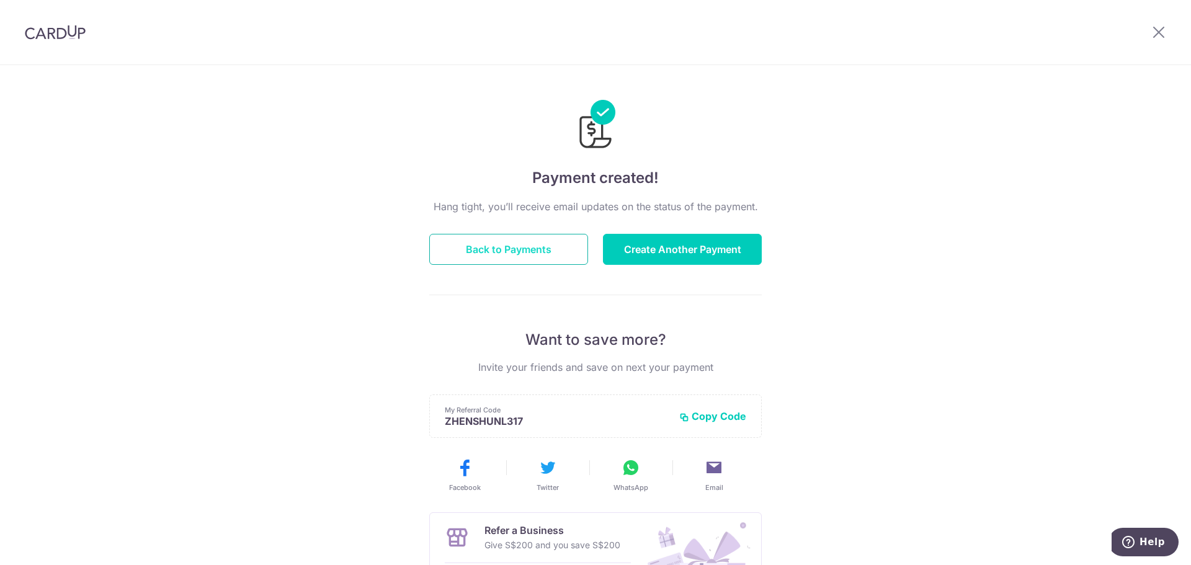
click at [493, 243] on button "Back to Payments" at bounding box center [508, 249] width 159 height 31
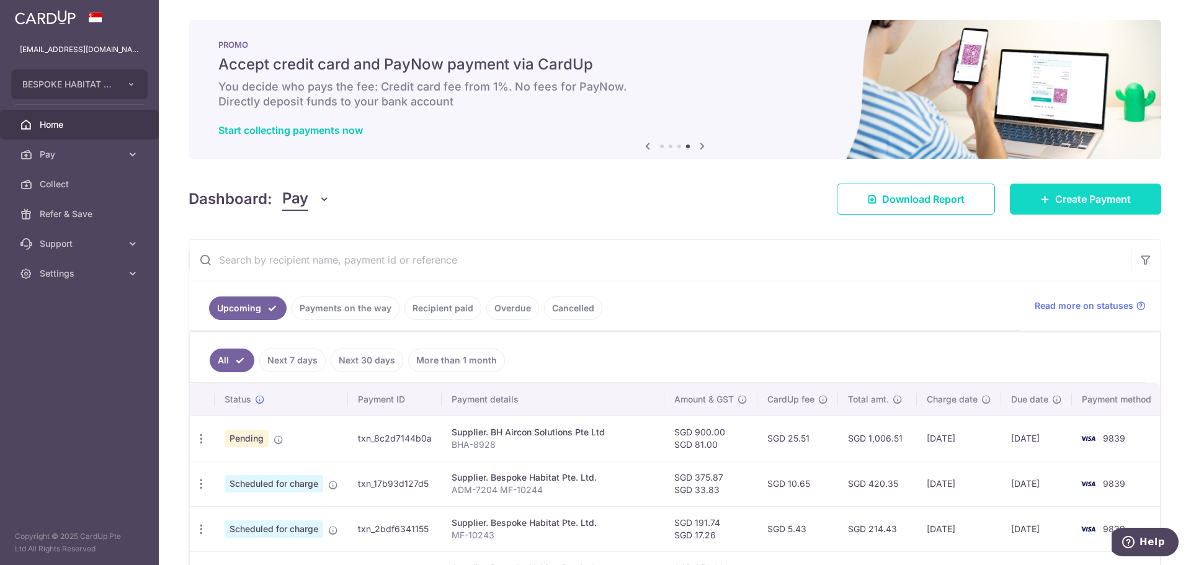
drag, startPoint x: 1048, startPoint y: 206, endPoint x: 1041, endPoint y: 206, distance: 7.4
click at [1055, 206] on span "Create Payment" at bounding box center [1093, 199] width 76 height 15
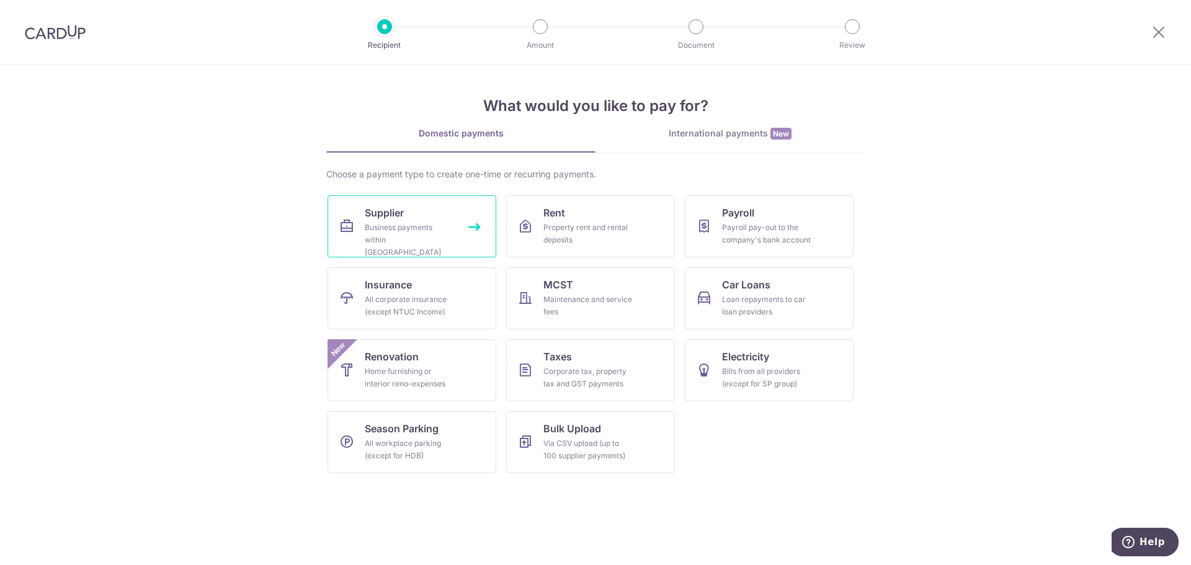
click at [432, 215] on link "Supplier Business payments within Singapore" at bounding box center [411, 226] width 169 height 62
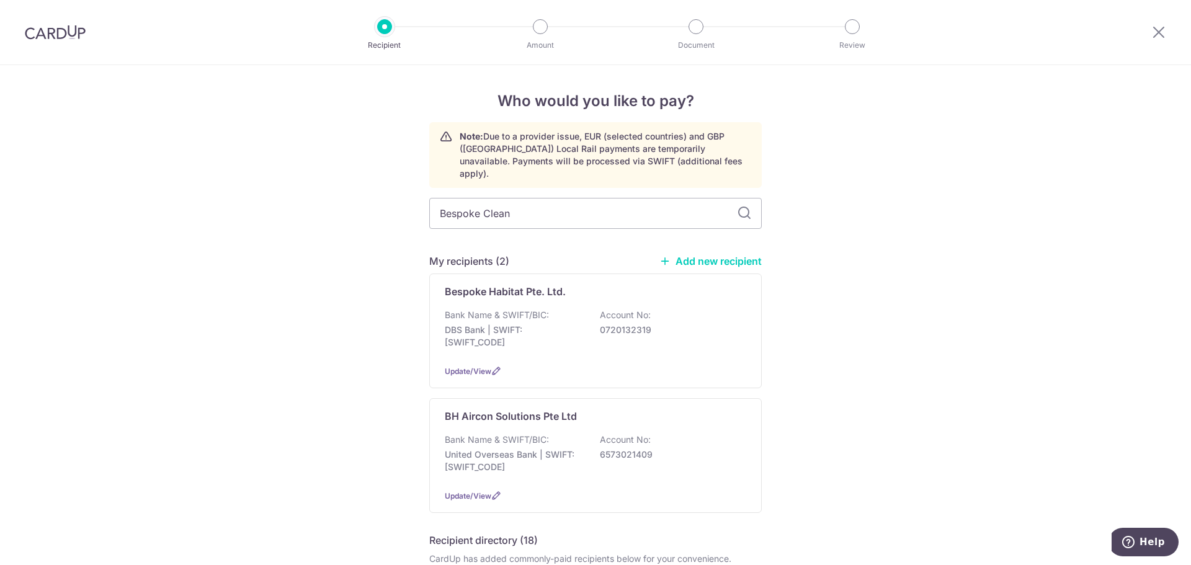
type input "Bespoke Clean"
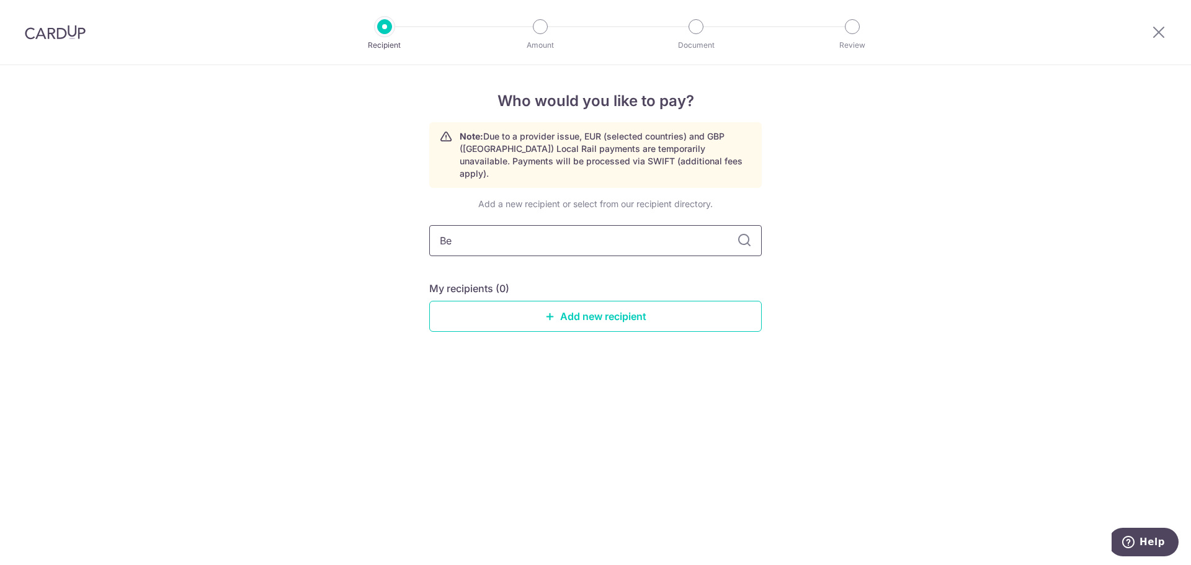
type input "B"
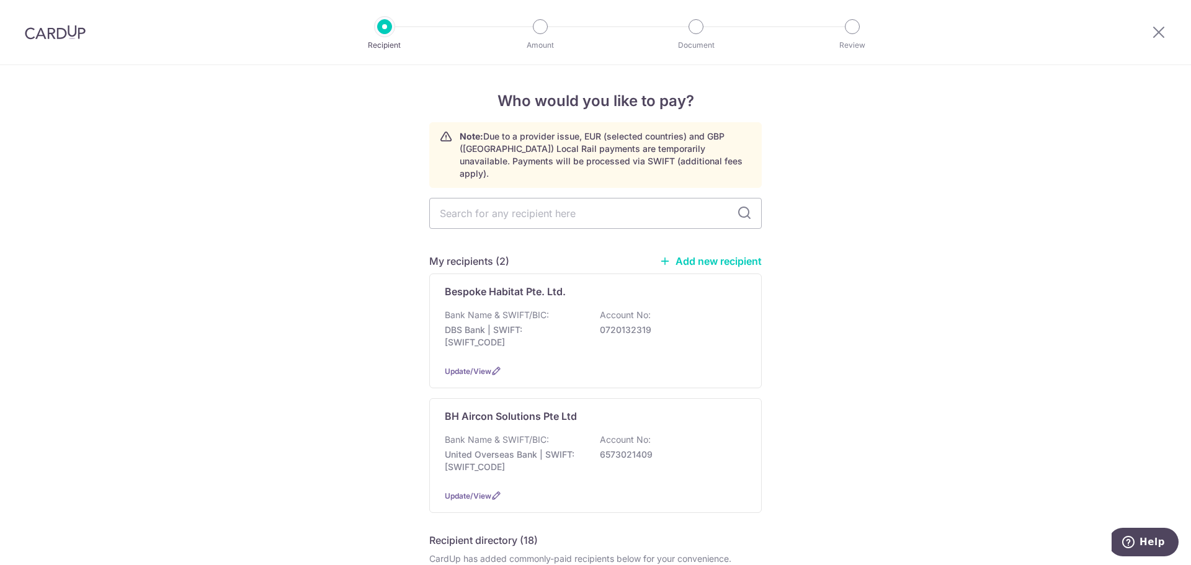
click at [703, 255] on link "Add new recipient" at bounding box center [710, 261] width 102 height 12
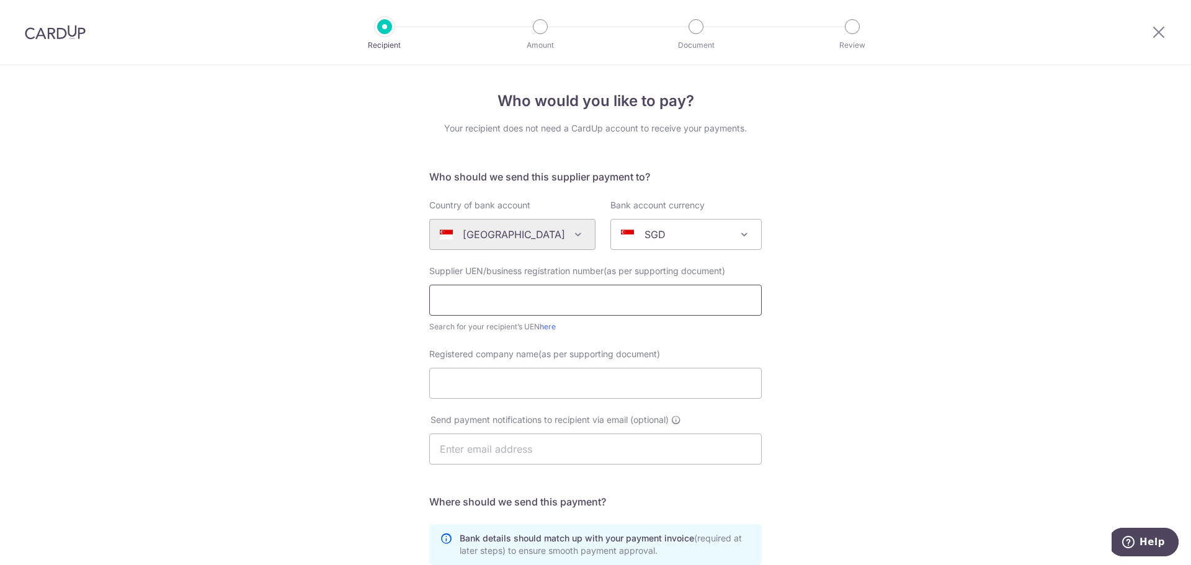
click at [579, 299] on input "text" at bounding box center [595, 300] width 332 height 31
type input "202118077G"
click at [548, 391] on input "Registered company name(as per supporting document)" at bounding box center [595, 383] width 332 height 31
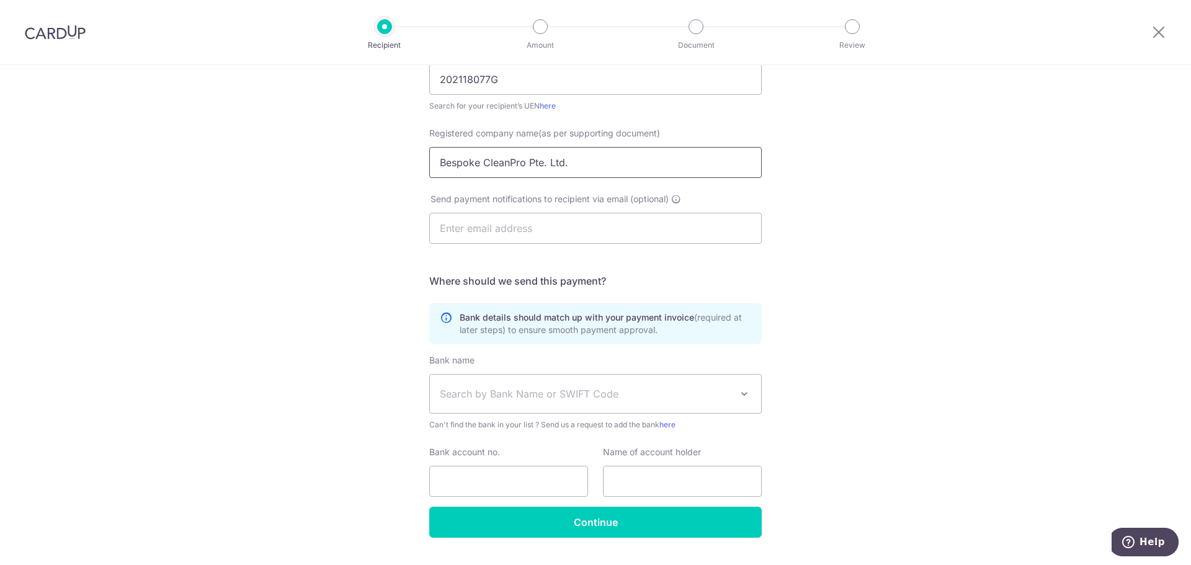
scroll to position [252, 0]
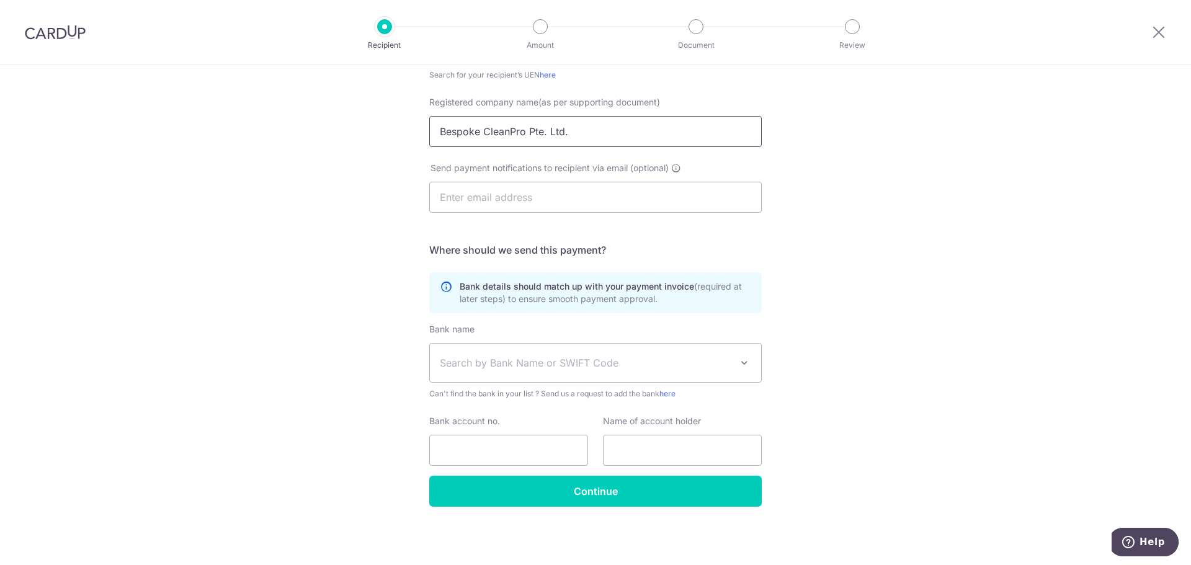
type input "Bespoke CleanPro Pte. Ltd."
click at [567, 370] on span "Search by Bank Name or SWIFT Code" at bounding box center [595, 363] width 331 height 38
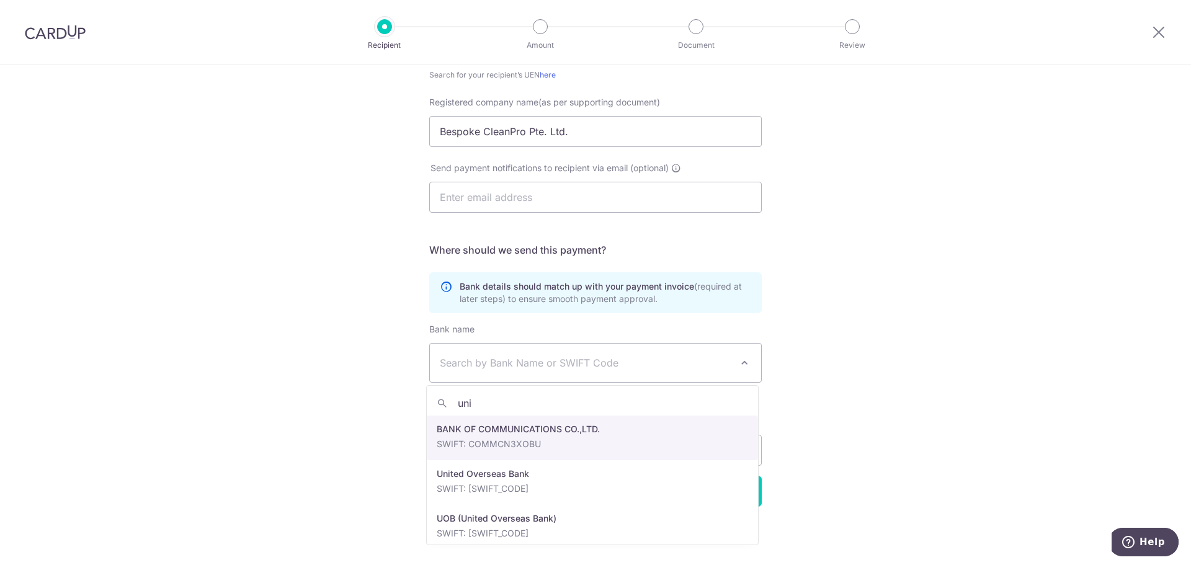
type input "uni"
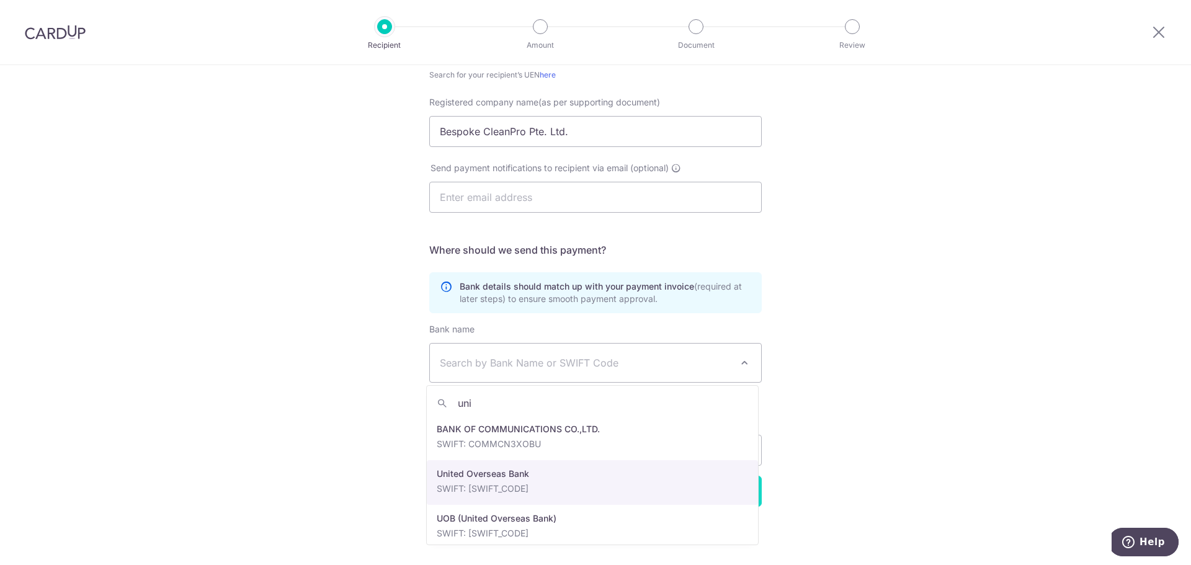
select select "23668"
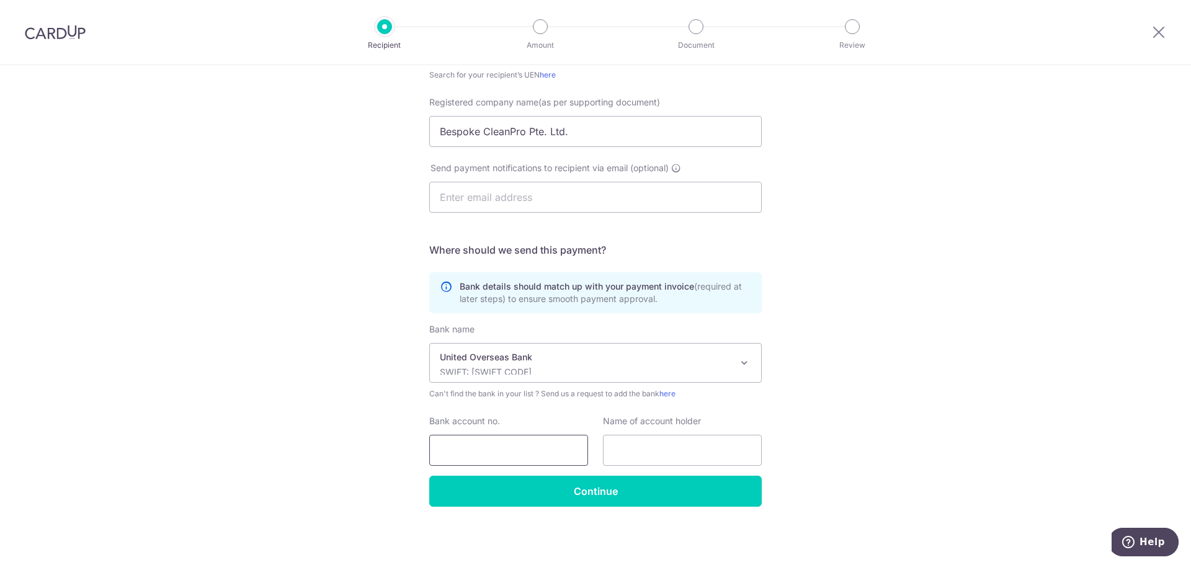
click at [456, 443] on input "Bank account no." at bounding box center [508, 450] width 159 height 31
click at [507, 441] on input "Bank account no." at bounding box center [508, 450] width 159 height 31
paste input "6573011721"
type input "6573011721"
click at [622, 448] on input "text" at bounding box center [682, 450] width 159 height 31
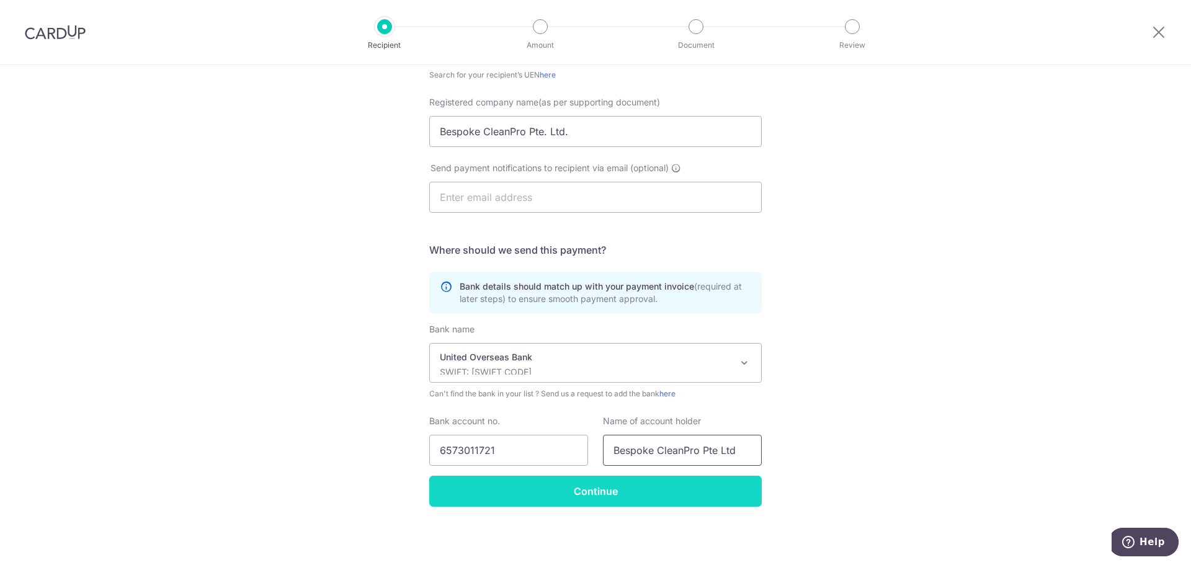
type input "Bespoke CleanPro Pte Ltd"
click at [638, 488] on input "Continue" at bounding box center [595, 491] width 332 height 31
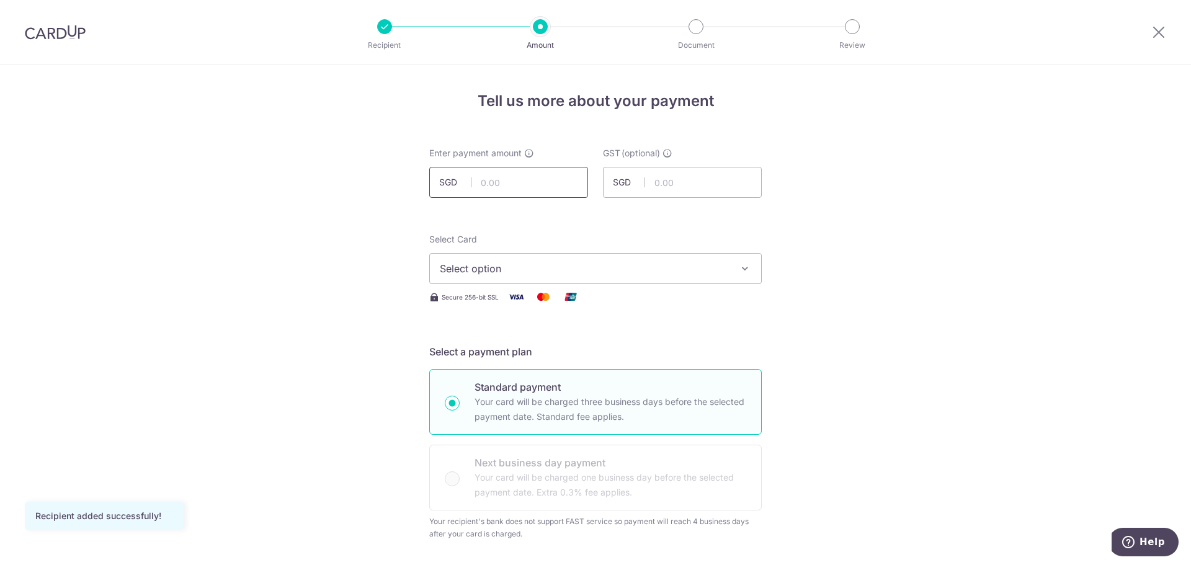
click at [520, 185] on input "text" at bounding box center [508, 182] width 159 height 31
type input "42.50"
click at [706, 176] on input "text" at bounding box center [682, 182] width 159 height 31
type input "3.83"
drag, startPoint x: 484, startPoint y: 182, endPoint x: 461, endPoint y: 180, distance: 23.7
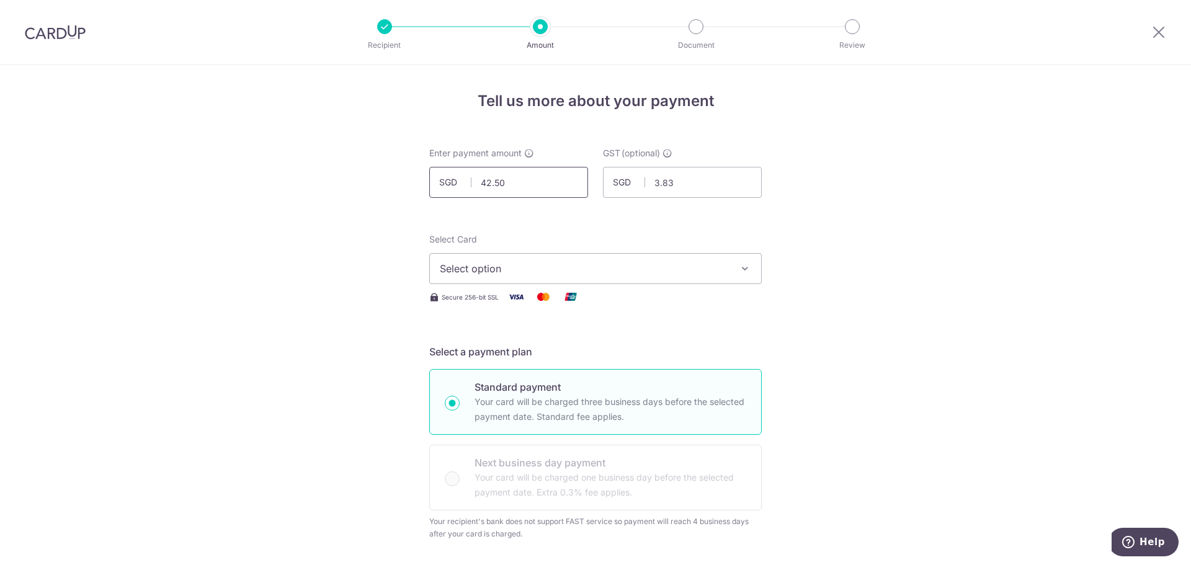
click at [477, 182] on input "42.50" at bounding box center [508, 182] width 159 height 31
type input "85.00"
drag, startPoint x: 671, startPoint y: 180, endPoint x: 631, endPoint y: 177, distance: 40.4
click at [631, 177] on div "SGD 3.83 3.83" at bounding box center [682, 182] width 159 height 31
type input "7.66"
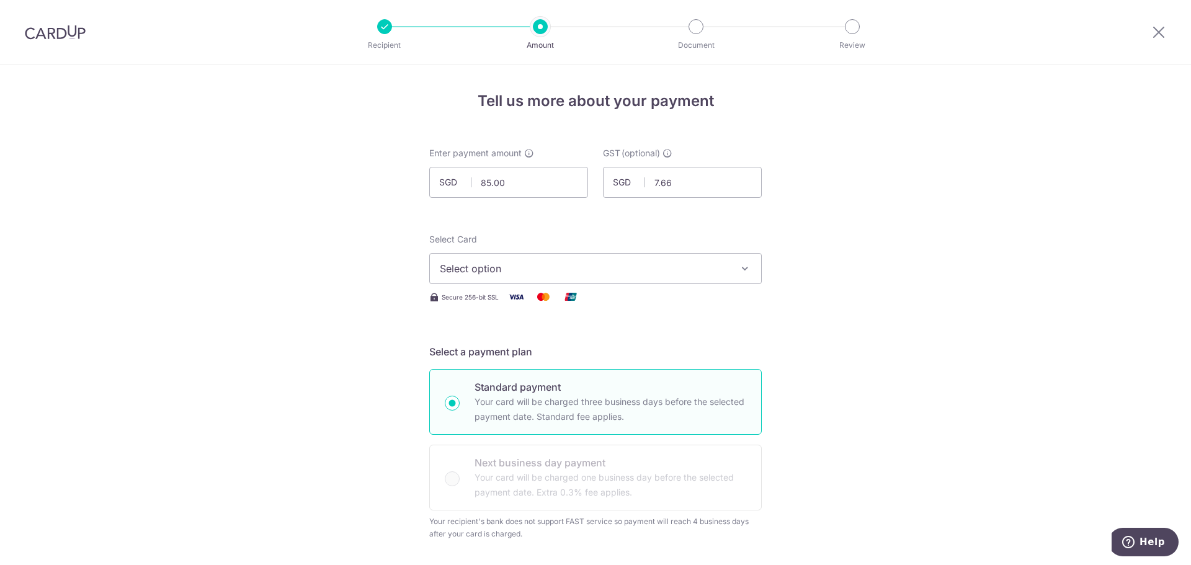
click at [590, 274] on span "Select option" at bounding box center [584, 268] width 289 height 15
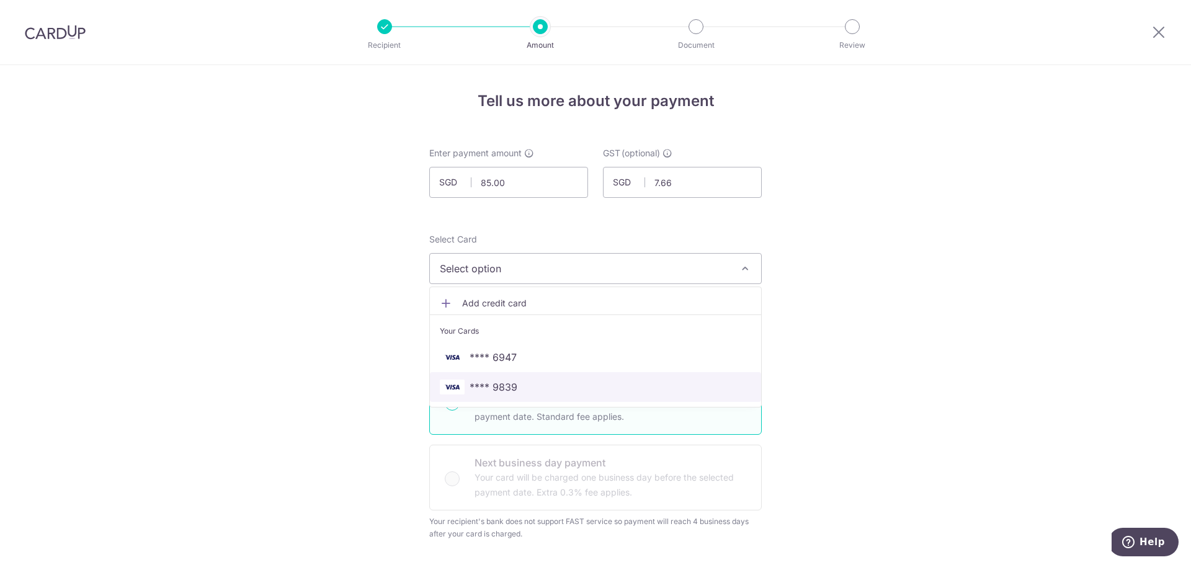
drag, startPoint x: 575, startPoint y: 376, endPoint x: 750, endPoint y: 347, distance: 177.4
click at [575, 376] on link "**** 9839" at bounding box center [595, 387] width 331 height 30
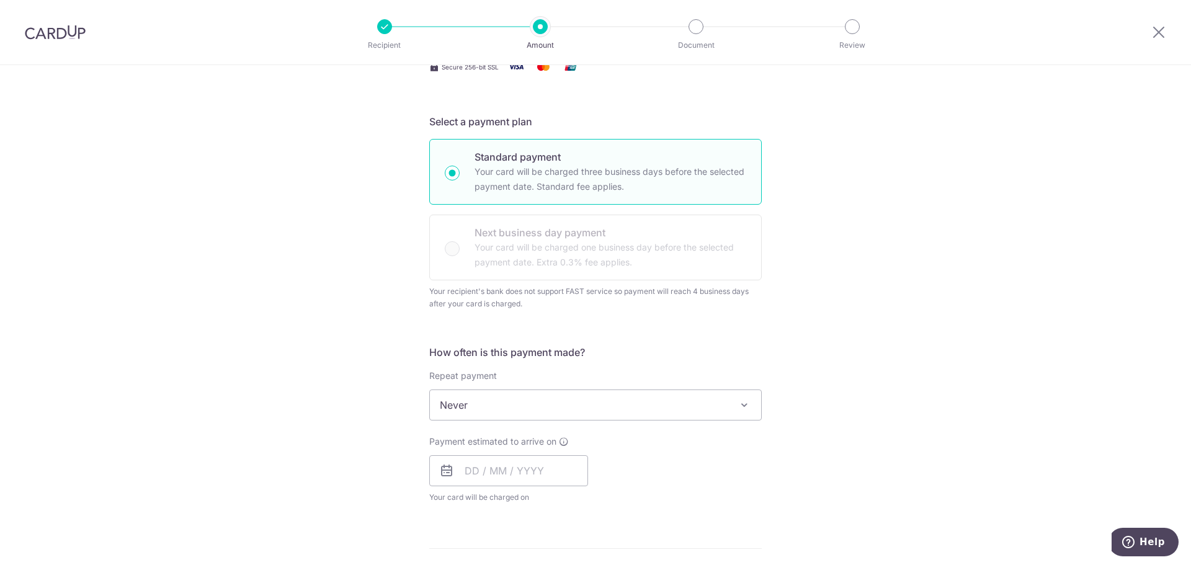
scroll to position [372, 0]
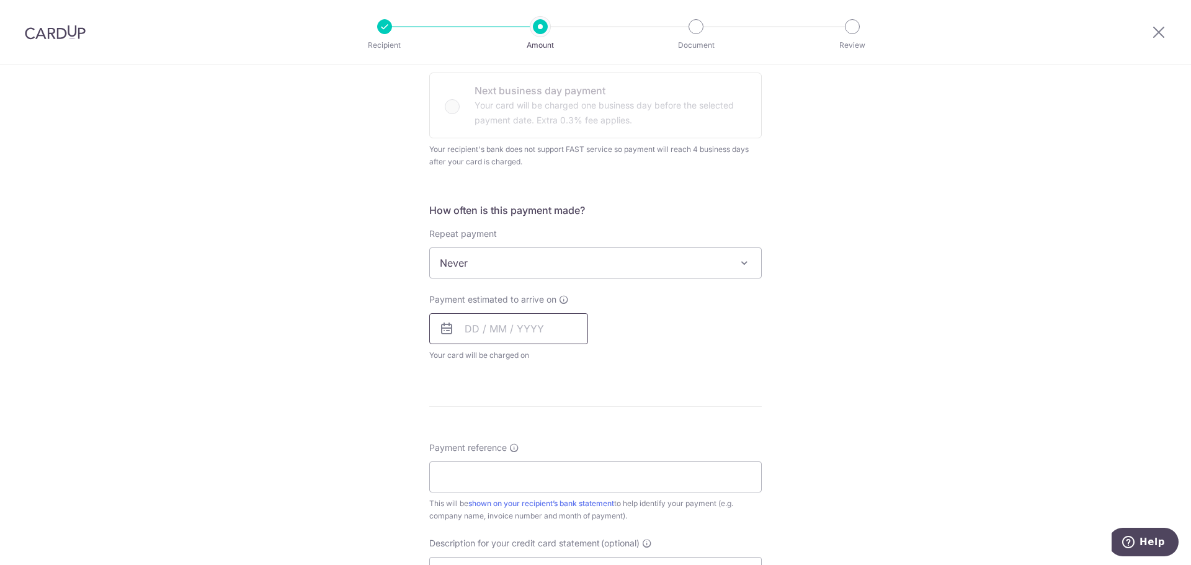
click at [481, 323] on input "text" at bounding box center [508, 328] width 159 height 31
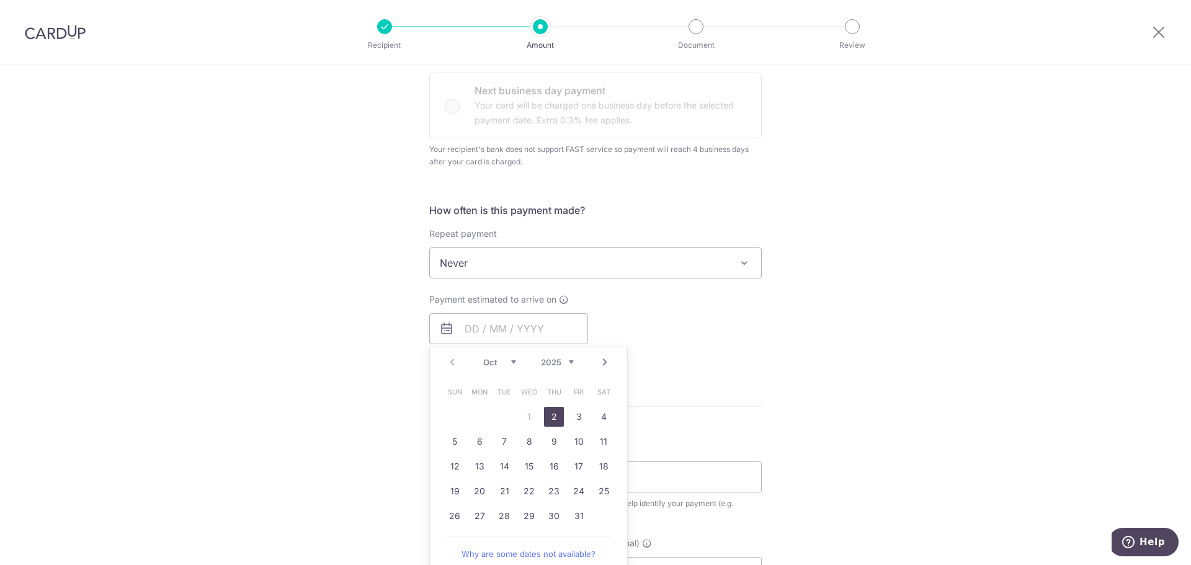
click at [546, 412] on link "2" at bounding box center [554, 417] width 20 height 20
type input "[DATE]"
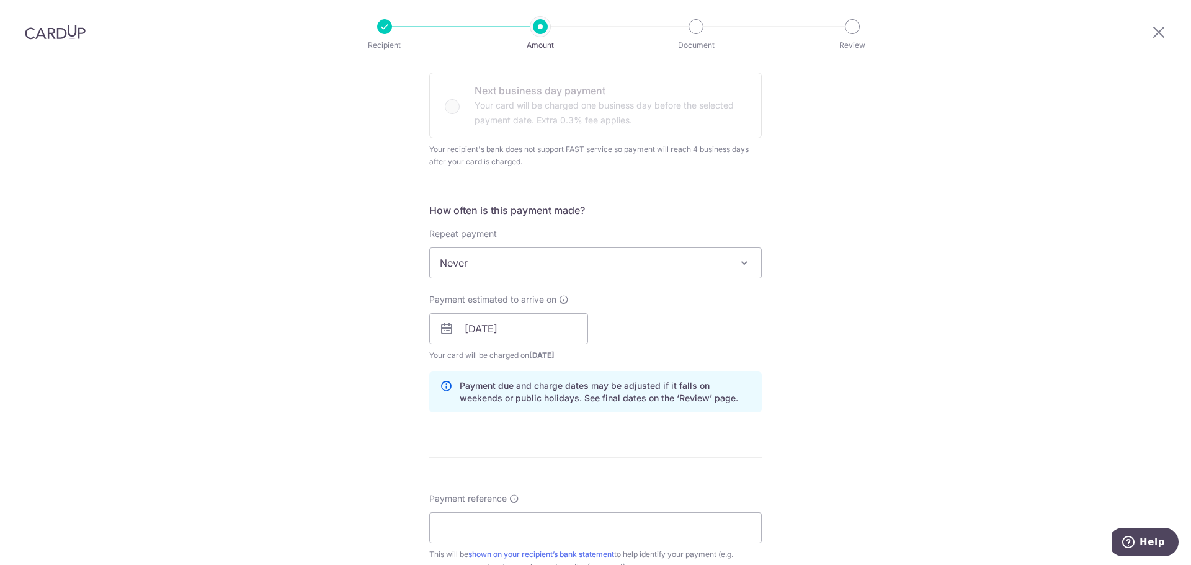
scroll to position [558, 0]
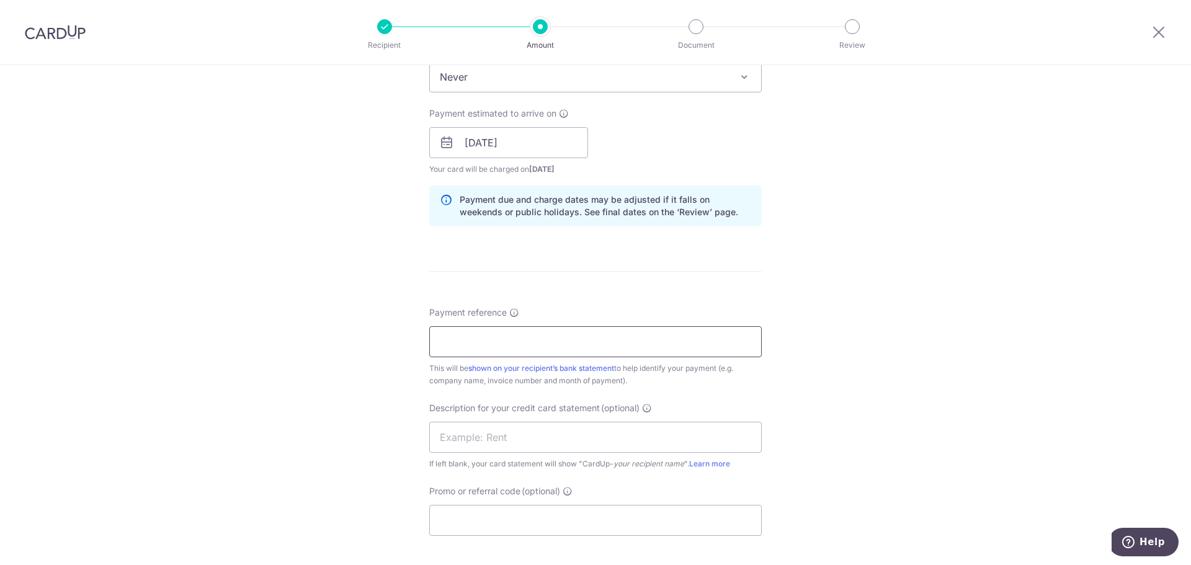
click at [530, 345] on input "Payment reference" at bounding box center [595, 341] width 332 height 31
paste input "6573011721"
type input "6573011721"
drag, startPoint x: 551, startPoint y: 351, endPoint x: 432, endPoint y: 345, distance: 119.2
click at [551, 351] on input "Payment reference" at bounding box center [595, 341] width 332 height 31
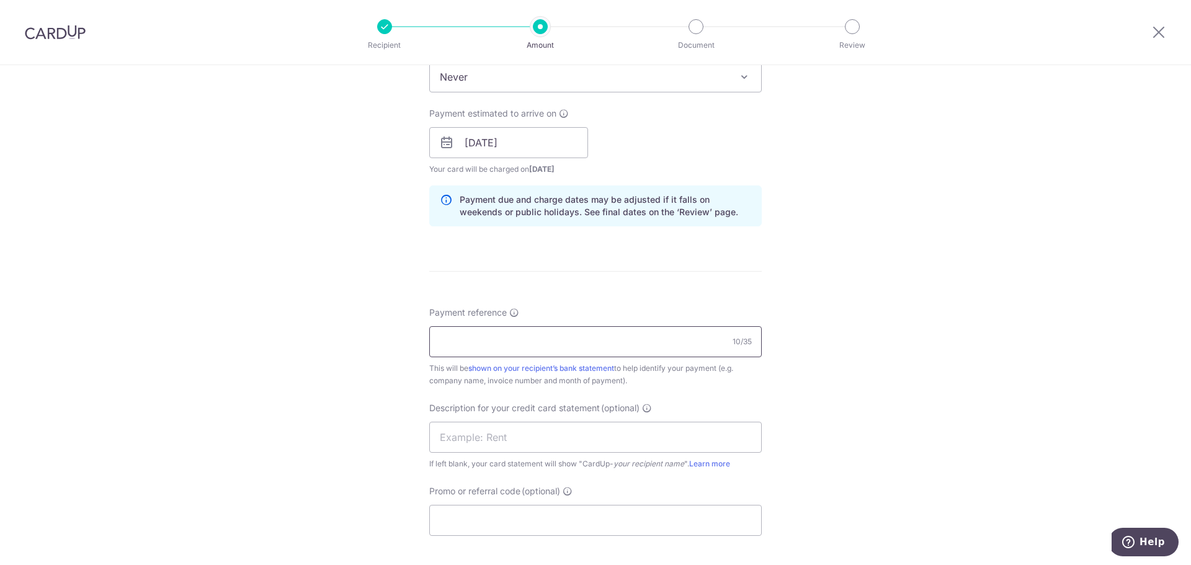
paste input "CLI-22841"
click at [517, 349] on input "CLI-22841" at bounding box center [595, 341] width 332 height 31
paste input "CLI-22839"
type input "CLI-22841 CLI-22839"
click at [522, 434] on input "text" at bounding box center [595, 437] width 332 height 31
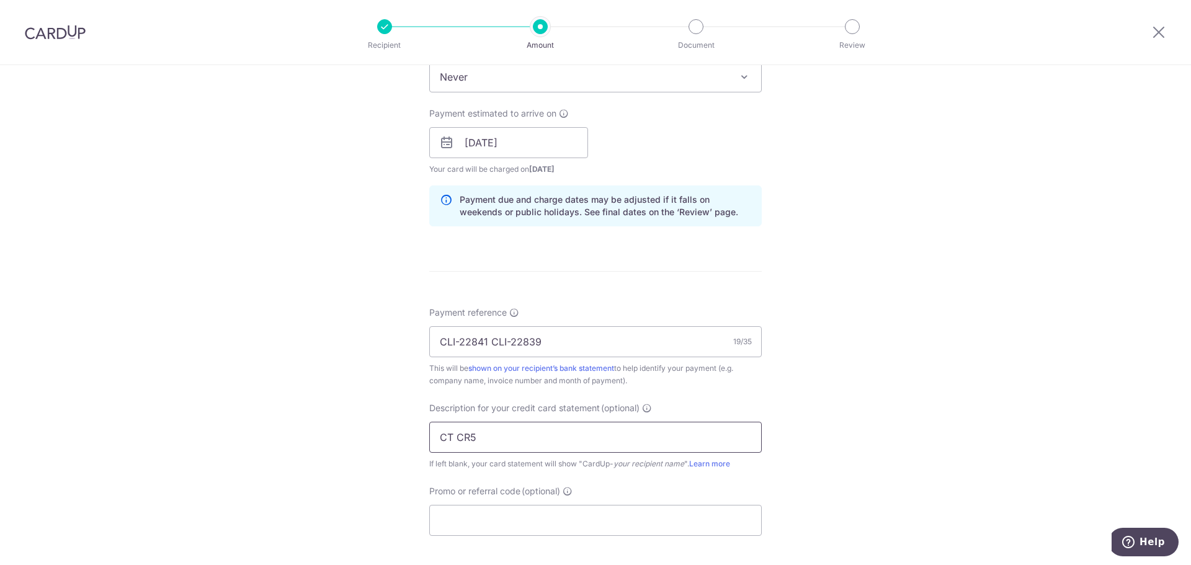
click at [494, 440] on input "CT CR5" at bounding box center [595, 437] width 332 height 31
click at [456, 440] on input "CT CR5 PE PRS" at bounding box center [595, 437] width 332 height 31
click at [488, 438] on input "CTCR5 PE PRS" at bounding box center [595, 437] width 332 height 31
click at [504, 437] on input "CTCR5 PEPRS" at bounding box center [595, 437] width 332 height 31
click at [471, 439] on input "CTCR5 PEPRS Be" at bounding box center [595, 437] width 332 height 31
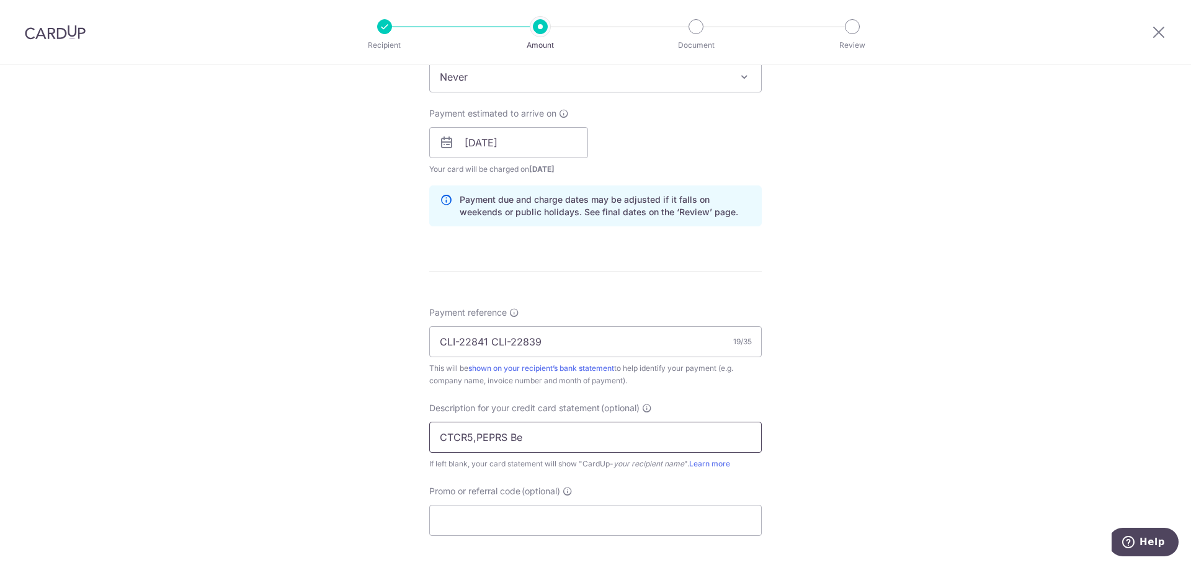
click at [522, 442] on input "CTCR5,PEPRS Be" at bounding box center [595, 437] width 332 height 31
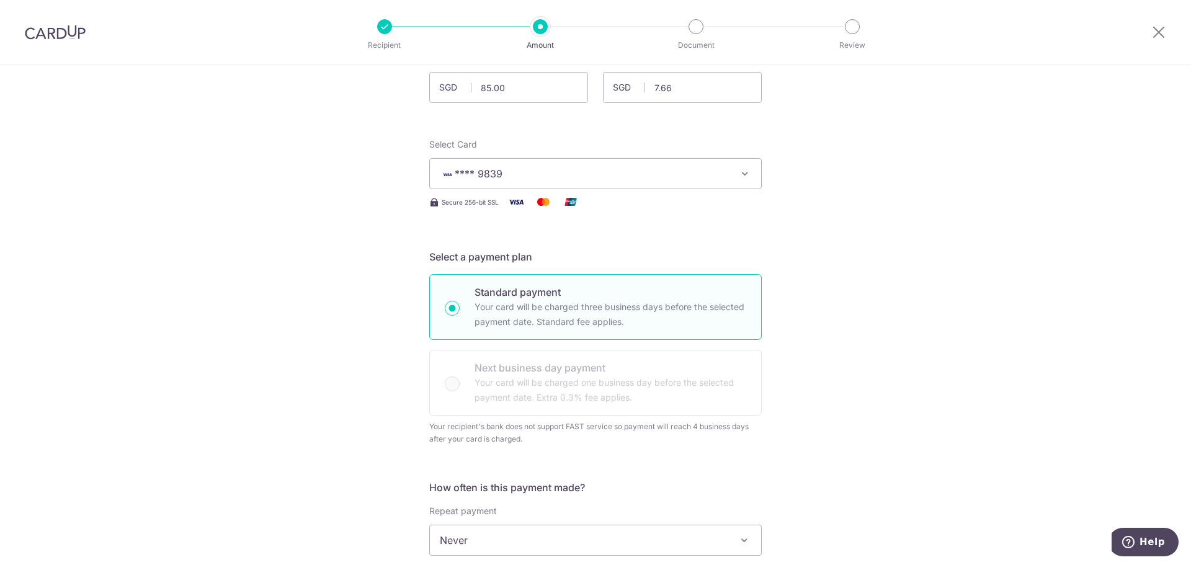
scroll to position [0, 0]
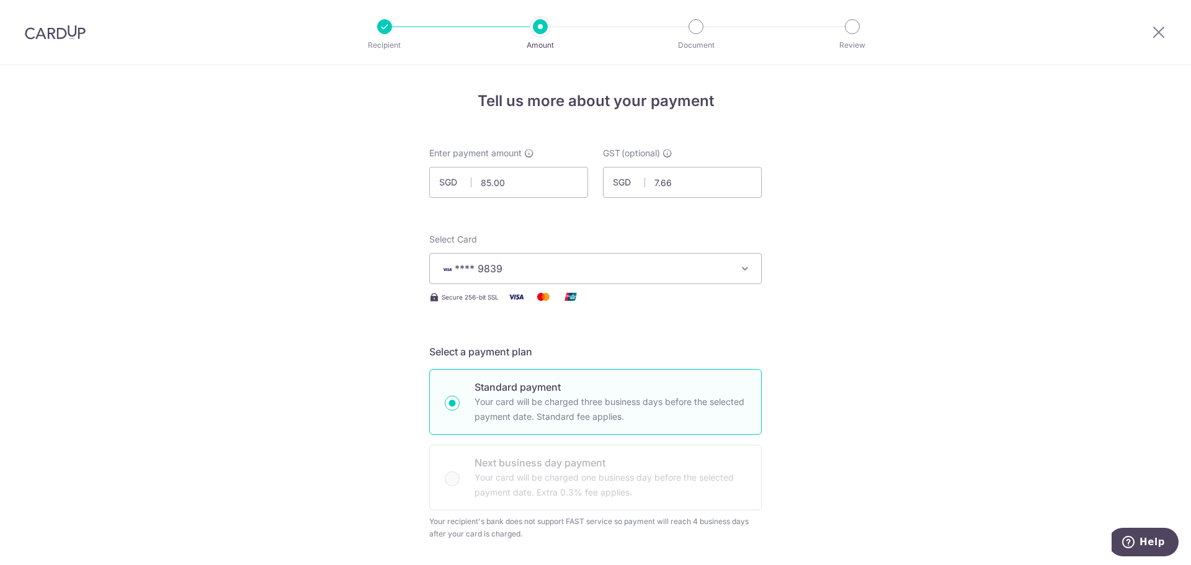
type input "CTCR5,PEPRS Bed"
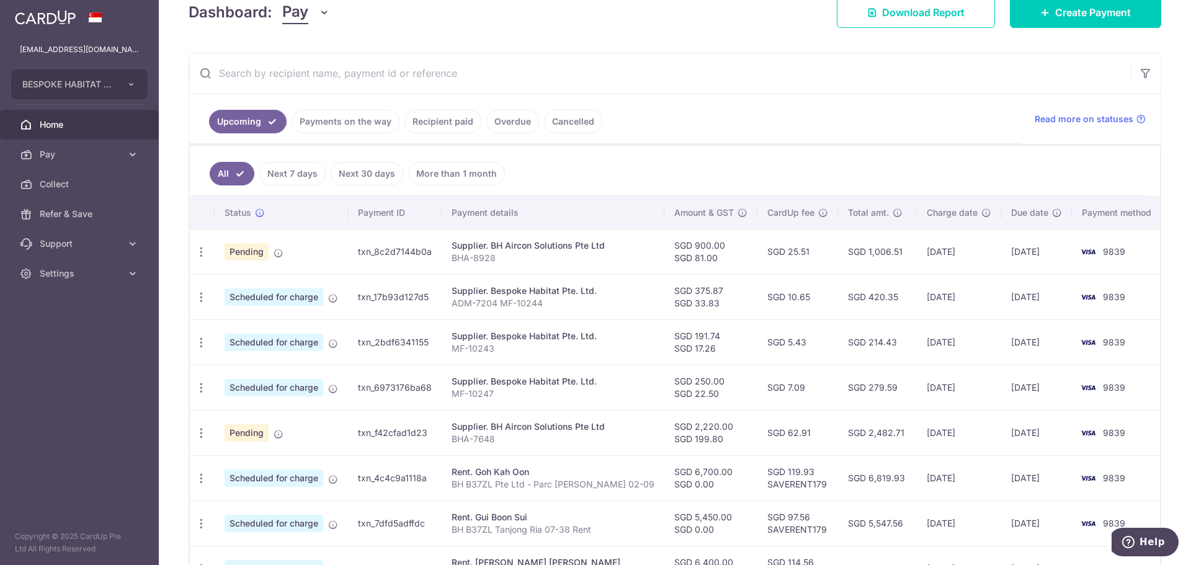
scroll to position [186, 0]
click at [368, 130] on link "Payments on the way" at bounding box center [345, 122] width 108 height 24
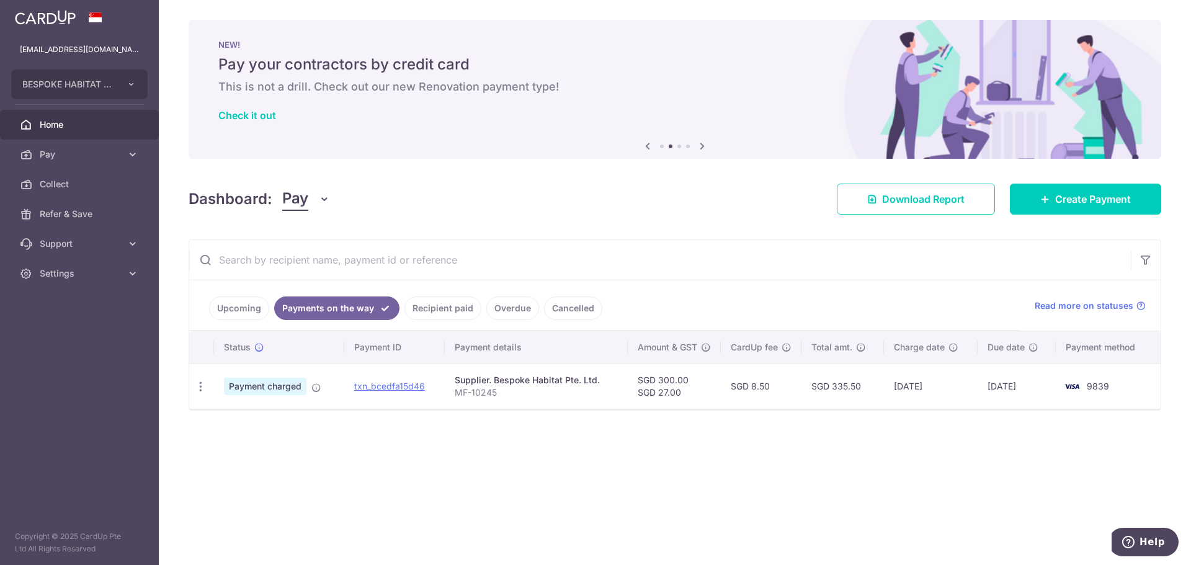
click at [451, 311] on link "Recipient paid" at bounding box center [442, 308] width 77 height 24
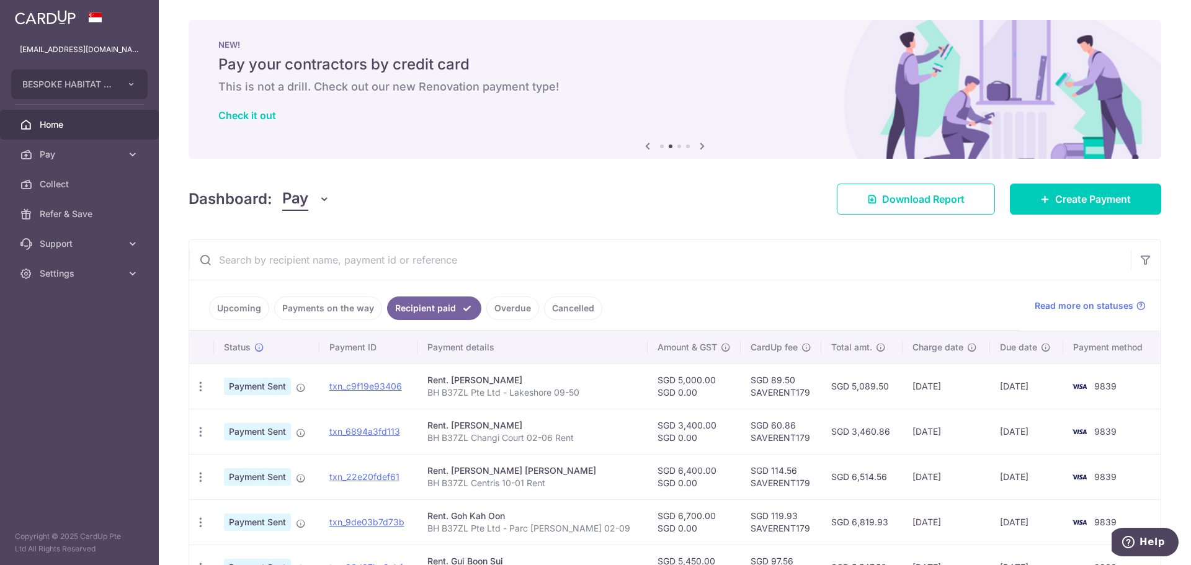
click at [234, 302] on link "Upcoming" at bounding box center [239, 308] width 60 height 24
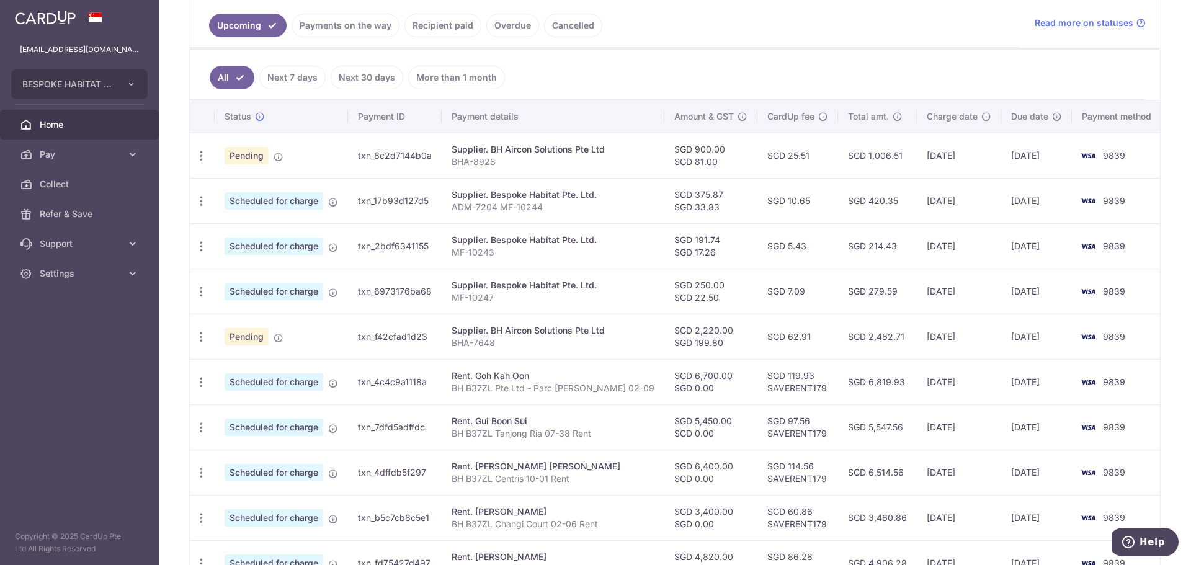
scroll to position [208, 0]
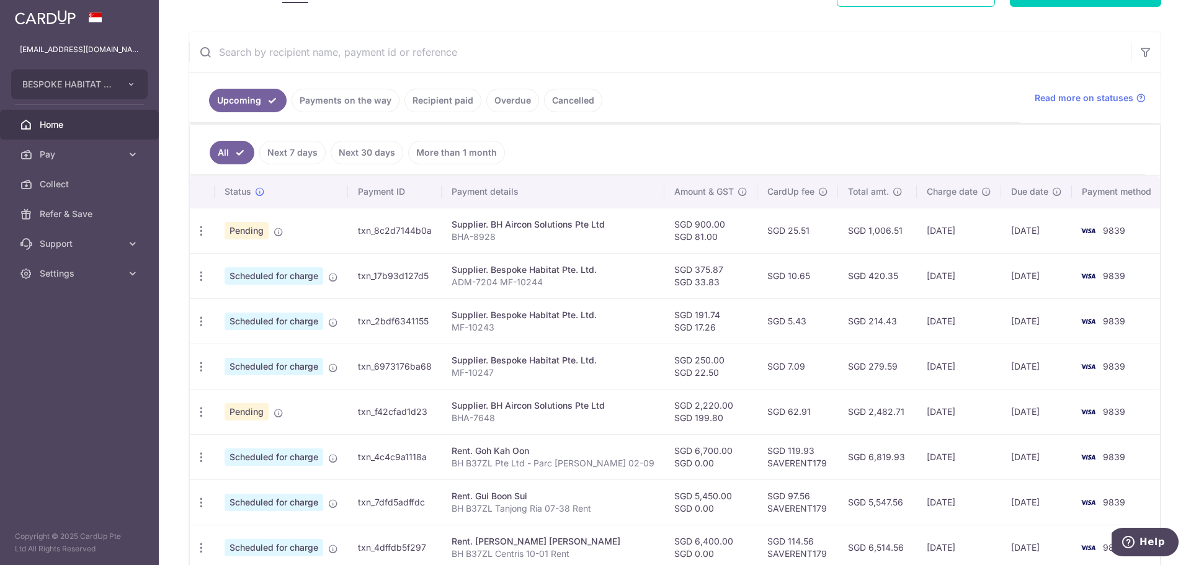
click at [300, 157] on link "Next 7 days" at bounding box center [292, 153] width 66 height 24
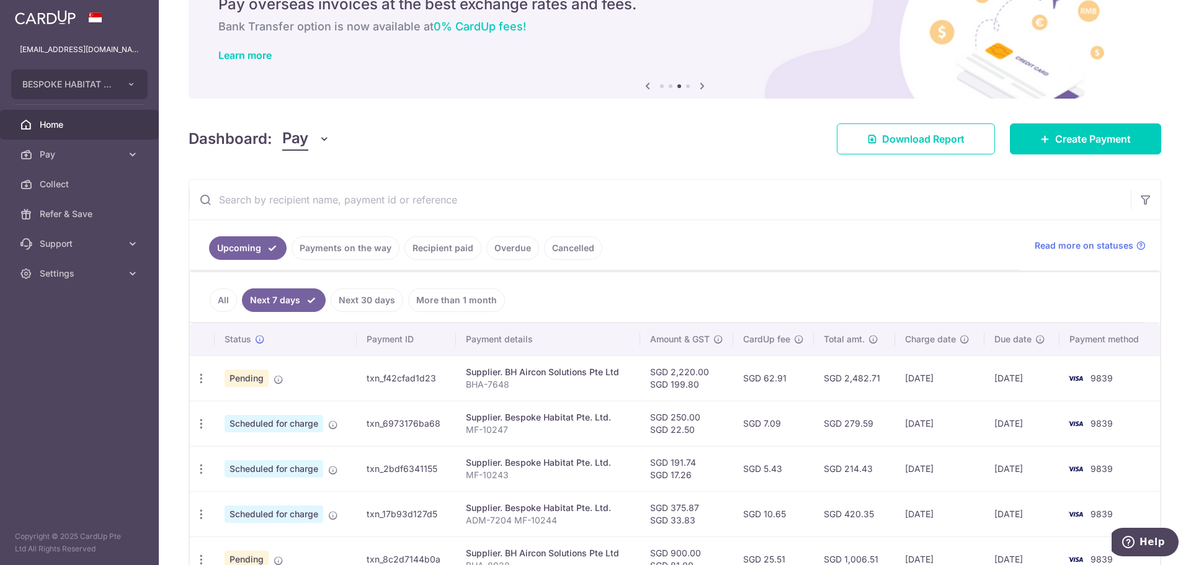
scroll to position [124, 0]
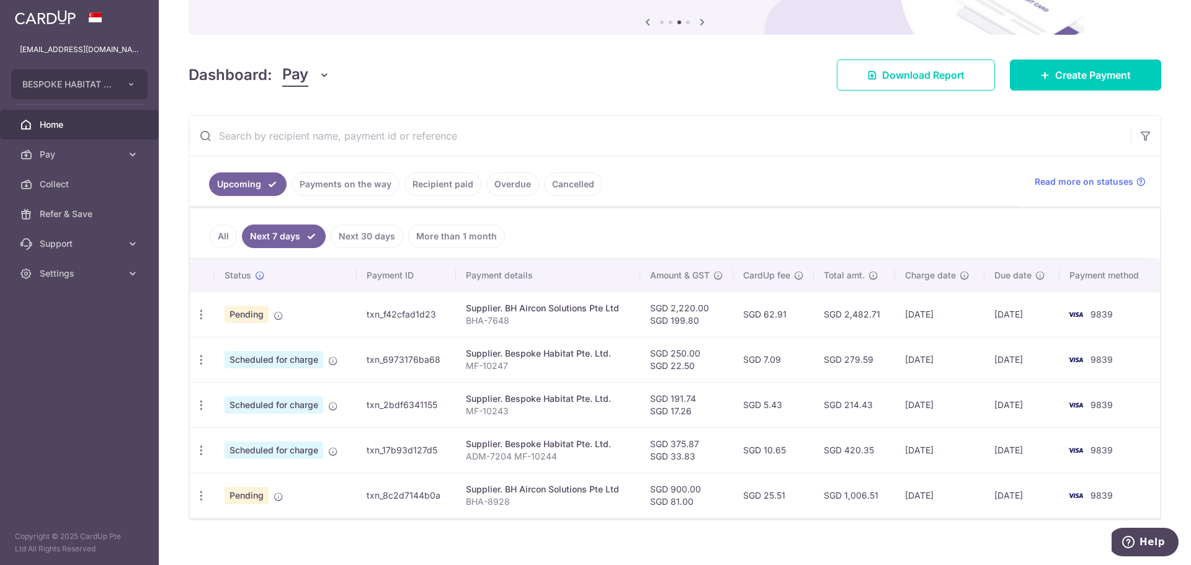
click at [218, 239] on link "All" at bounding box center [223, 236] width 27 height 24
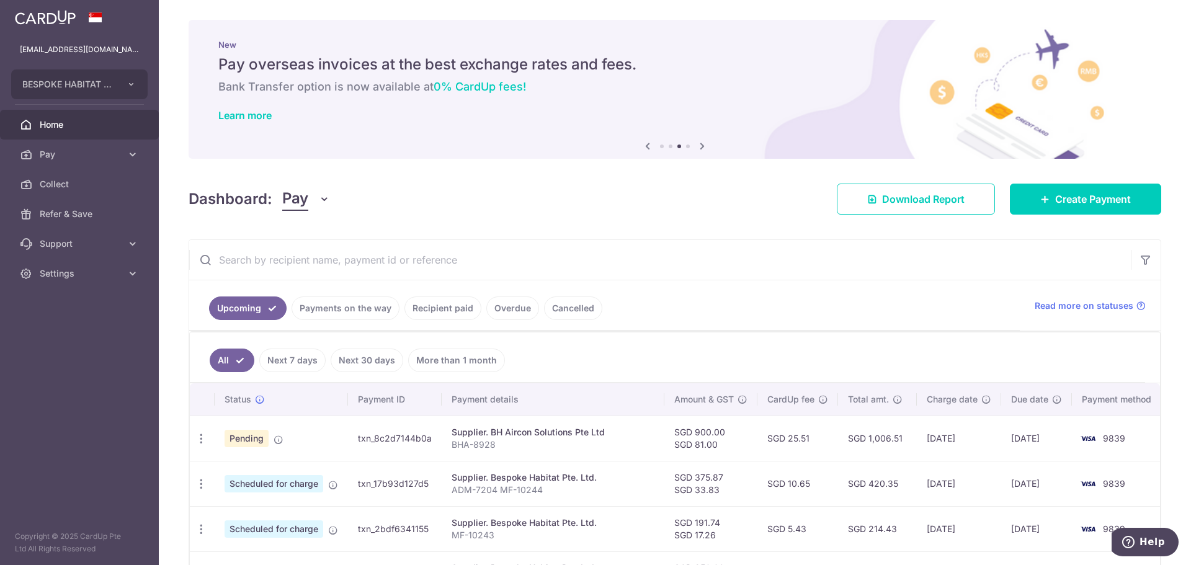
scroll to position [62, 0]
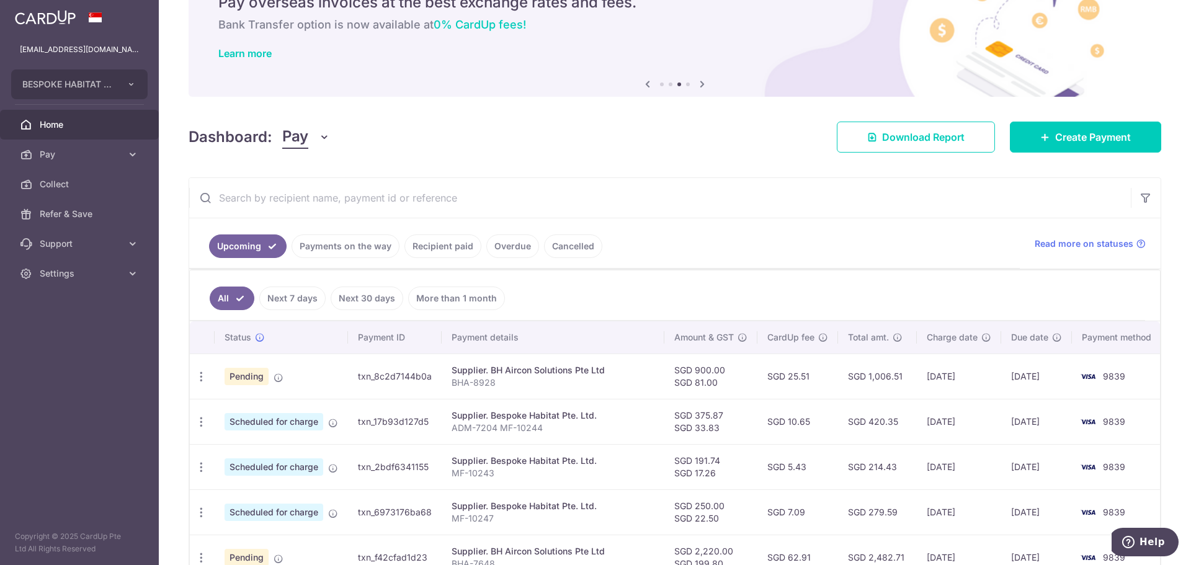
click at [347, 249] on link "Payments on the way" at bounding box center [345, 246] width 108 height 24
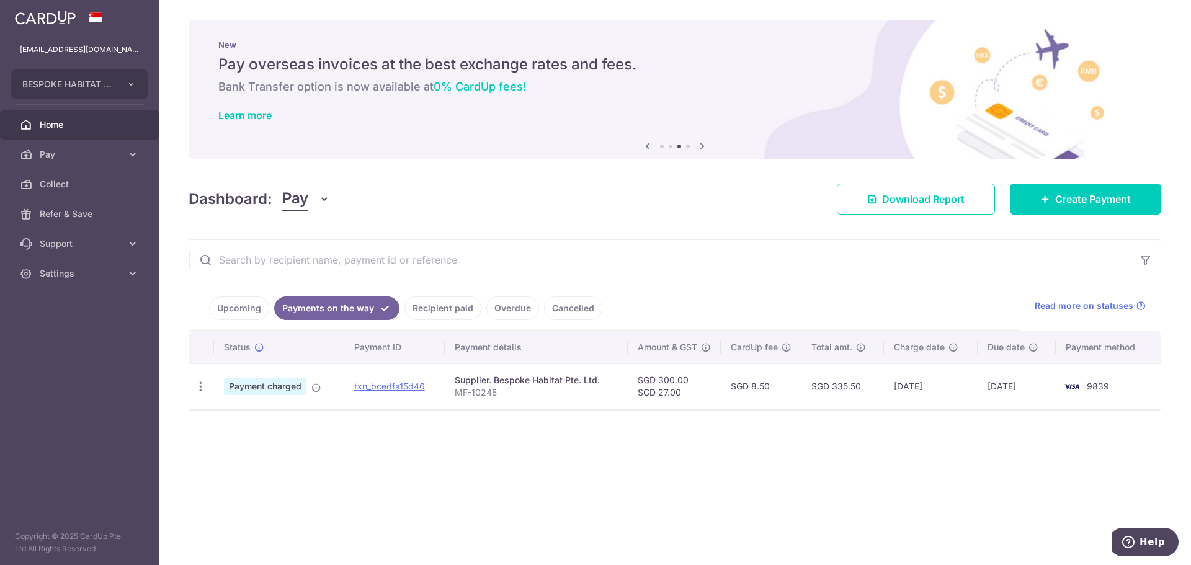
click at [229, 303] on link "Upcoming" at bounding box center [239, 308] width 60 height 24
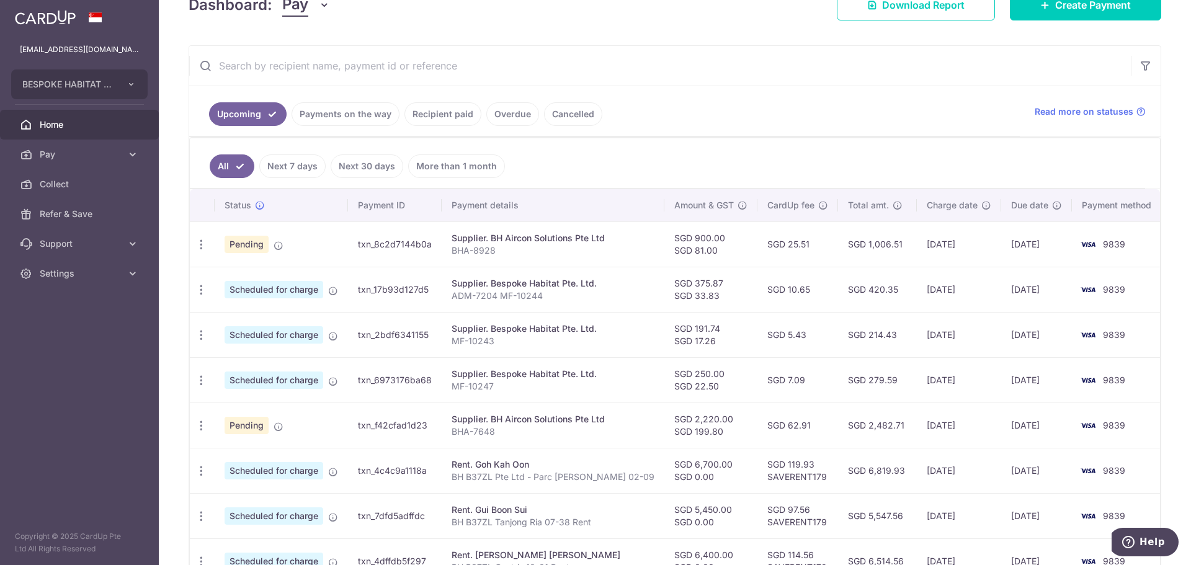
scroll to position [124, 0]
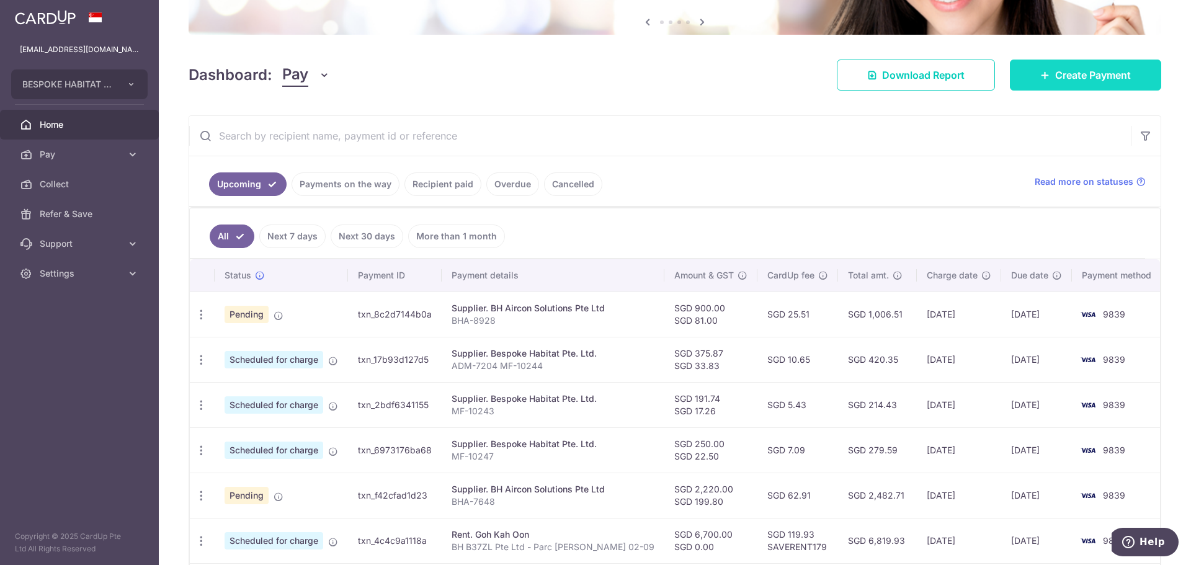
click at [1034, 86] on link "Create Payment" at bounding box center [1085, 75] width 151 height 31
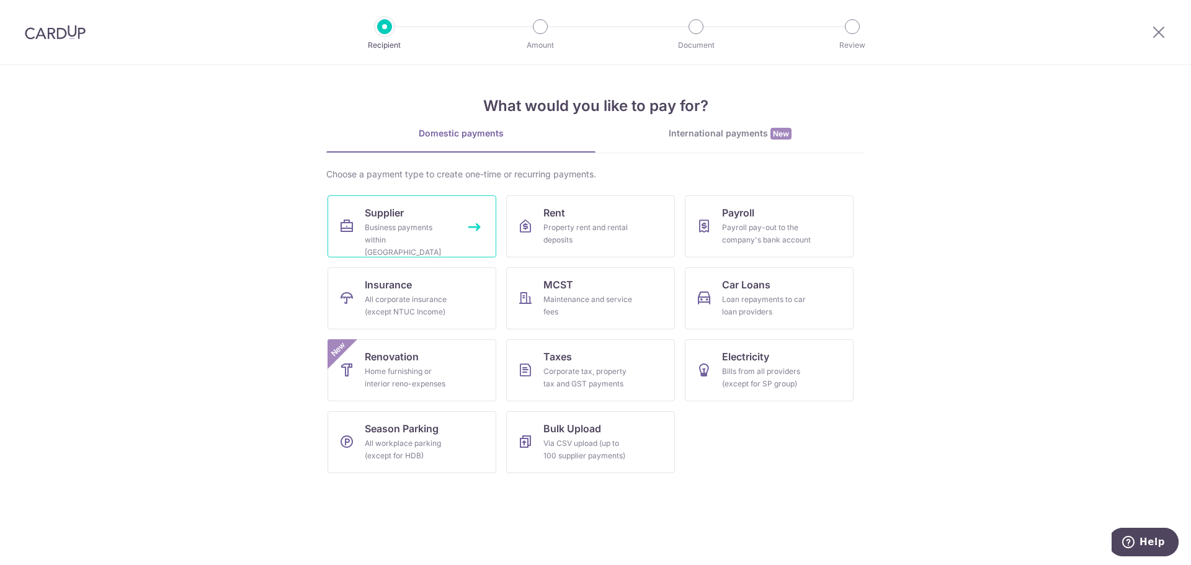
click at [403, 215] on span "Supplier" at bounding box center [384, 212] width 39 height 15
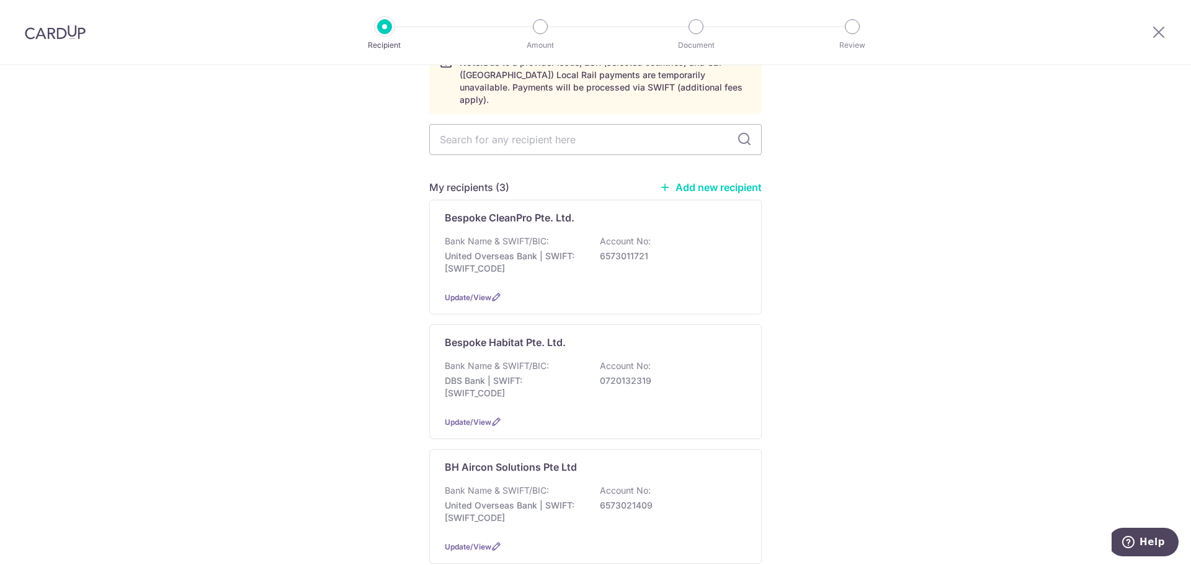
scroll to position [186, 0]
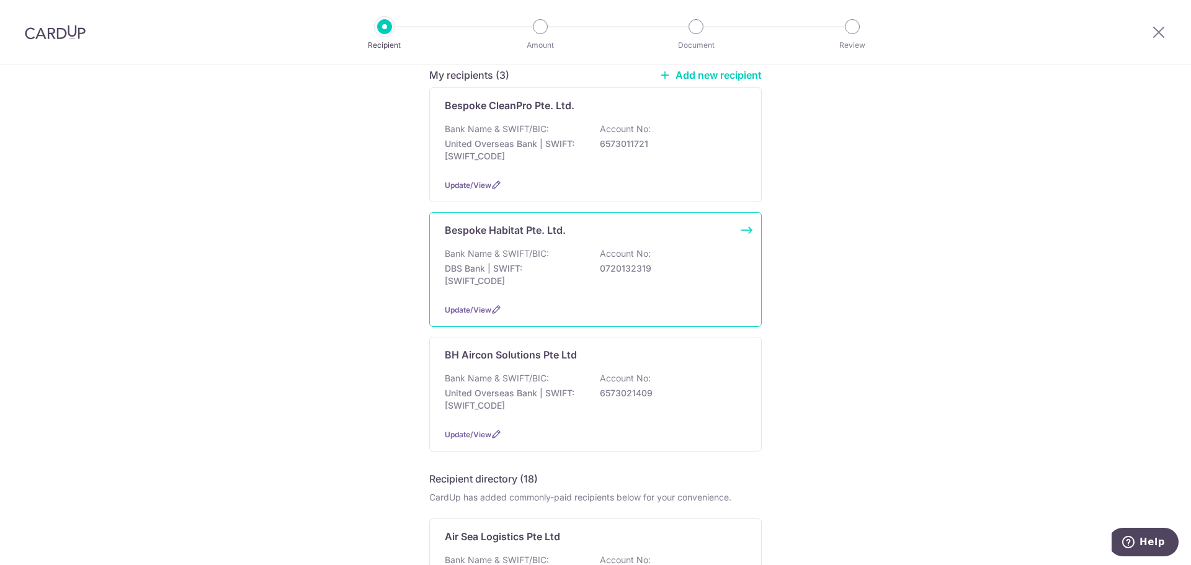
click at [573, 273] on p "DBS Bank | SWIFT: [SWIFT_CODE]" at bounding box center [514, 274] width 139 height 25
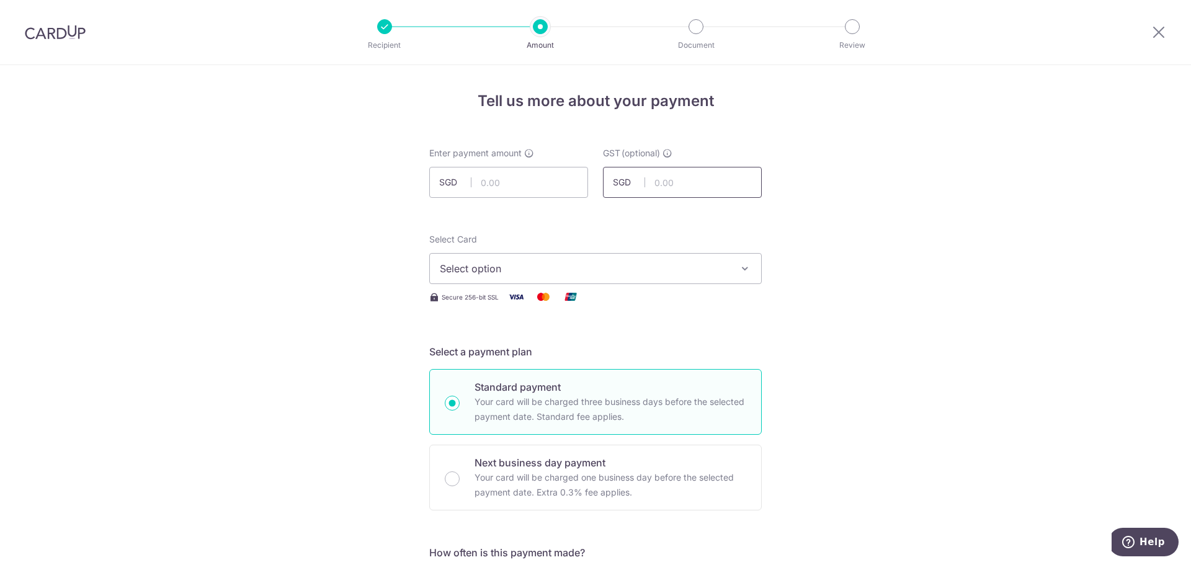
click at [646, 189] on input "text" at bounding box center [682, 182] width 159 height 31
type input "22.13"
click at [530, 180] on input "text" at bounding box center [508, 182] width 159 height 31
type input "245.87"
click at [631, 255] on button "Select option" at bounding box center [595, 268] width 332 height 31
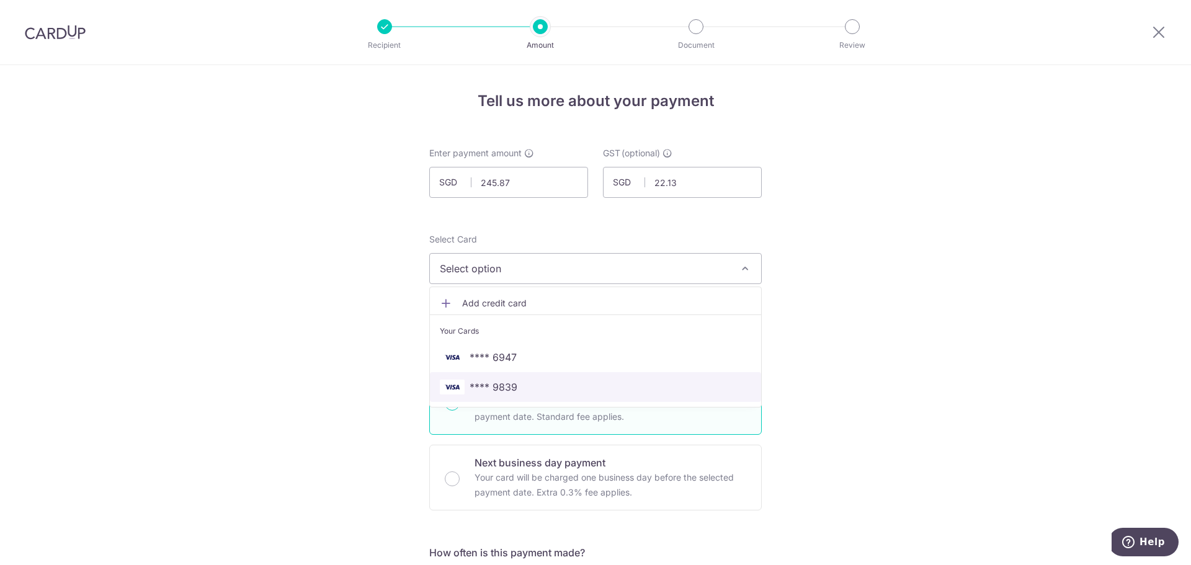
drag, startPoint x: 614, startPoint y: 389, endPoint x: 621, endPoint y: 381, distance: 11.4
click at [614, 389] on span "**** 9839" at bounding box center [595, 387] width 311 height 15
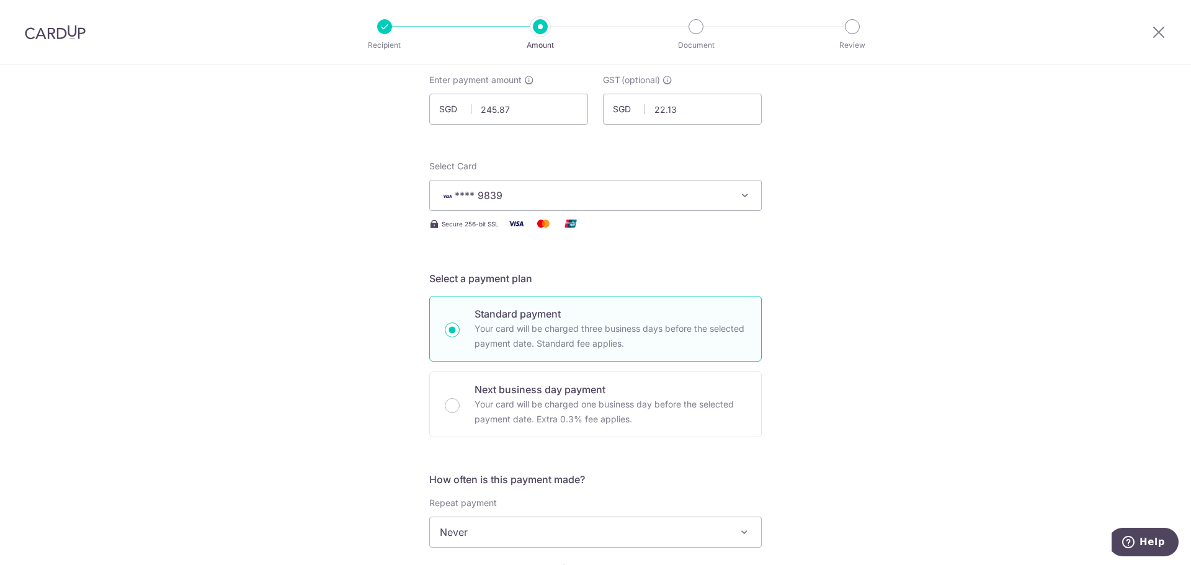
scroll to position [248, 0]
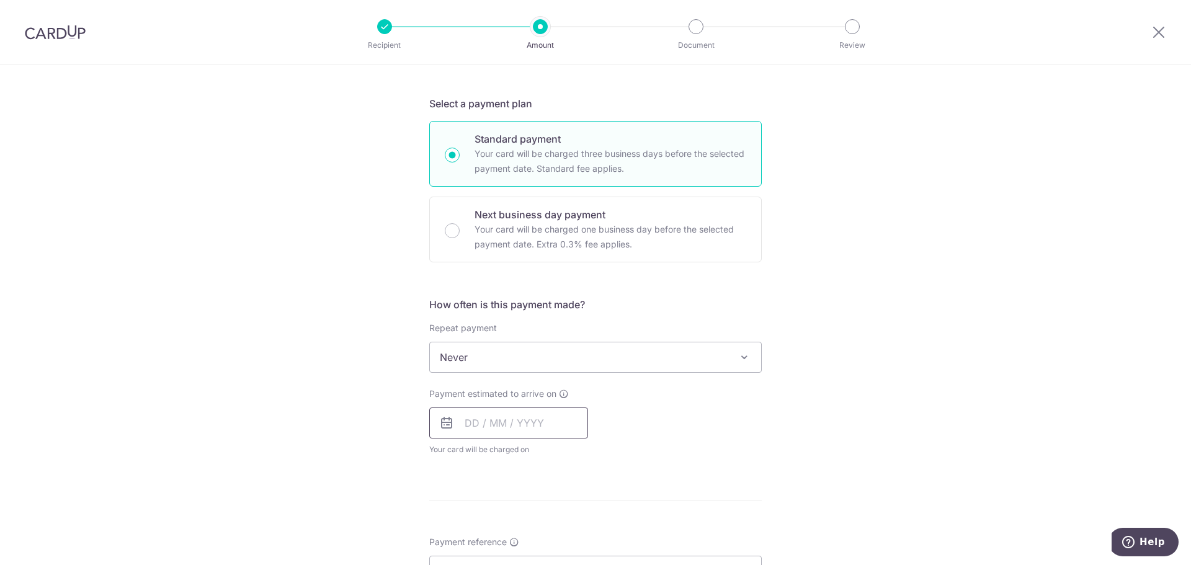
click at [530, 428] on input "text" at bounding box center [508, 422] width 159 height 31
drag, startPoint x: 553, startPoint y: 506, endPoint x: 567, endPoint y: 433, distance: 74.7
click at [553, 507] on link "2" at bounding box center [554, 511] width 20 height 20
type input "[DATE]"
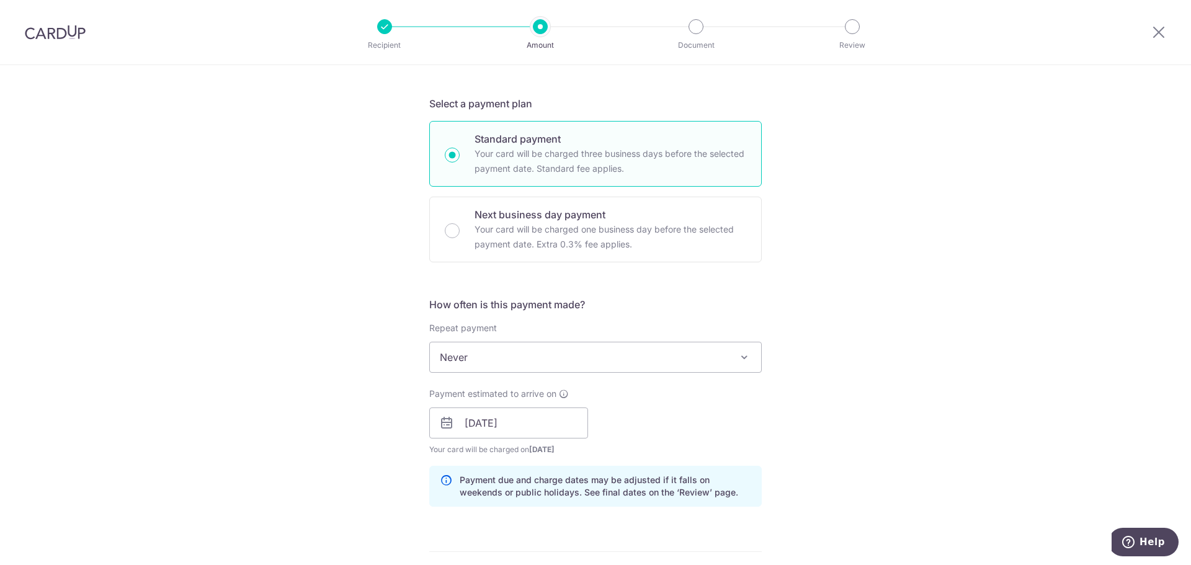
scroll to position [496, 0]
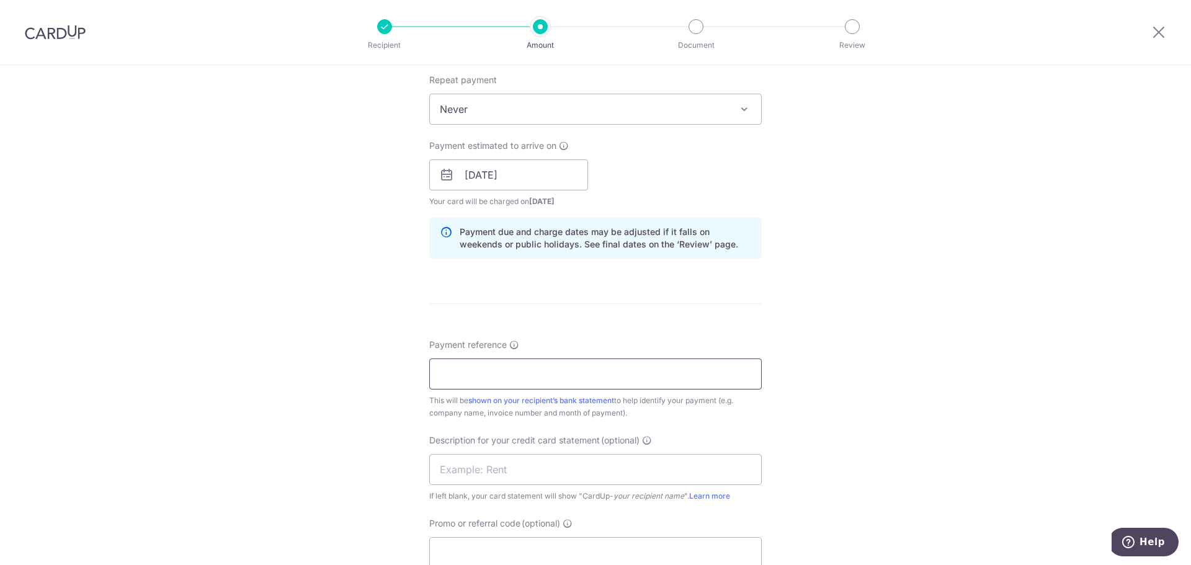
click at [527, 371] on input "Payment reference" at bounding box center [595, 373] width 332 height 31
paste input "MF- 10246"
click at [461, 374] on input "MF- 10246" at bounding box center [595, 373] width 332 height 31
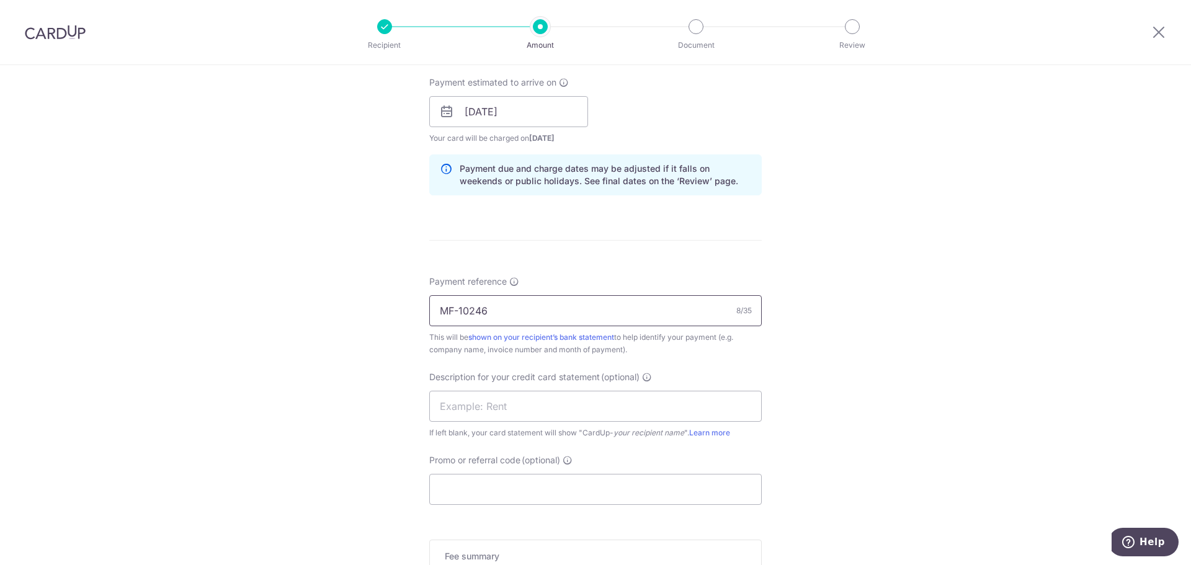
scroll to position [620, 0]
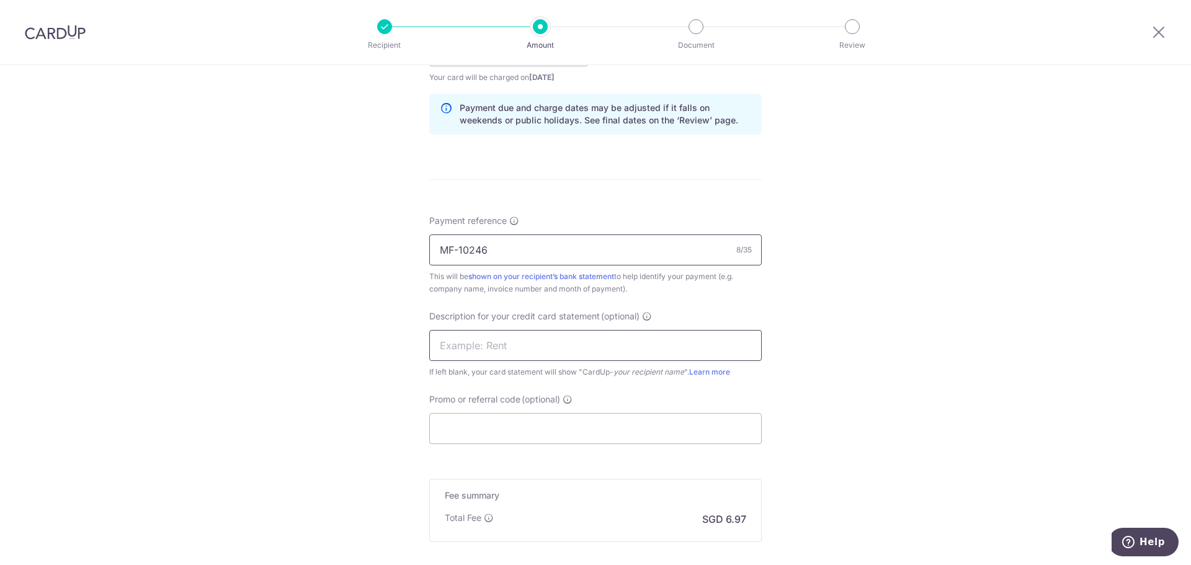
type input "MF-10246"
click at [507, 342] on input "text" at bounding box center [595, 345] width 332 height 31
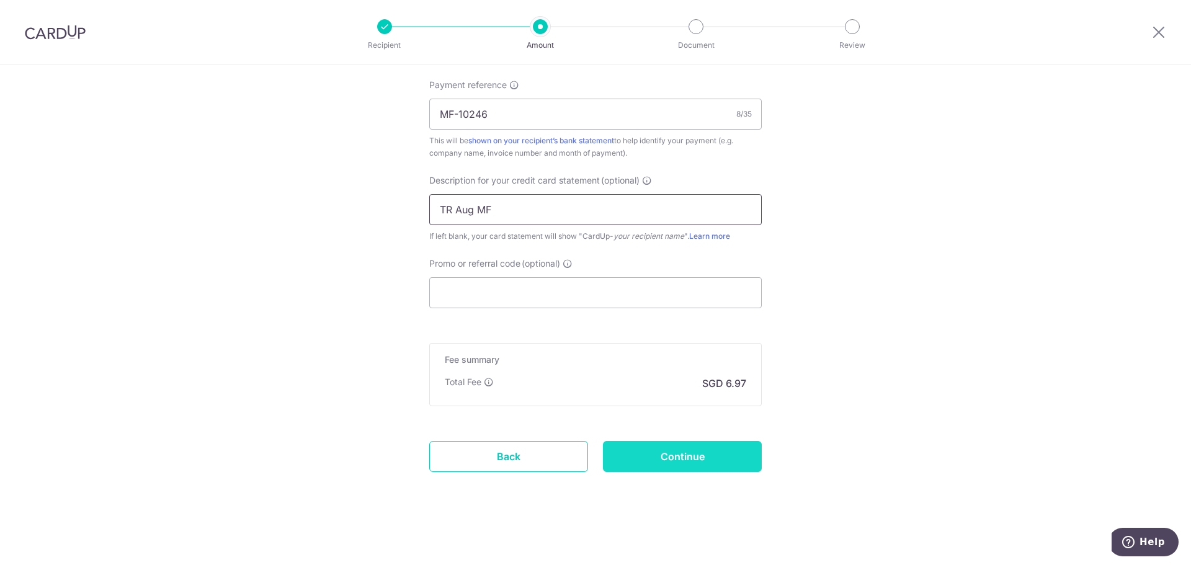
type input "TR Aug MF"
click at [703, 451] on input "Continue" at bounding box center [682, 456] width 159 height 31
type input "Create Schedule"
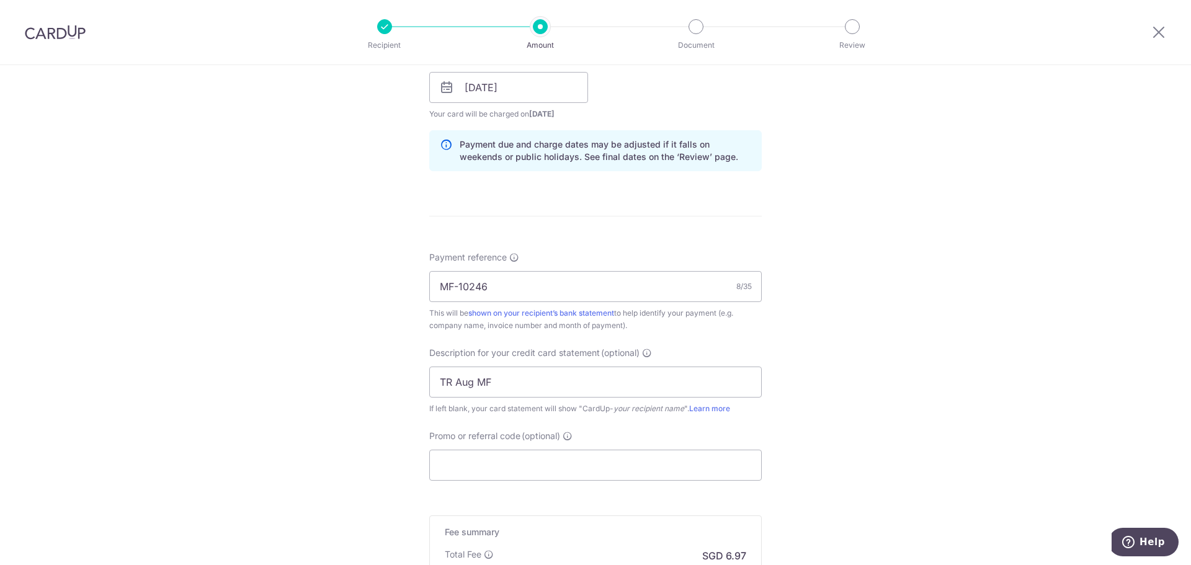
scroll to position [570, 0]
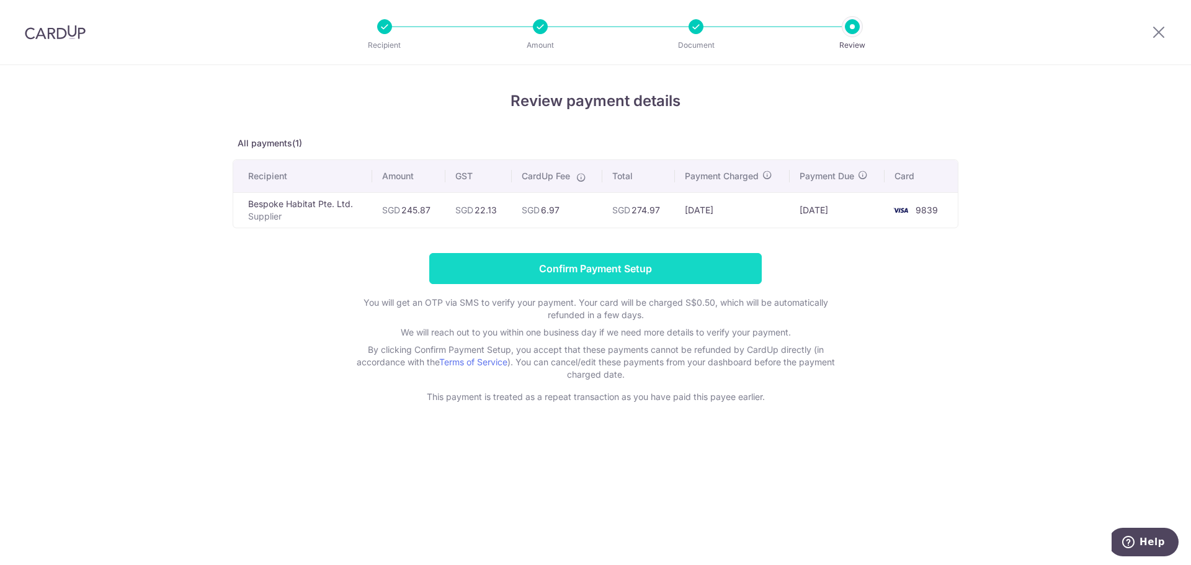
click at [613, 265] on input "Confirm Payment Setup" at bounding box center [595, 268] width 332 height 31
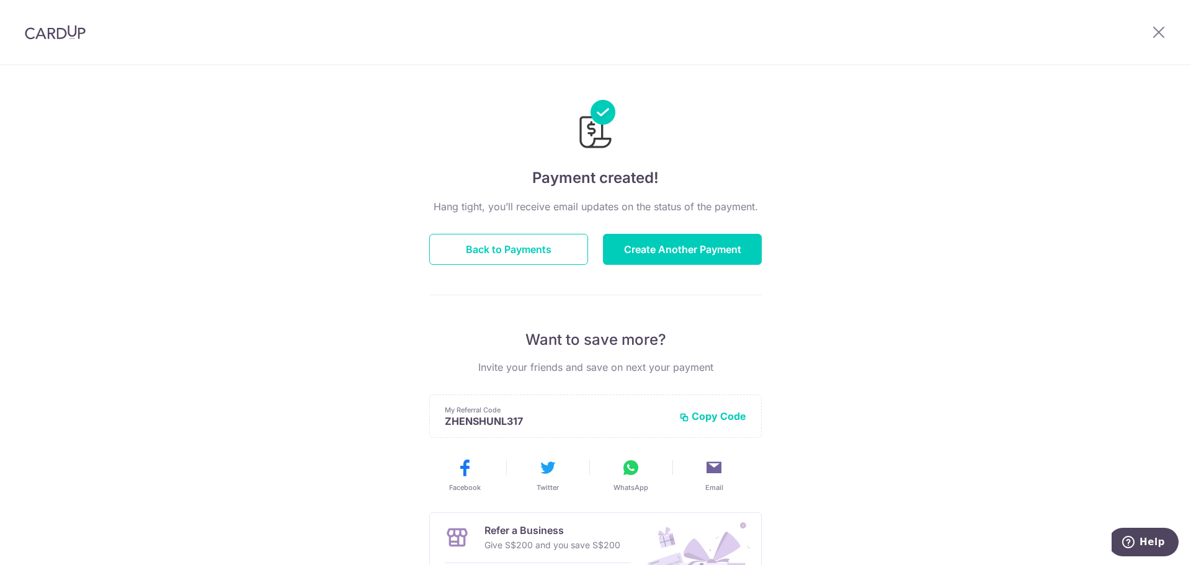
click at [56, 40] on div at bounding box center [55, 32] width 110 height 64
click at [84, 32] on img at bounding box center [55, 32] width 61 height 15
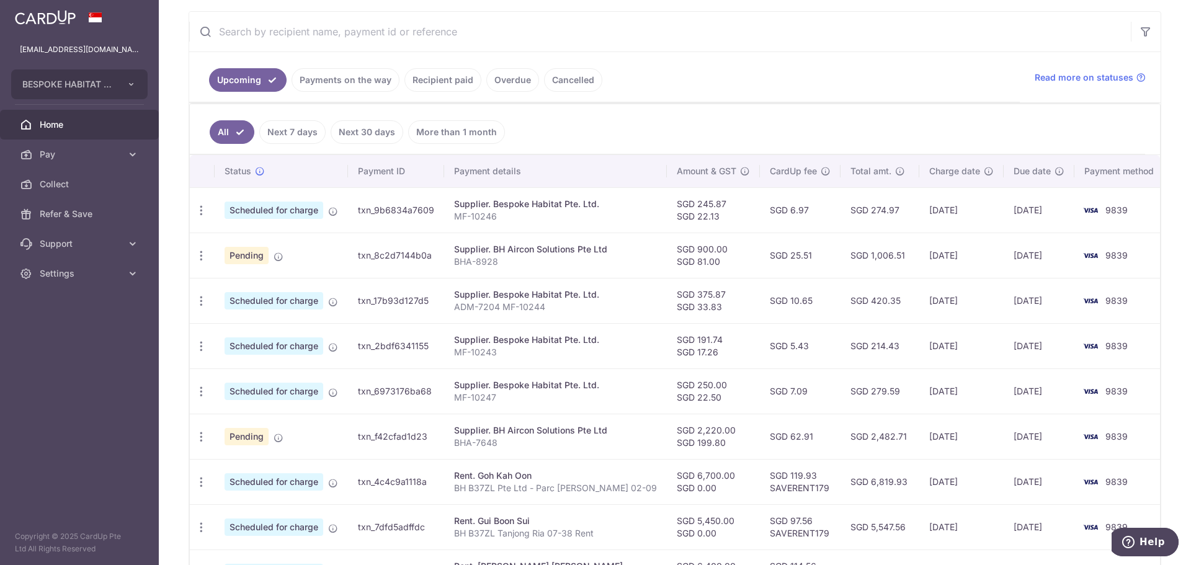
scroll to position [248, 0]
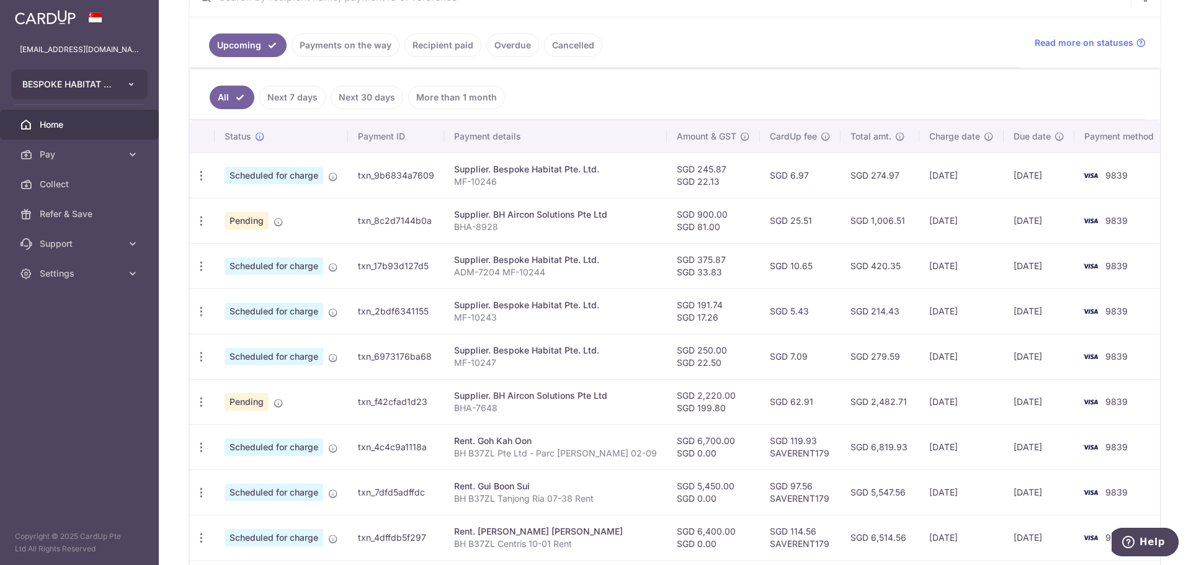
click at [126, 79] on button "BESPOKE HABITAT B37ZL PTE. LTD." at bounding box center [79, 84] width 136 height 30
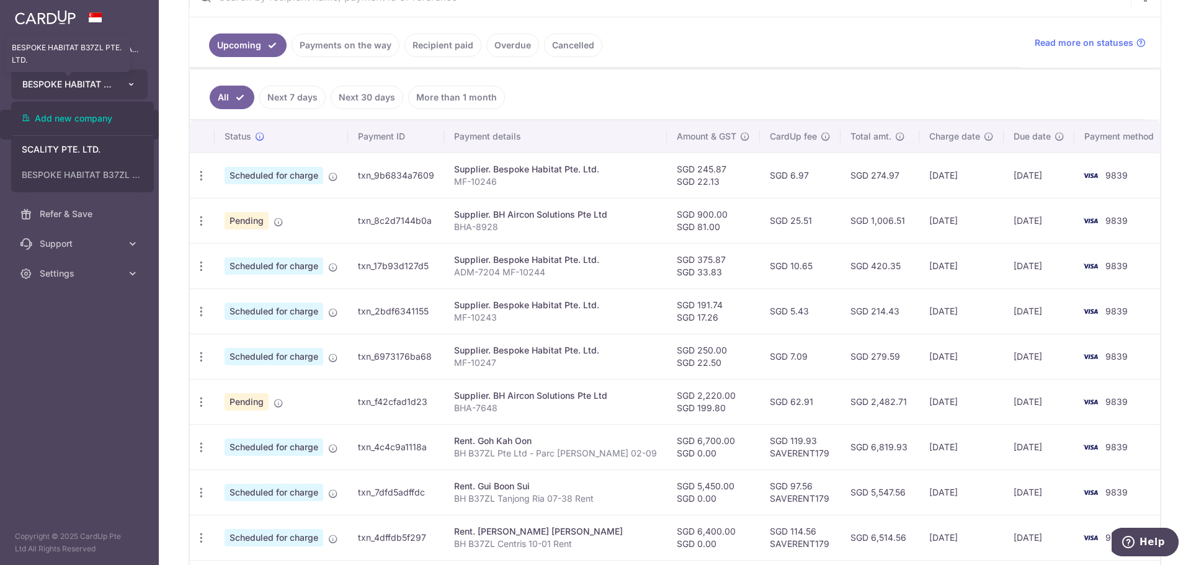
click at [108, 84] on span "BESPOKE HABITAT B37ZL PTE. LTD." at bounding box center [68, 84] width 92 height 12
click at [106, 97] on button "BESPOKE HABITAT B37ZL PTE. LTD. BESPOKE HABITAT B37ZL PTE. LTD." at bounding box center [79, 84] width 136 height 30
click at [110, 47] on p "[EMAIL_ADDRESS][DOMAIN_NAME]" at bounding box center [79, 49] width 119 height 12
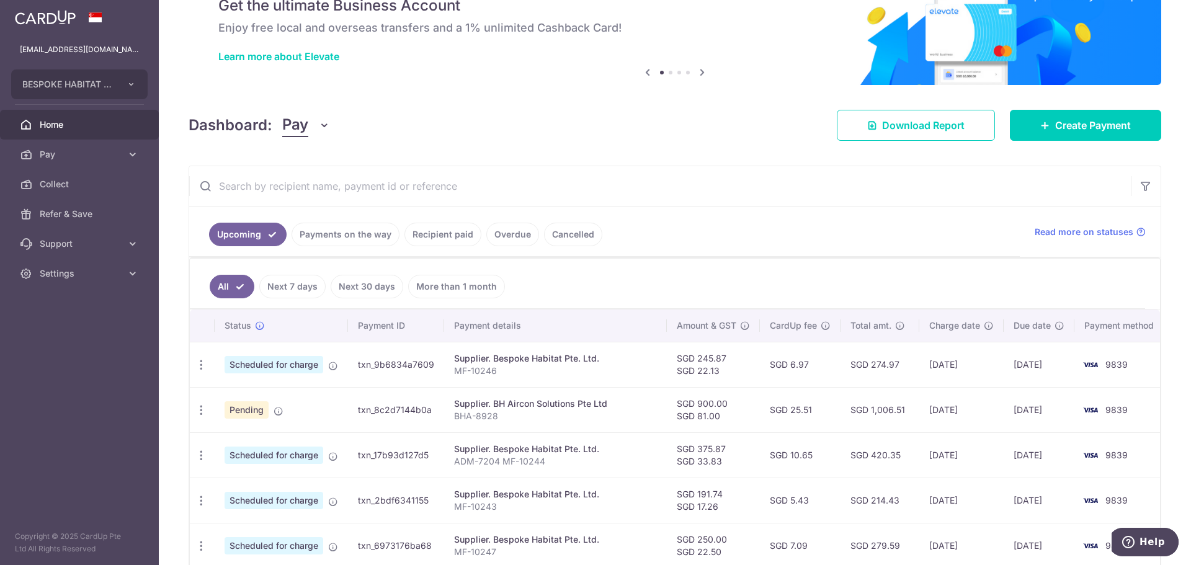
scroll to position [0, 0]
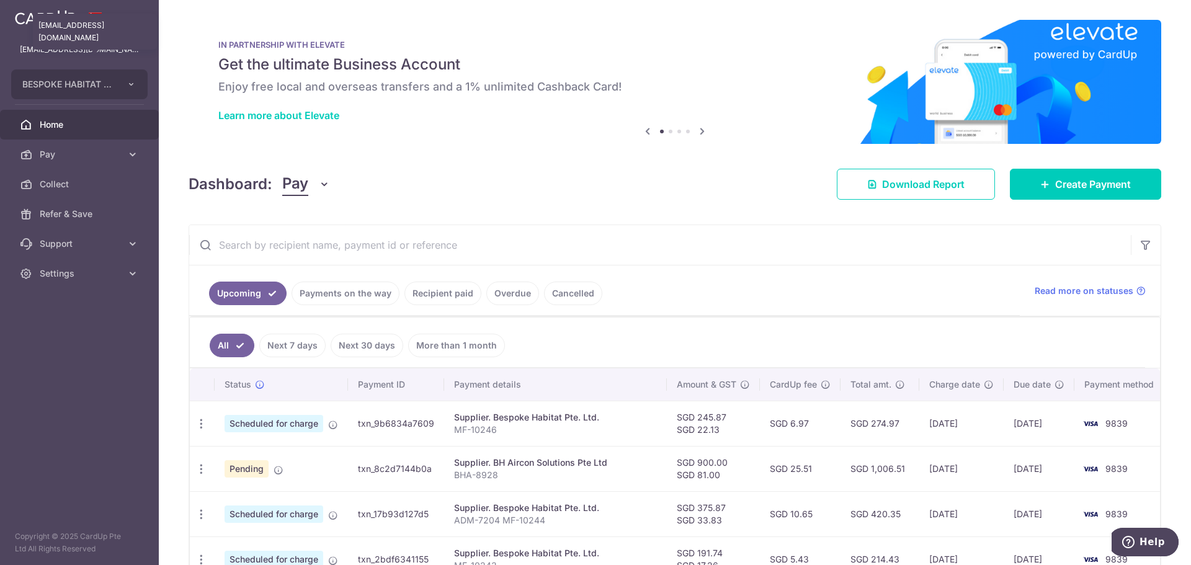
click at [89, 47] on p "[EMAIL_ADDRESS][DOMAIN_NAME]" at bounding box center [79, 49] width 119 height 12
click at [113, 89] on span "BESPOKE HABITAT B37ZL PTE. LTD." at bounding box center [68, 84] width 92 height 12
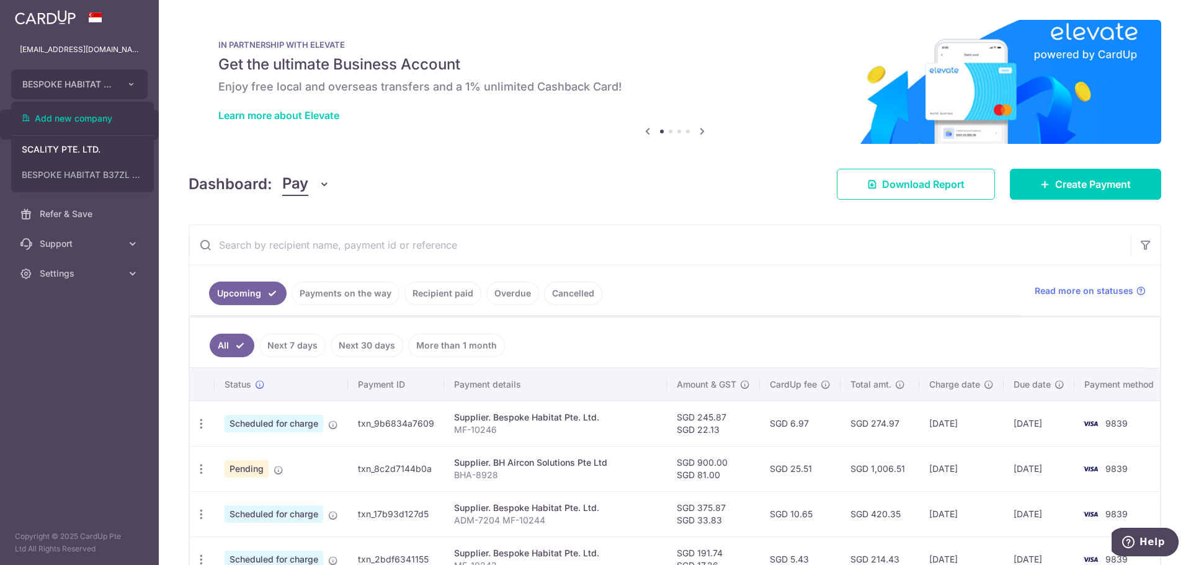
click at [677, 129] on div "Previous Next" at bounding box center [674, 131] width 69 height 15
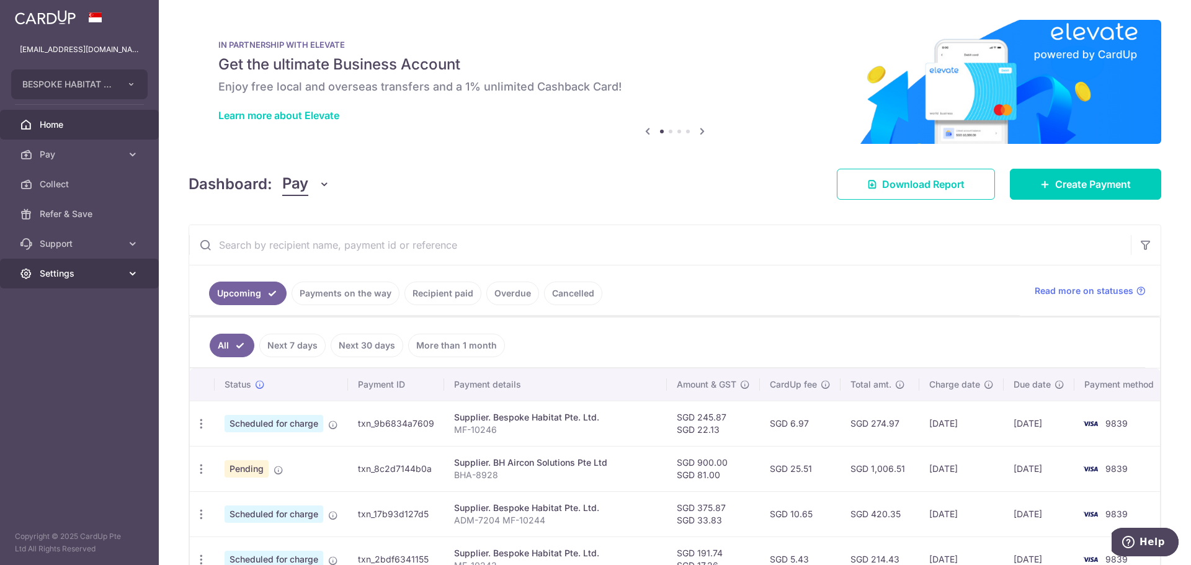
click at [89, 272] on span "Settings" at bounding box center [81, 273] width 82 height 12
click at [91, 327] on span "Logout" at bounding box center [81, 333] width 82 height 12
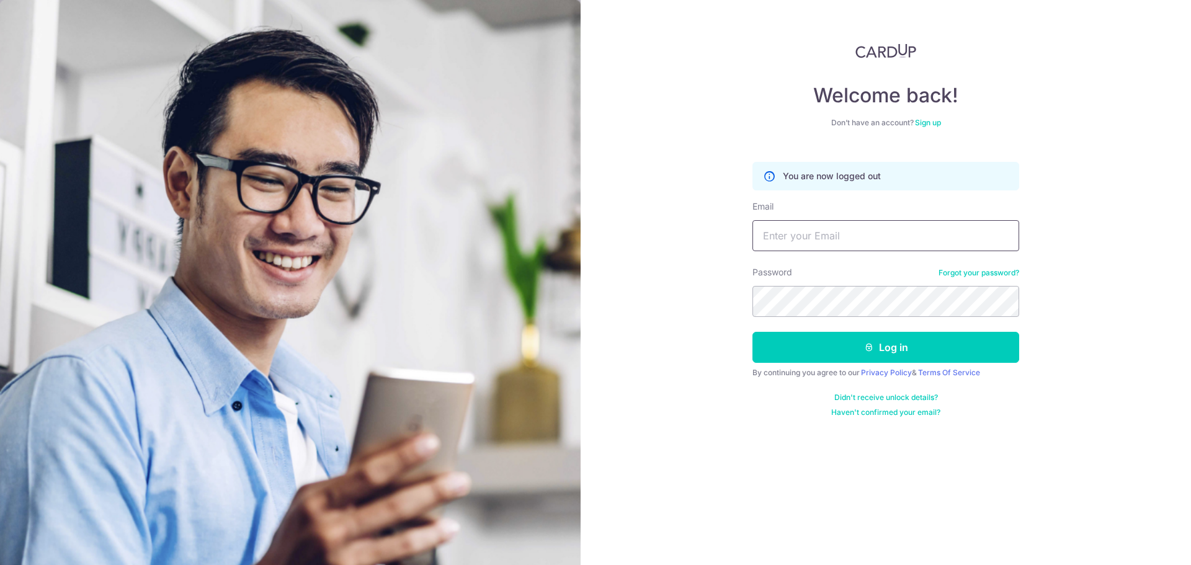
click at [815, 238] on input "Email" at bounding box center [885, 235] width 267 height 31
type input "[EMAIL_ADDRESS][DOMAIN_NAME]"
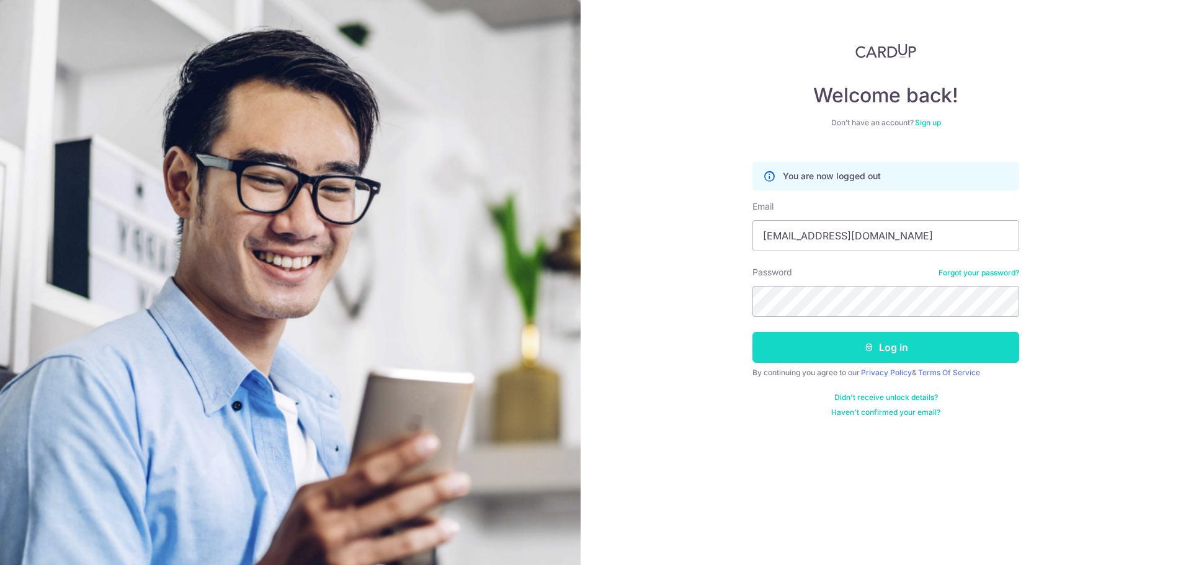
click at [791, 340] on button "Log in" at bounding box center [885, 347] width 267 height 31
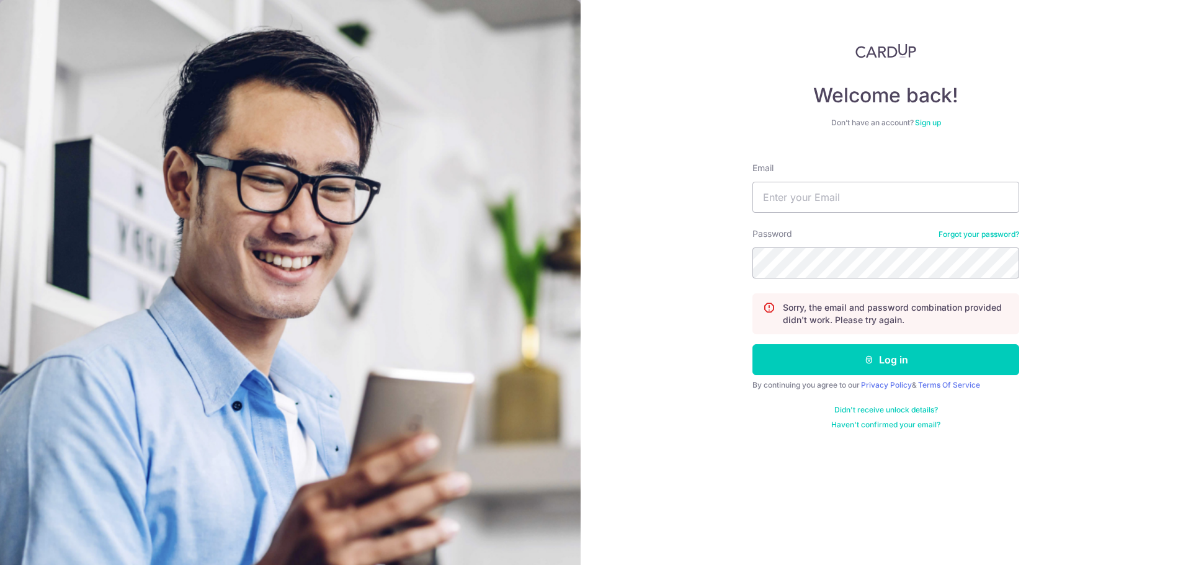
click at [931, 122] on link "Sign up" at bounding box center [928, 122] width 26 height 9
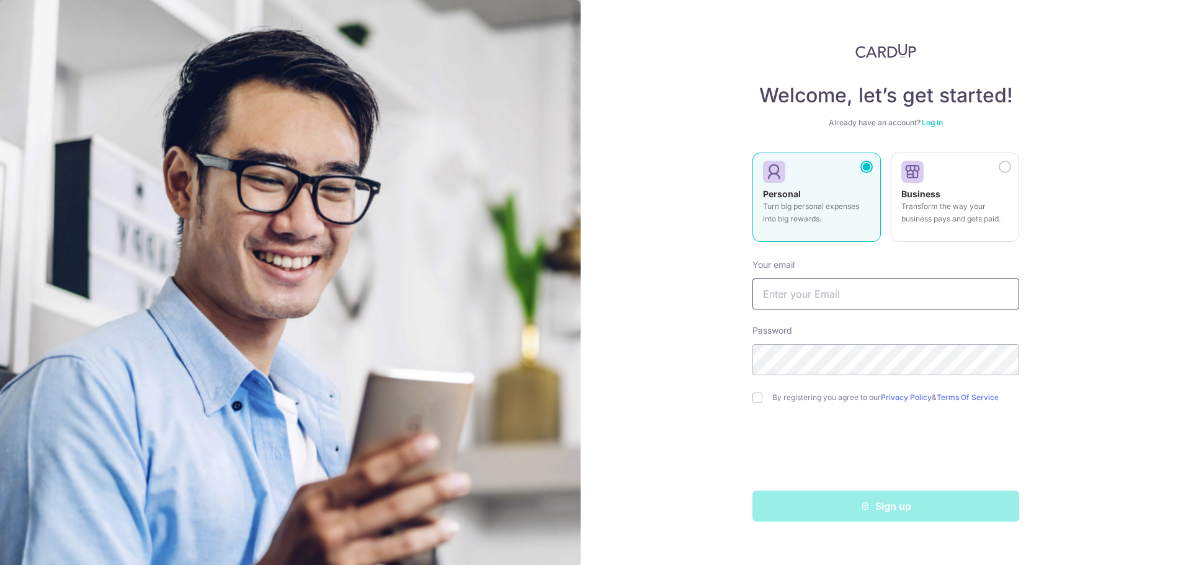
click at [842, 301] on input "text" at bounding box center [885, 293] width 267 height 31
type input "[EMAIL_ADDRESS][DOMAIN_NAME]"
click at [755, 397] on input "checkbox" at bounding box center [757, 398] width 10 height 10
checkbox input "true"
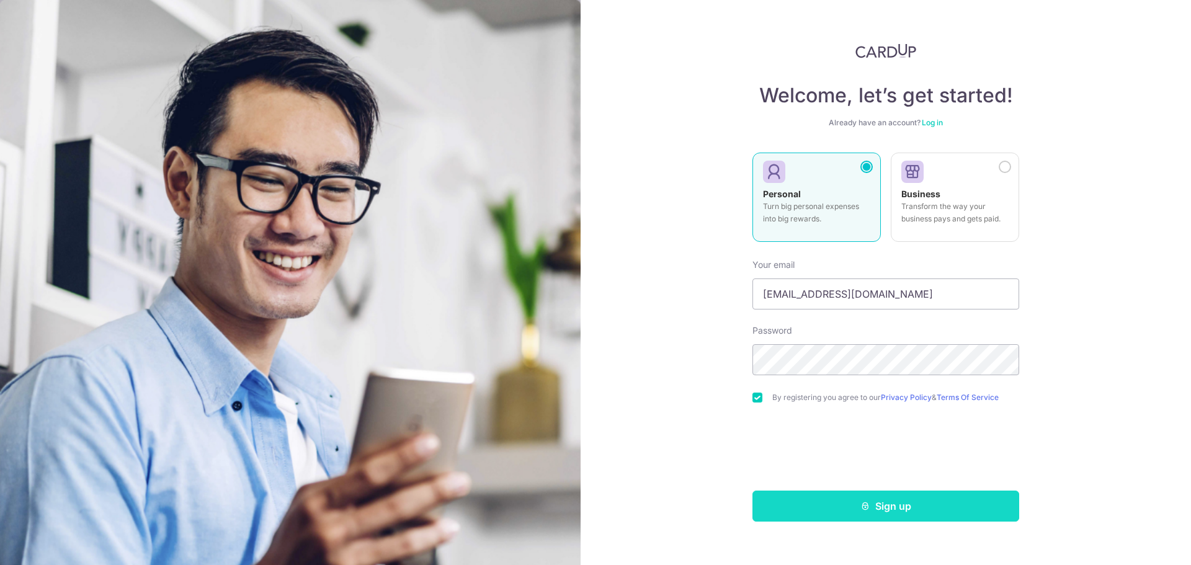
click at [868, 507] on icon "submit" at bounding box center [865, 506] width 10 height 10
